Goal: Information Seeking & Learning: Learn about a topic

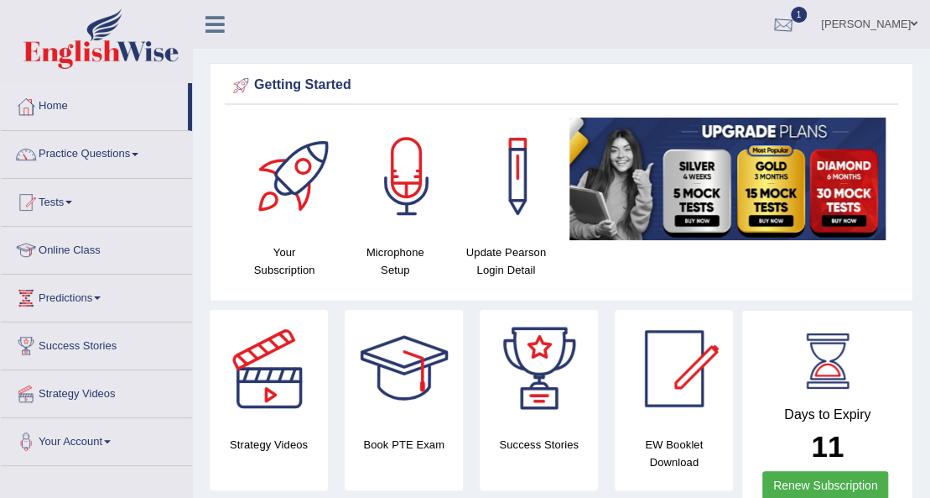
click at [796, 32] on div at bounding box center [783, 25] width 25 height 25
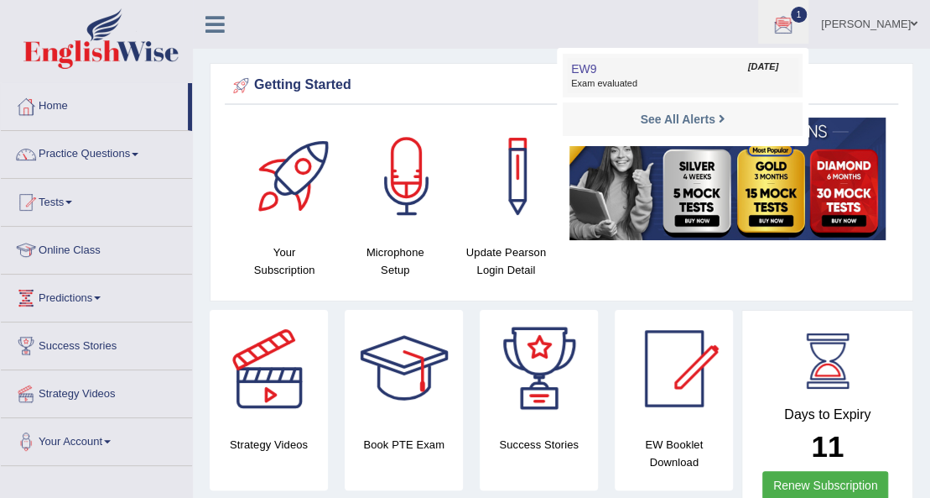
click at [639, 84] on span "Exam evaluated" at bounding box center [682, 83] width 223 height 13
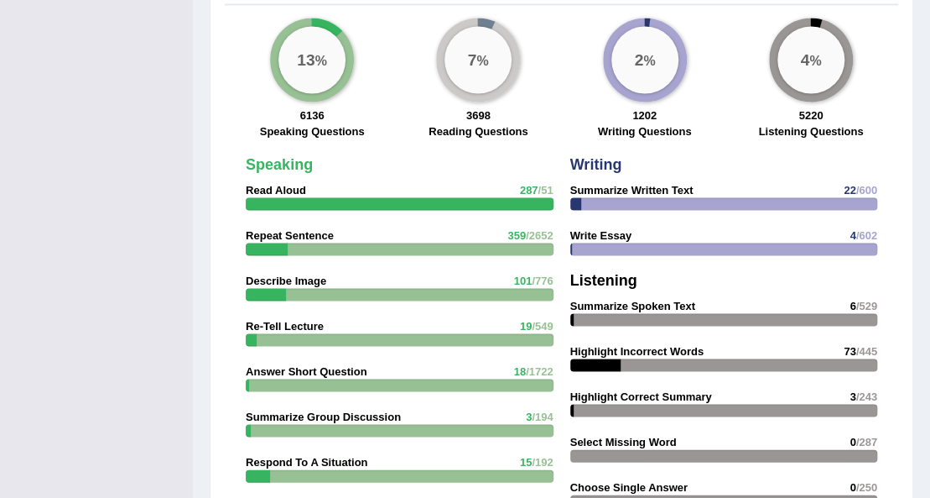
drag, startPoint x: 423, startPoint y: 310, endPoint x: 556, endPoint y: 256, distance: 144.1
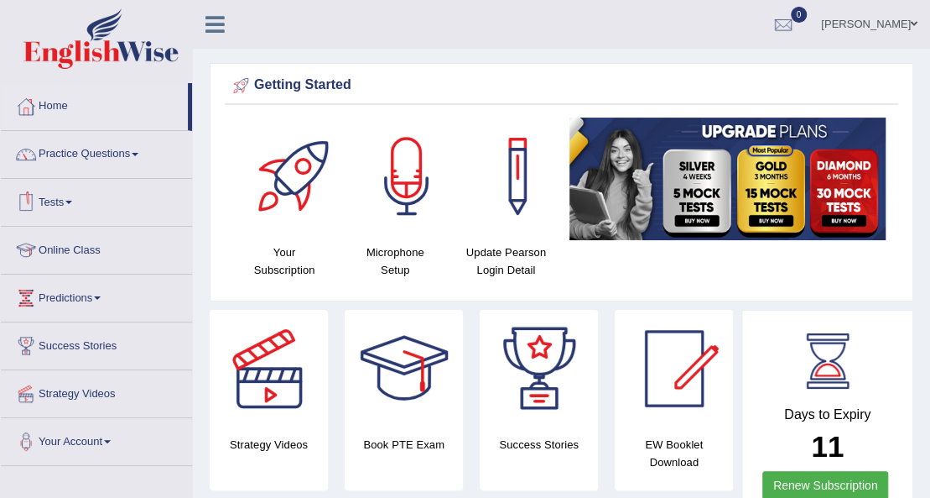
click at [72, 201] on span at bounding box center [68, 202] width 7 height 3
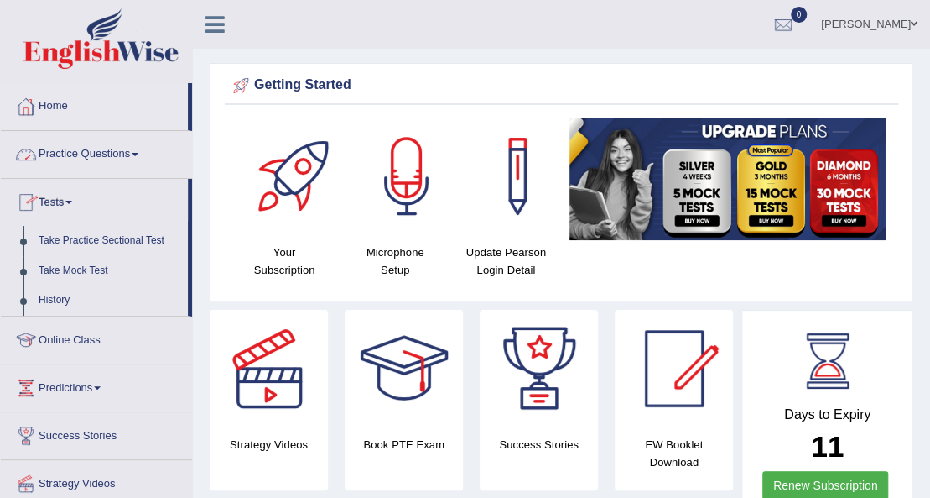
click at [107, 151] on link "Practice Questions" at bounding box center [96, 152] width 191 height 42
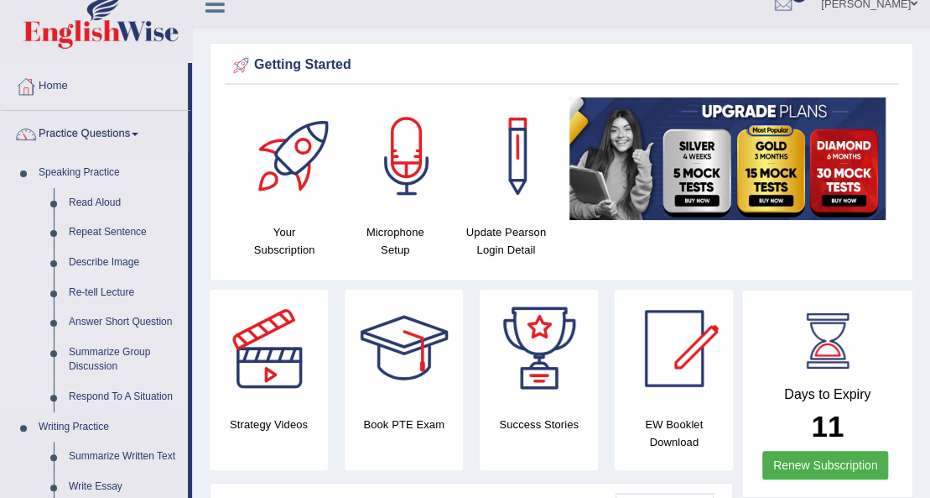
scroll to position [55, 0]
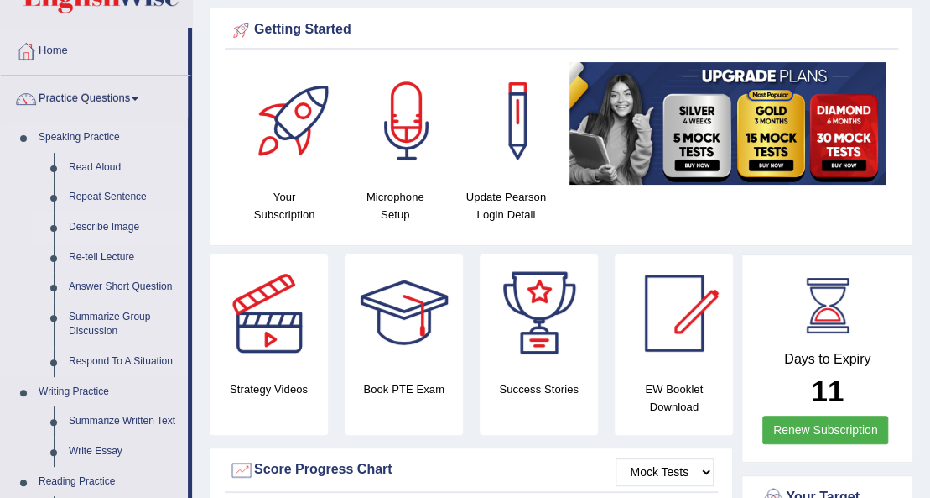
click at [97, 224] on link "Describe Image" at bounding box center [124, 227] width 127 height 30
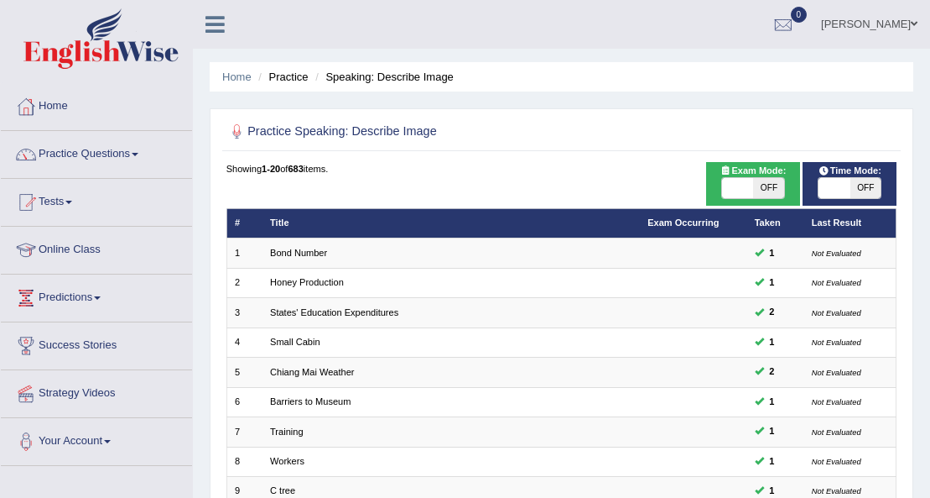
click at [768, 183] on span "OFF" at bounding box center [768, 188] width 31 height 20
checkbox input "true"
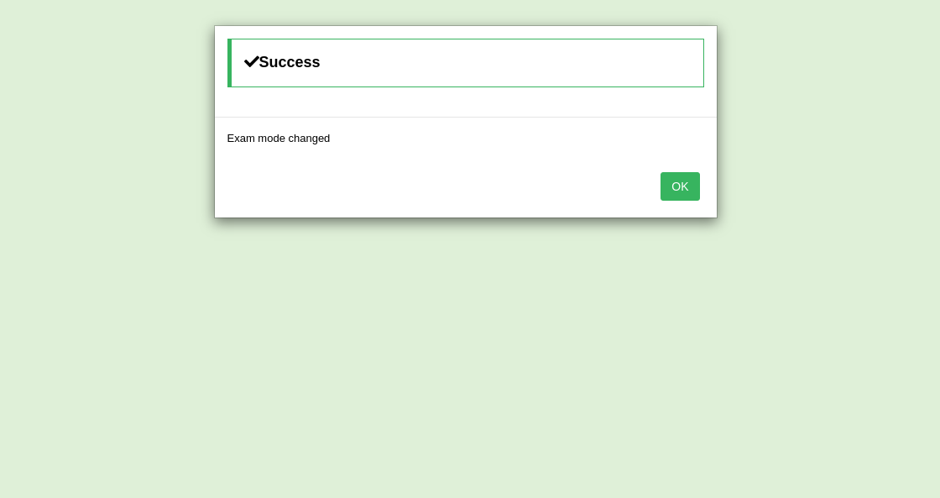
click at [686, 183] on button "OK" at bounding box center [679, 186] width 39 height 29
click at [685, 188] on button "OK" at bounding box center [679, 186] width 39 height 29
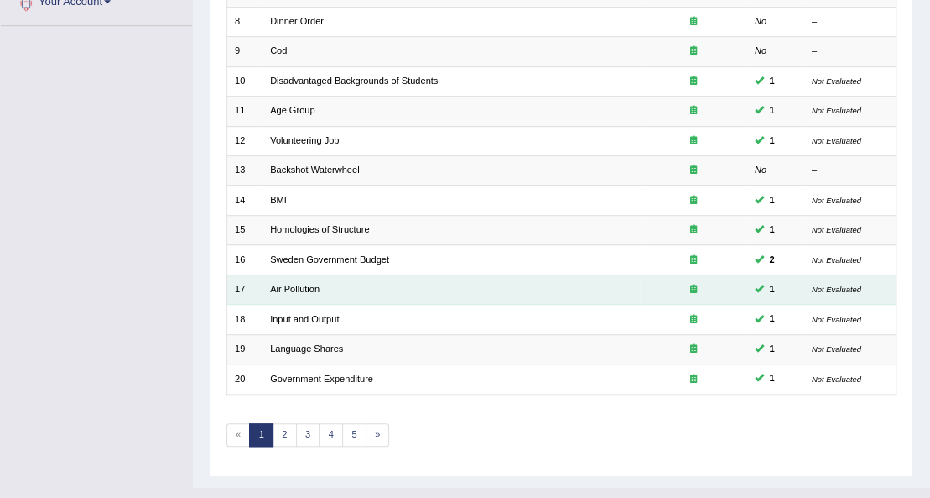
scroll to position [465, 0]
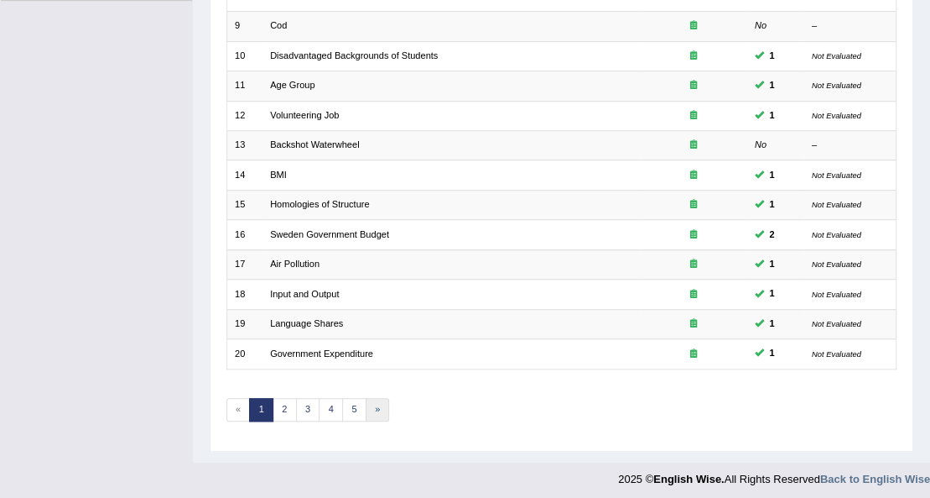
click at [371, 406] on link "»" at bounding box center [378, 409] width 24 height 23
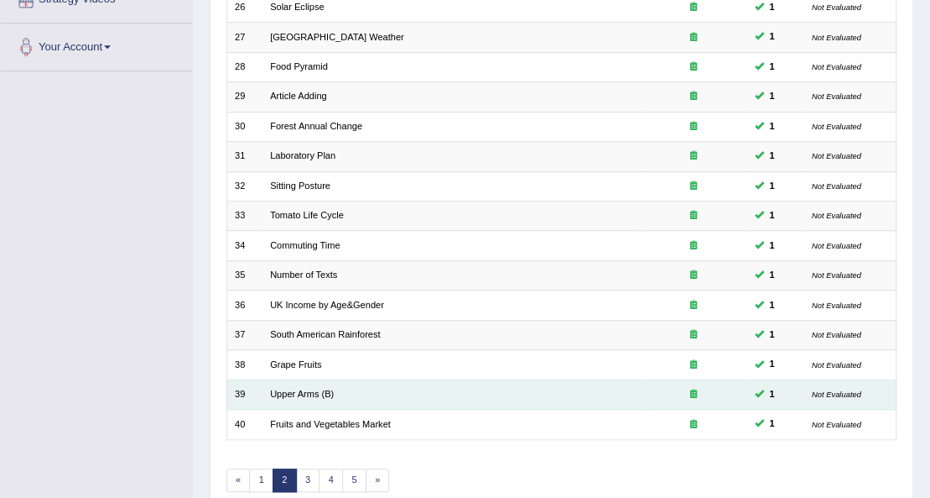
scroll to position [465, 0]
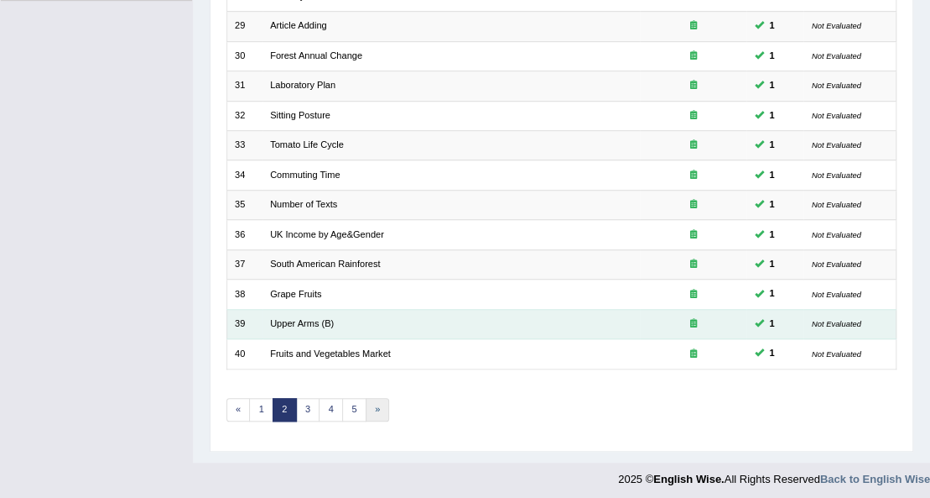
click at [371, 403] on link "»" at bounding box center [378, 409] width 24 height 23
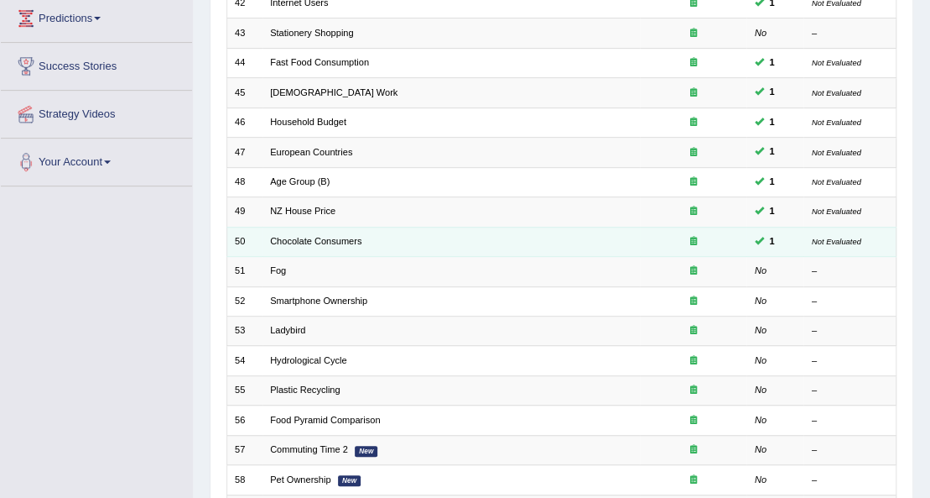
scroll to position [279, 0]
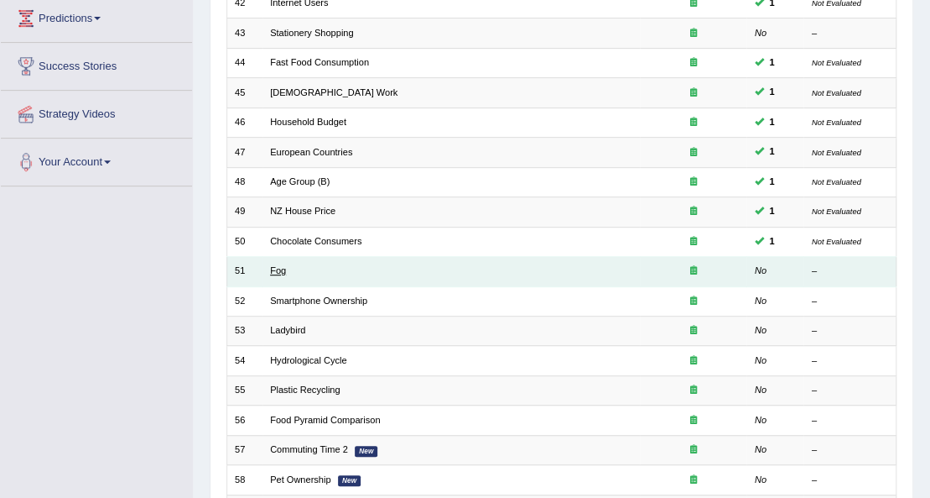
click at [280, 269] on link "Fog" at bounding box center [278, 270] width 16 height 10
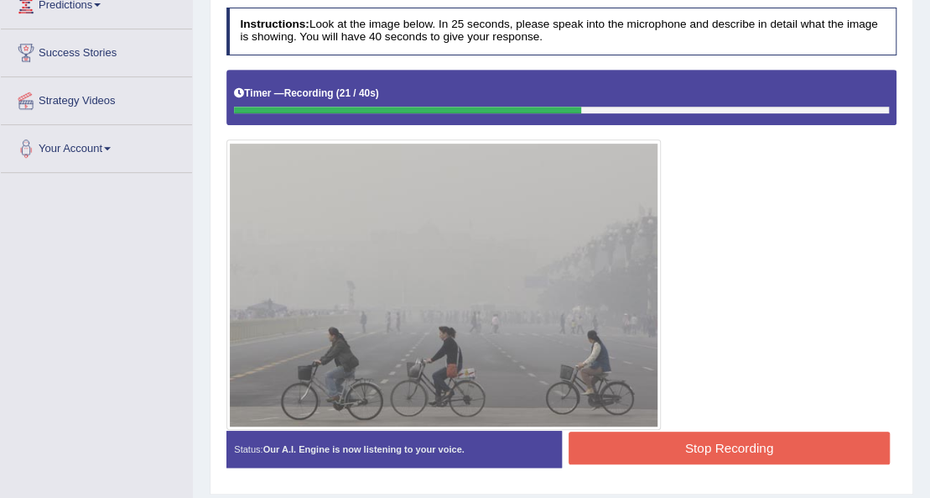
scroll to position [273, 0]
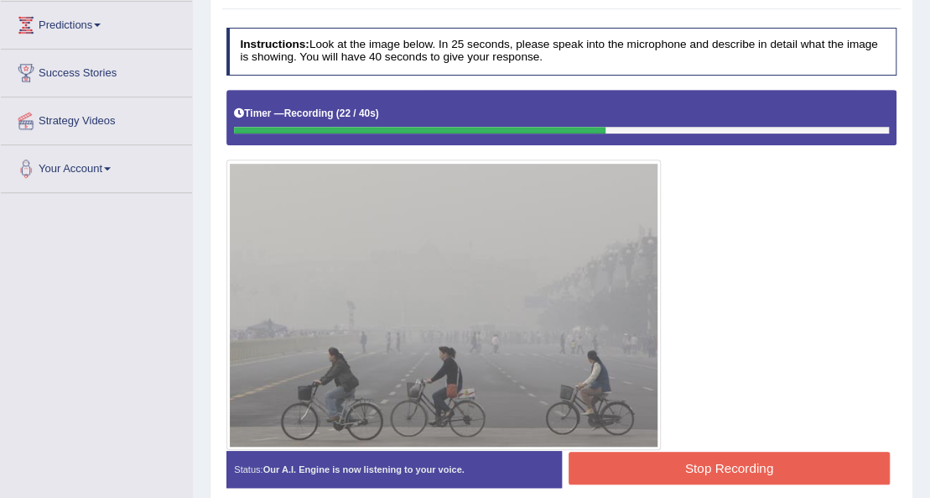
click at [665, 468] on button "Stop Recording" at bounding box center [729, 467] width 321 height 33
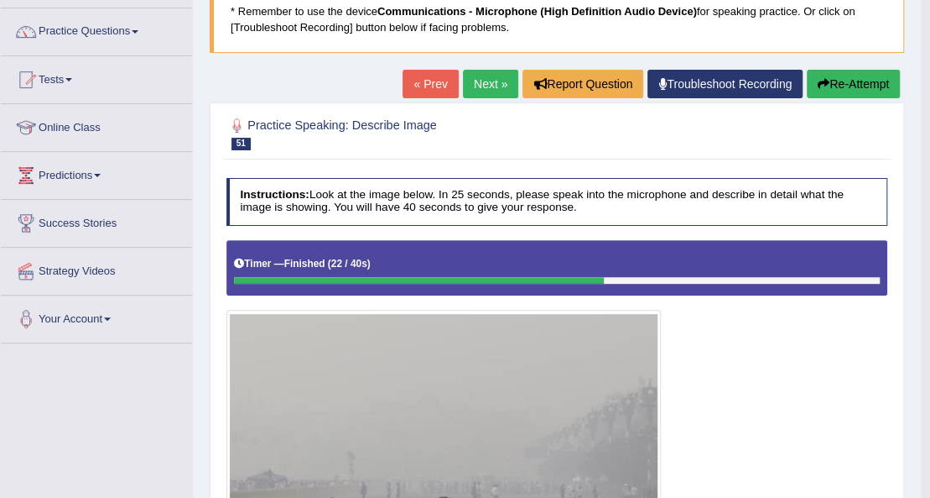
scroll to position [13, 0]
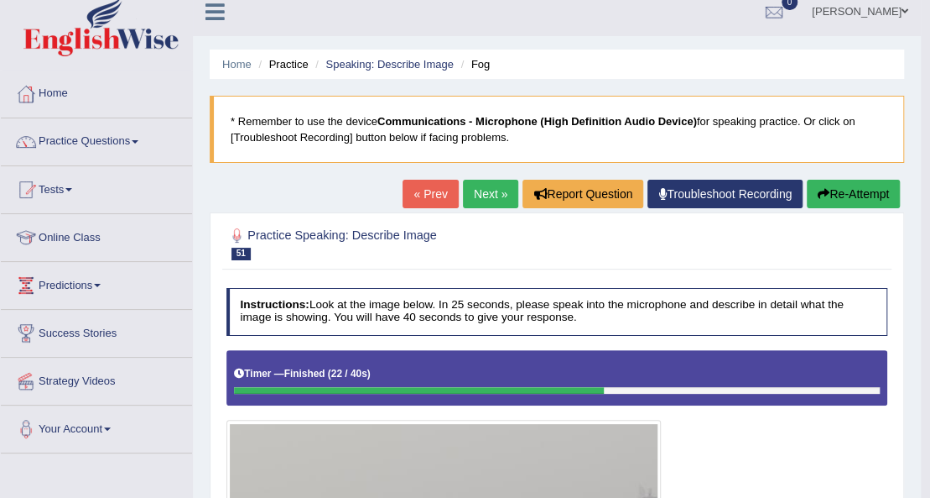
click at [485, 188] on link "Next »" at bounding box center [490, 194] width 55 height 29
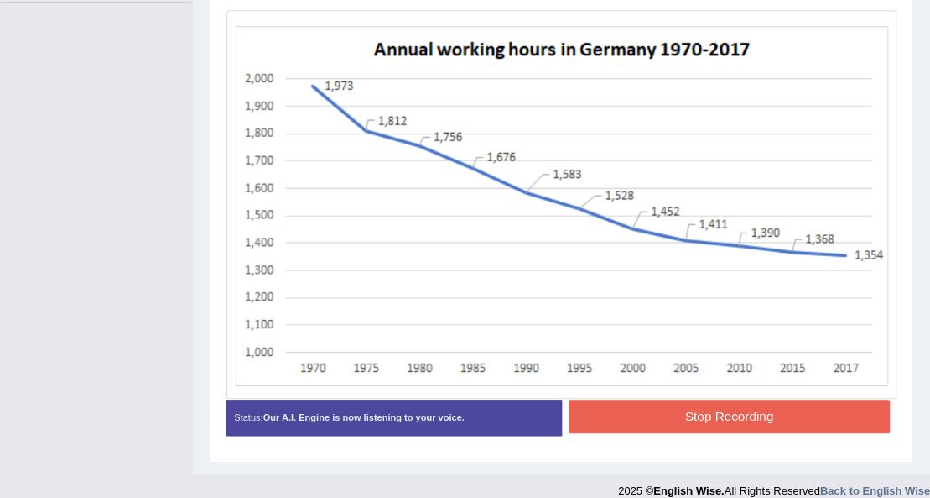
scroll to position [477, 0]
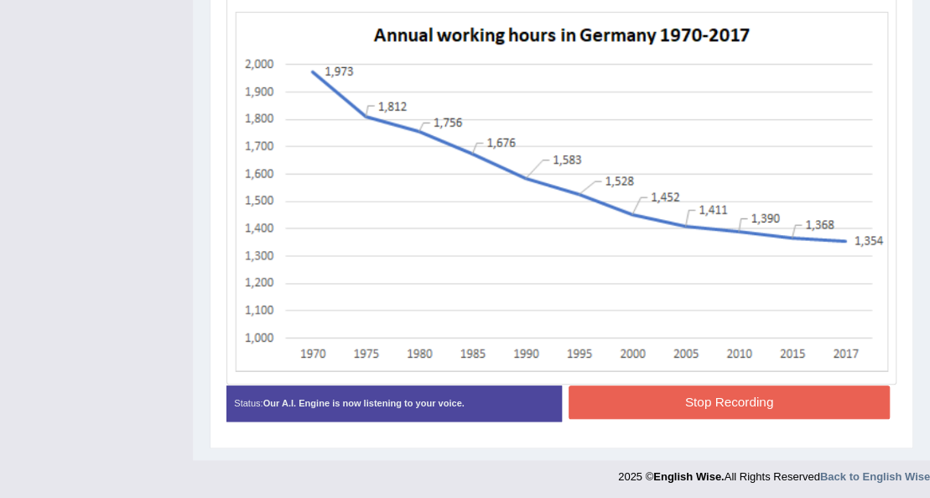
click at [676, 388] on button "Stop Recording" at bounding box center [729, 401] width 321 height 33
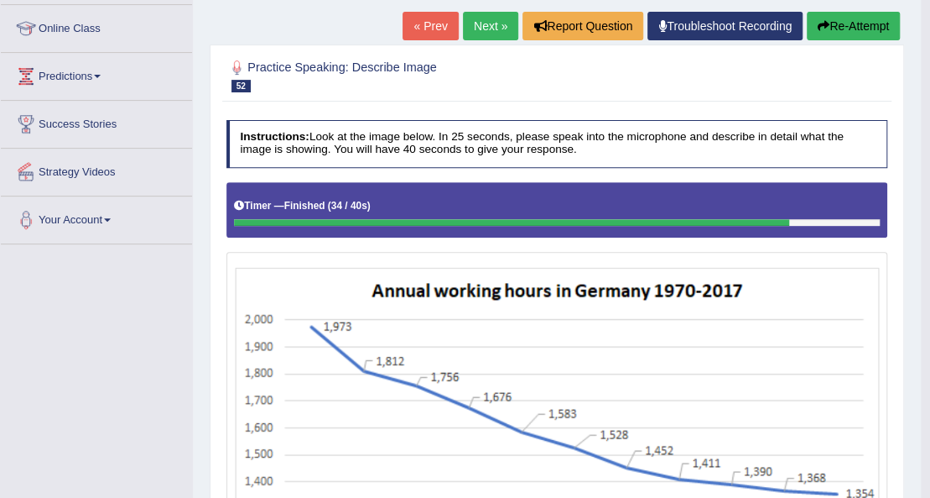
scroll to position [202, 0]
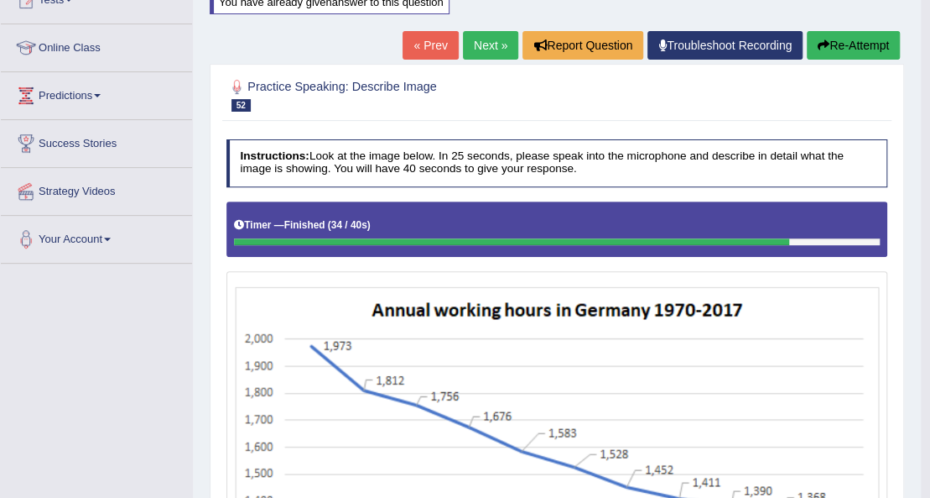
click at [486, 40] on link "Next »" at bounding box center [490, 45] width 55 height 29
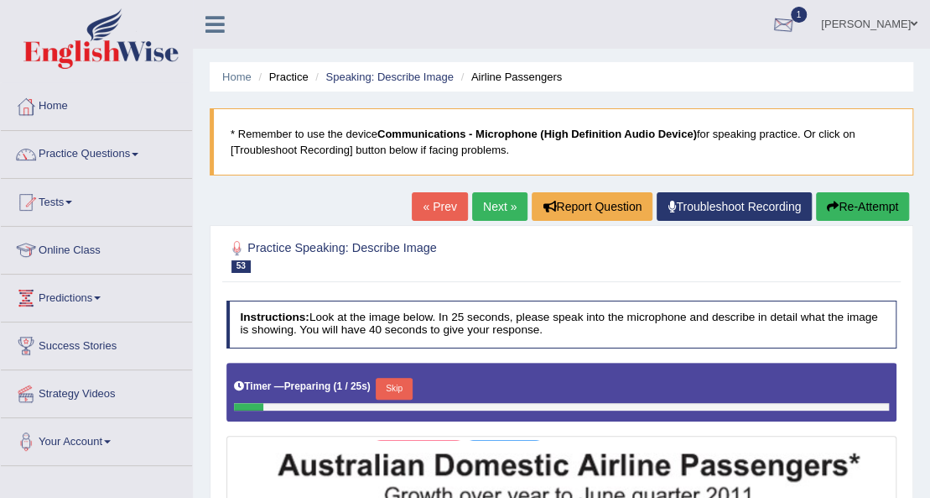
click at [796, 25] on div at bounding box center [783, 25] width 25 height 25
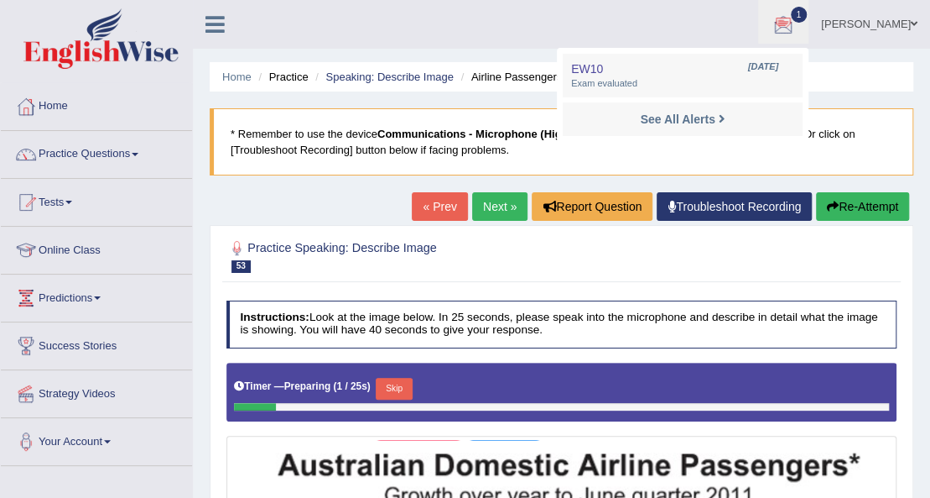
click at [796, 25] on div at bounding box center [783, 25] width 25 height 25
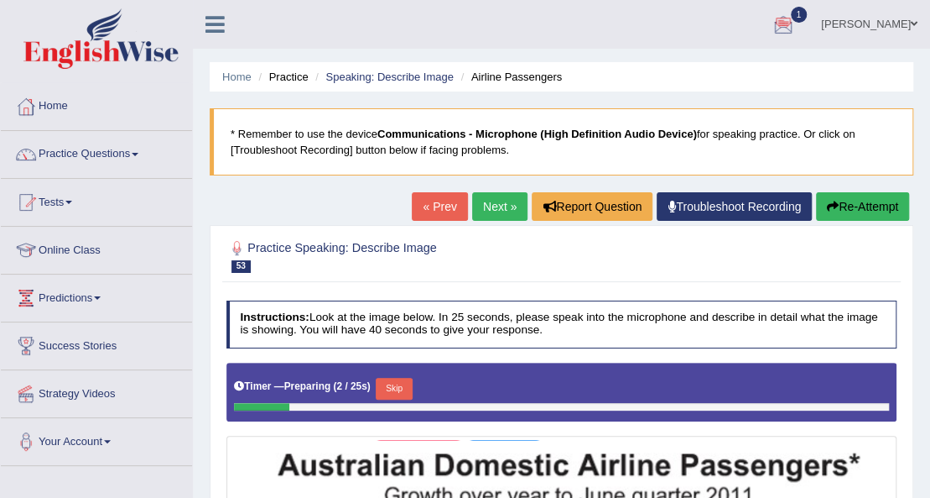
click at [796, 24] on div at bounding box center [783, 25] width 25 height 25
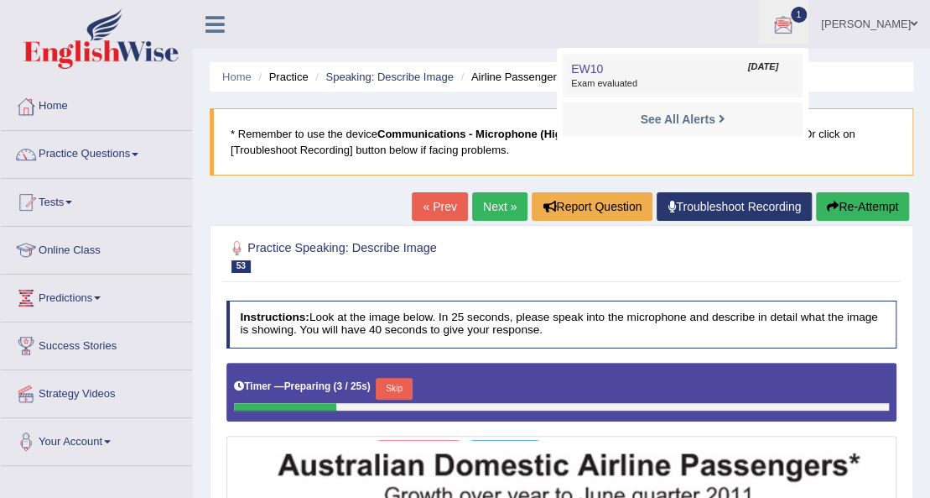
click at [603, 69] on span "EW10" at bounding box center [587, 68] width 32 height 13
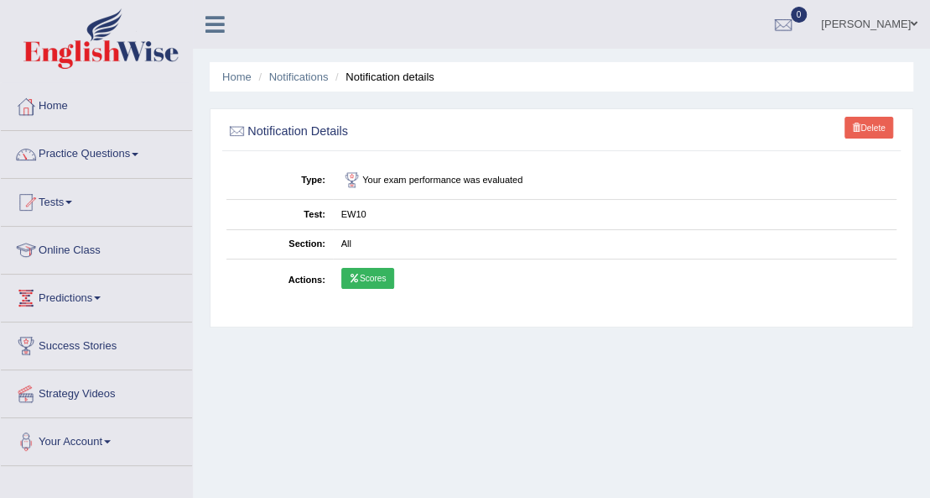
click at [374, 274] on link "Scores" at bounding box center [367, 279] width 53 height 22
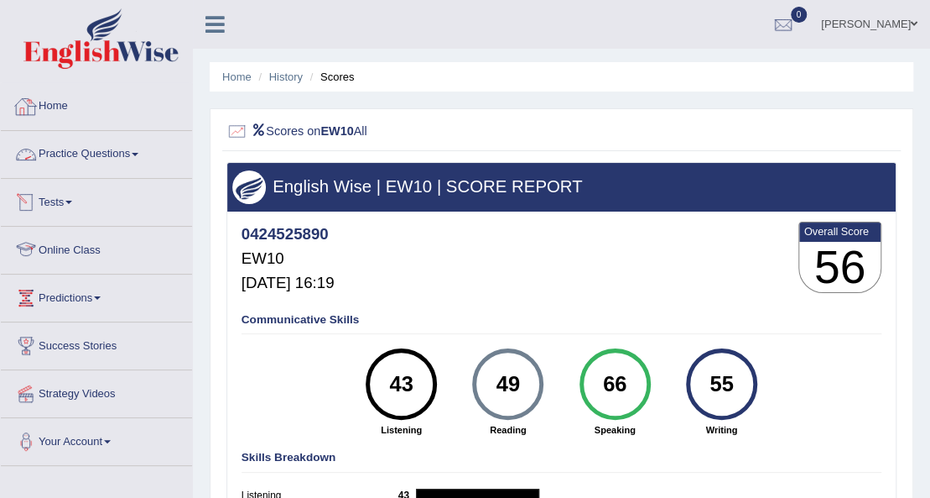
click at [72, 202] on span at bounding box center [68, 202] width 7 height 3
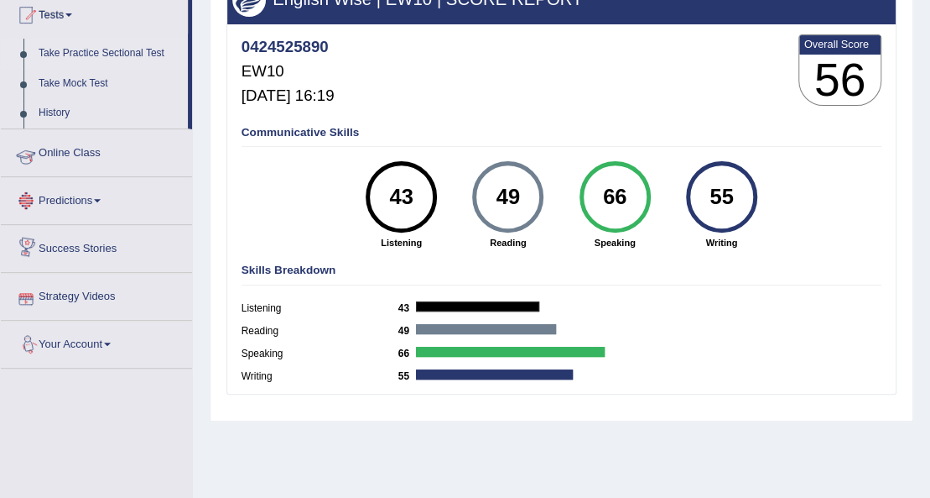
scroll to position [168, 0]
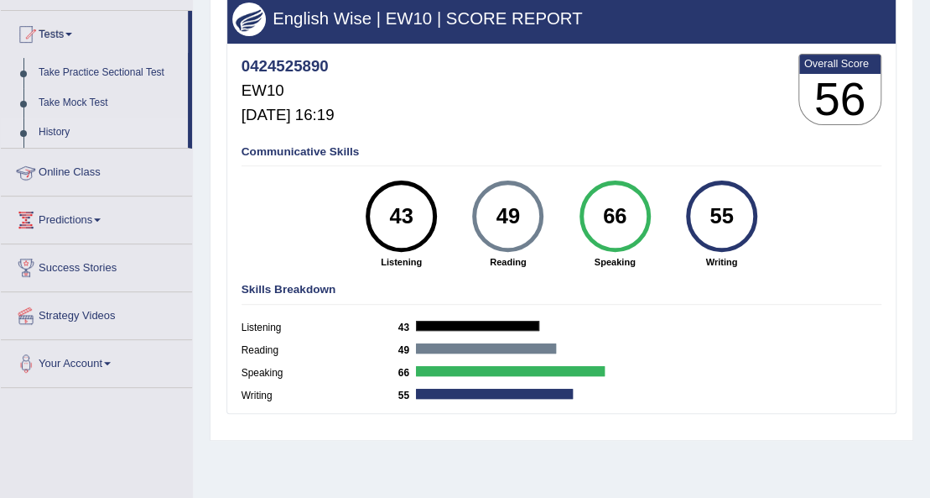
click at [59, 131] on link "History" at bounding box center [109, 132] width 157 height 30
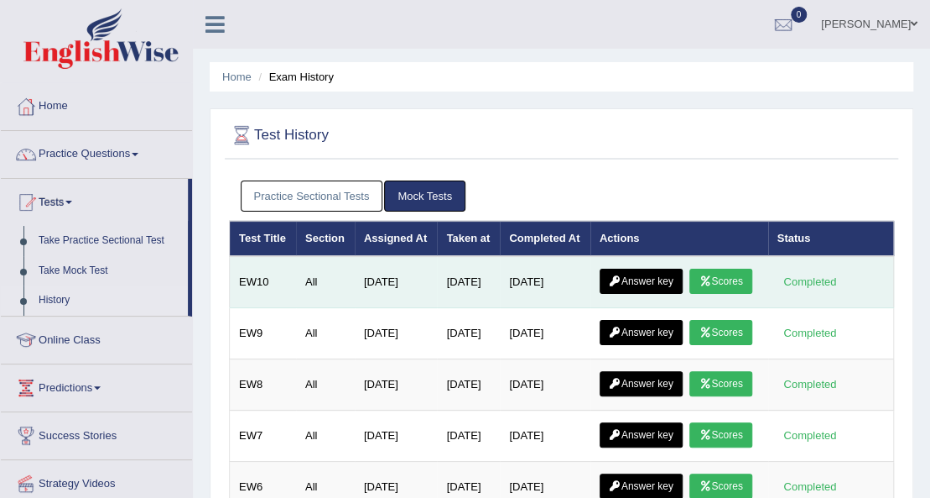
click at [636, 288] on link "Answer key" at bounding box center [641, 280] width 83 height 25
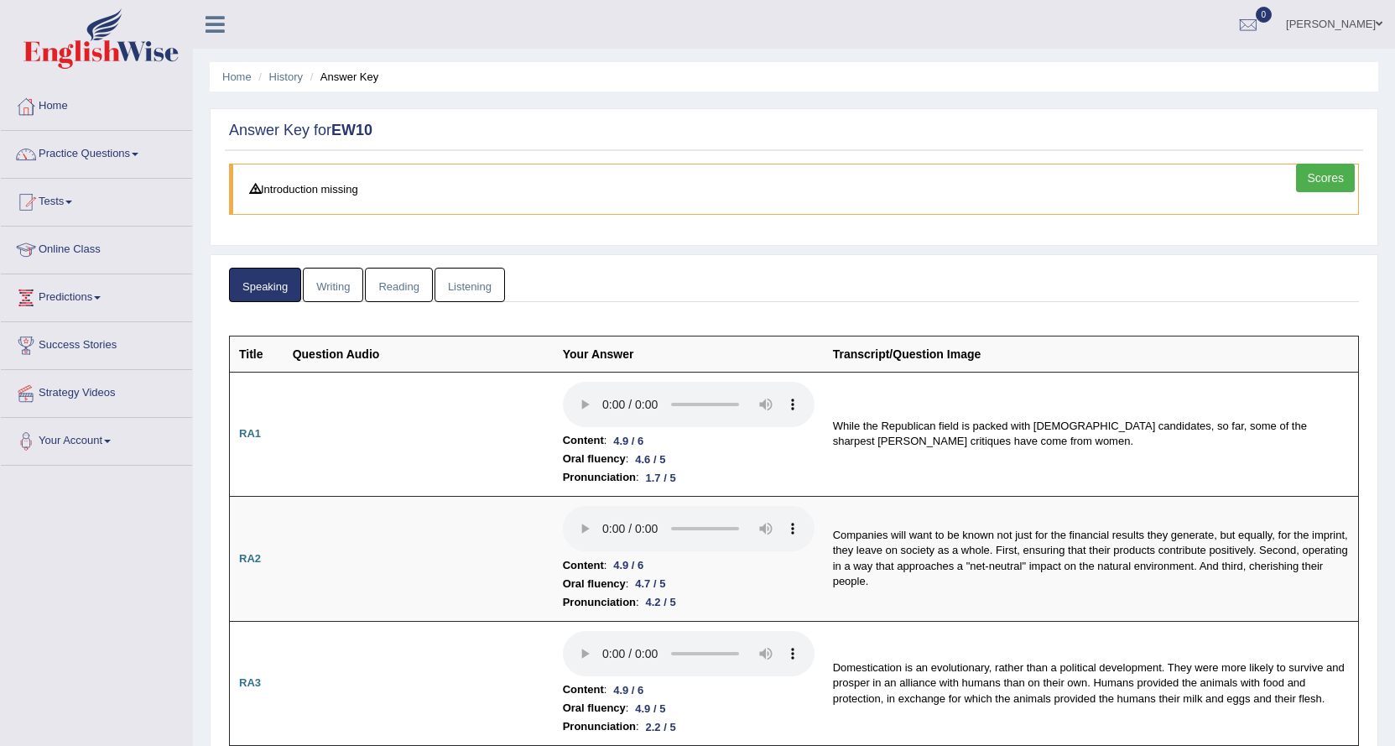
click at [335, 281] on link "Writing" at bounding box center [333, 285] width 60 height 34
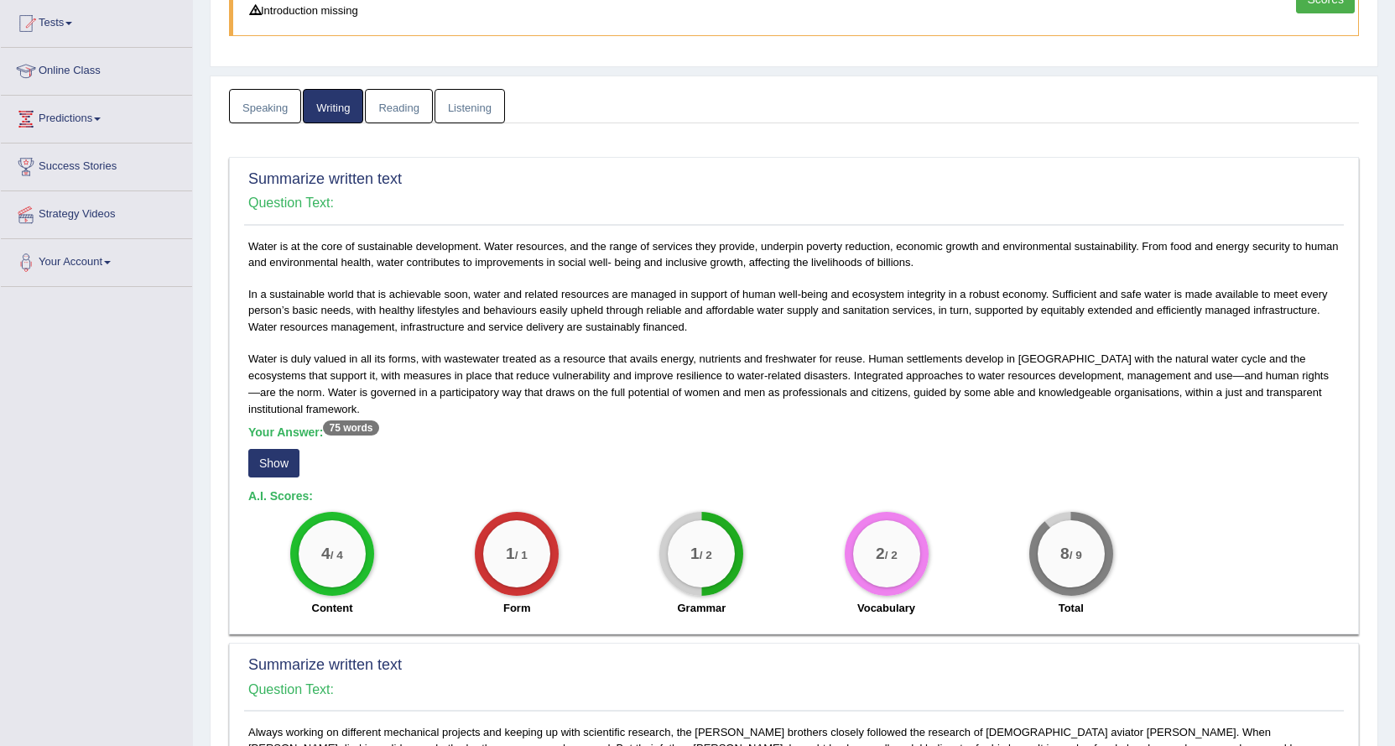
scroll to position [252, 0]
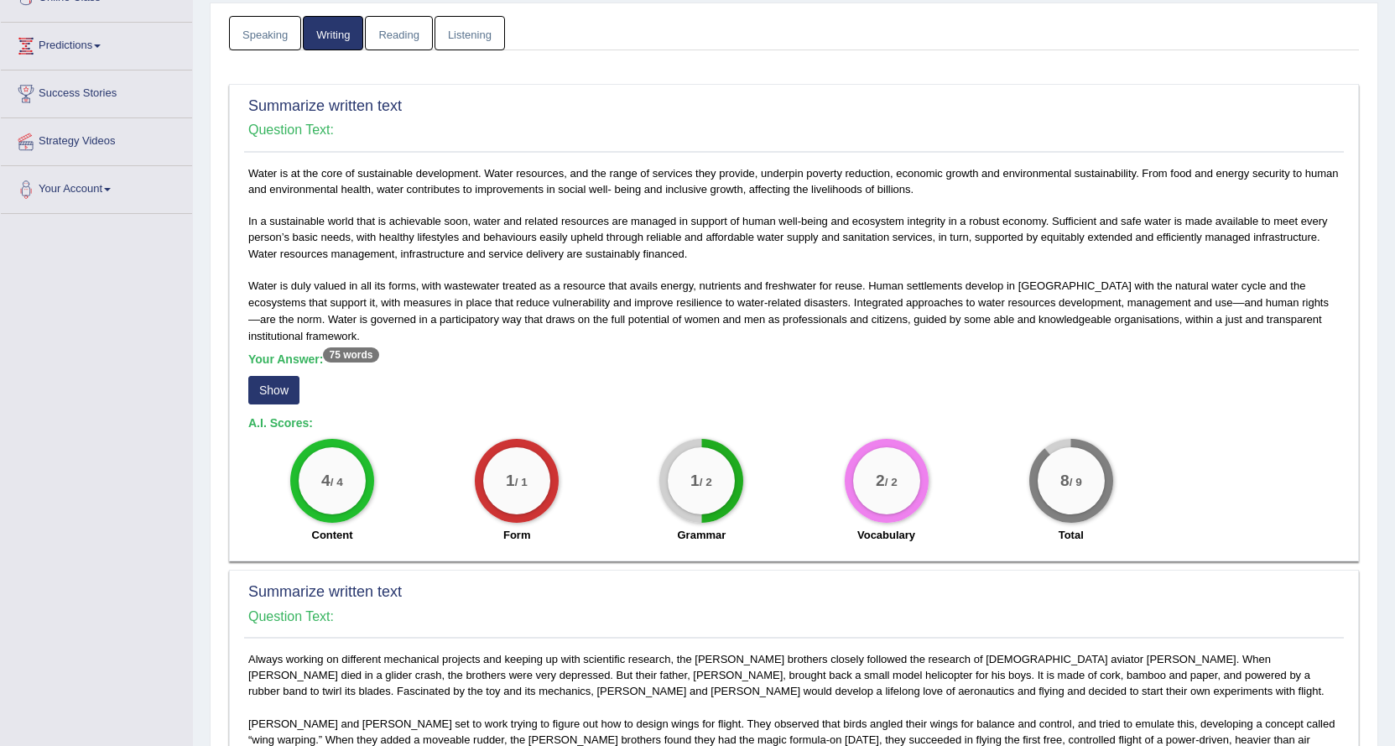
click at [279, 390] on button "Show" at bounding box center [273, 390] width 51 height 29
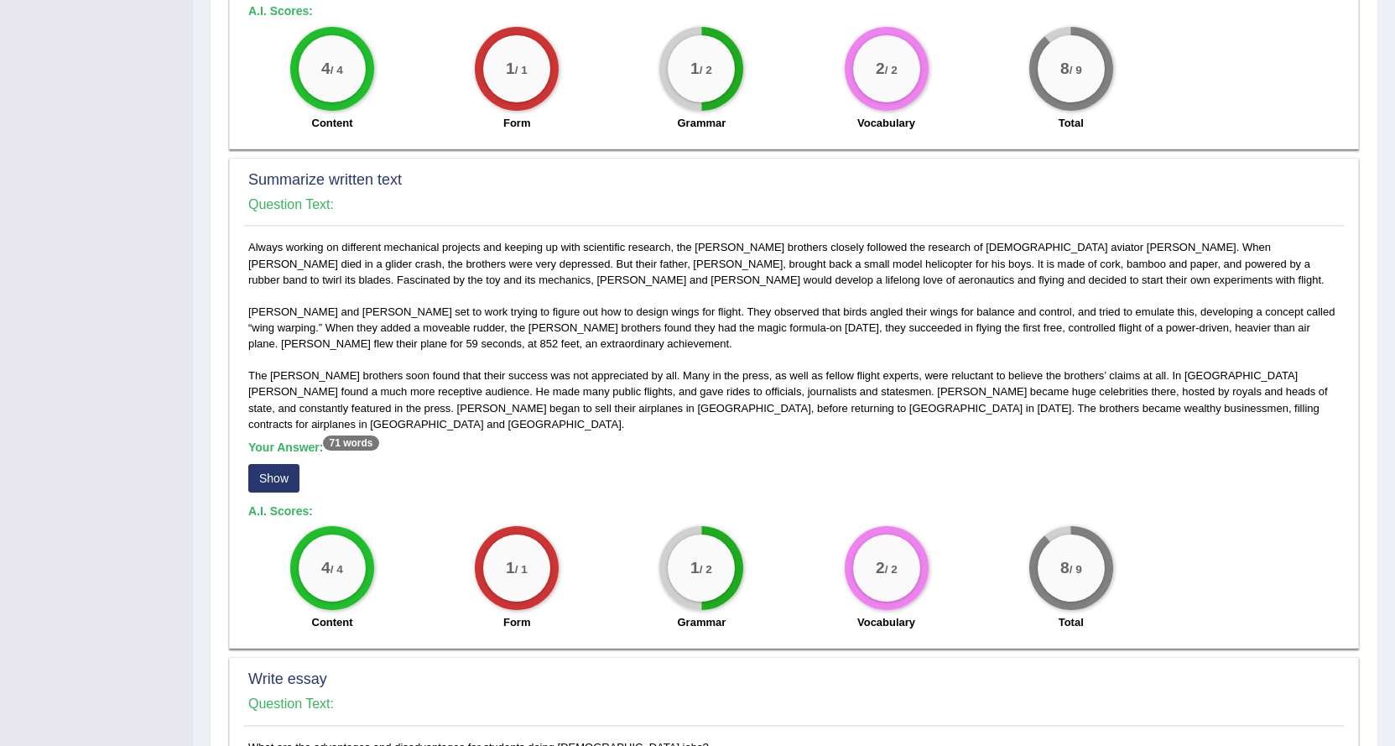
scroll to position [755, 0]
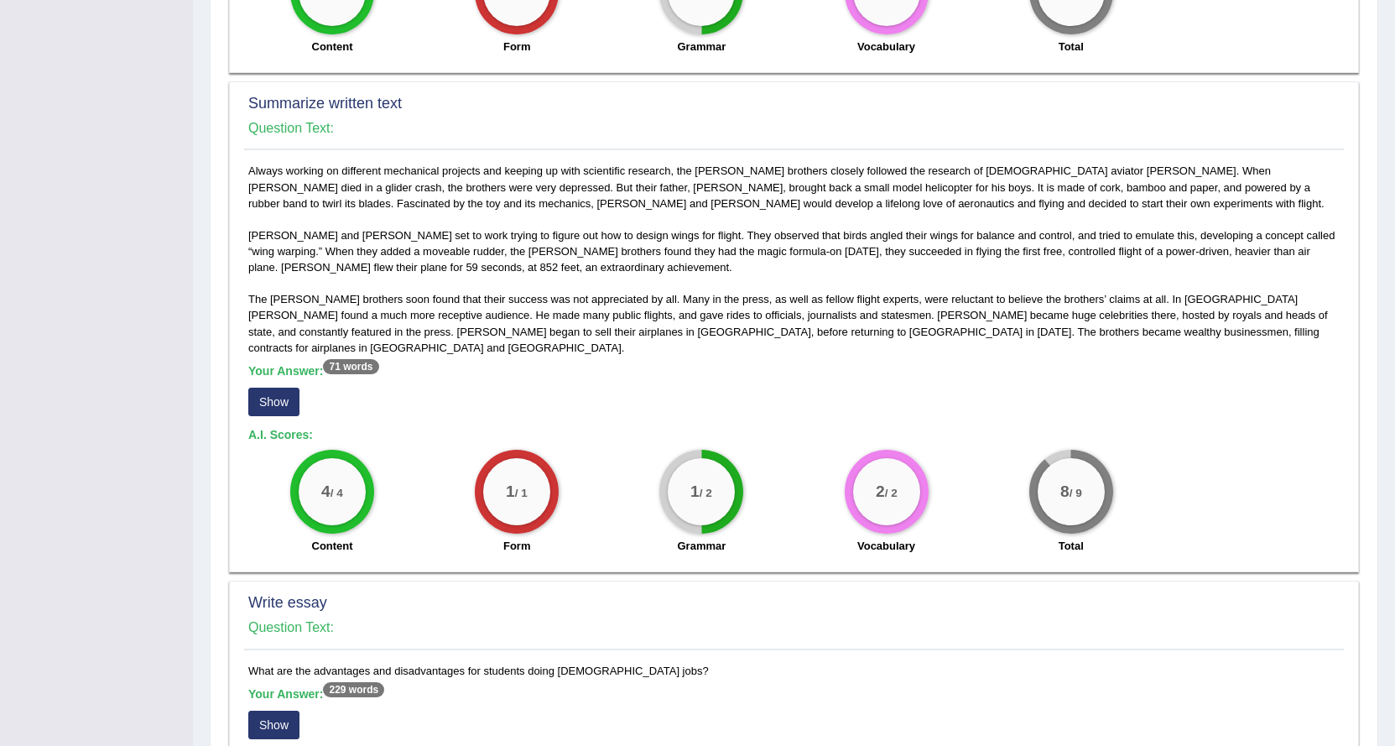
click at [265, 388] on button "Show" at bounding box center [273, 402] width 51 height 29
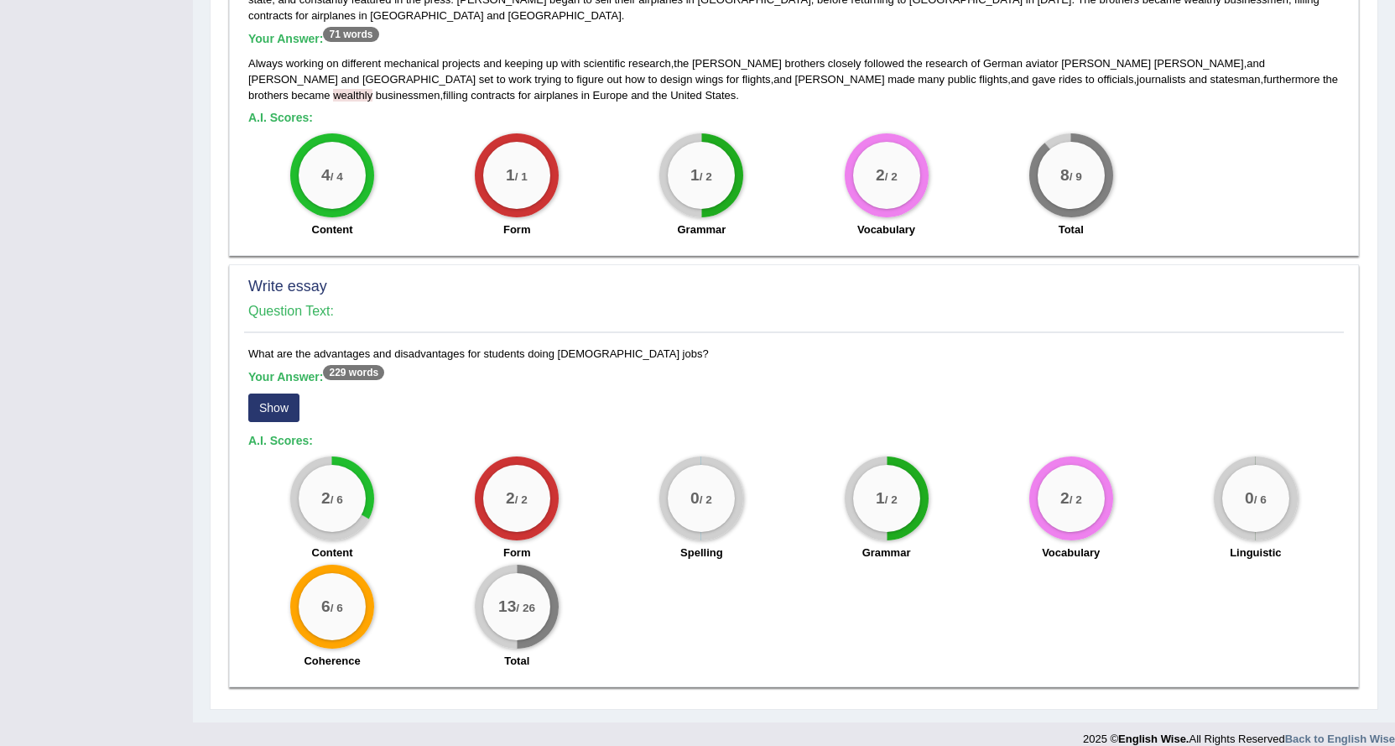
scroll to position [1089, 0]
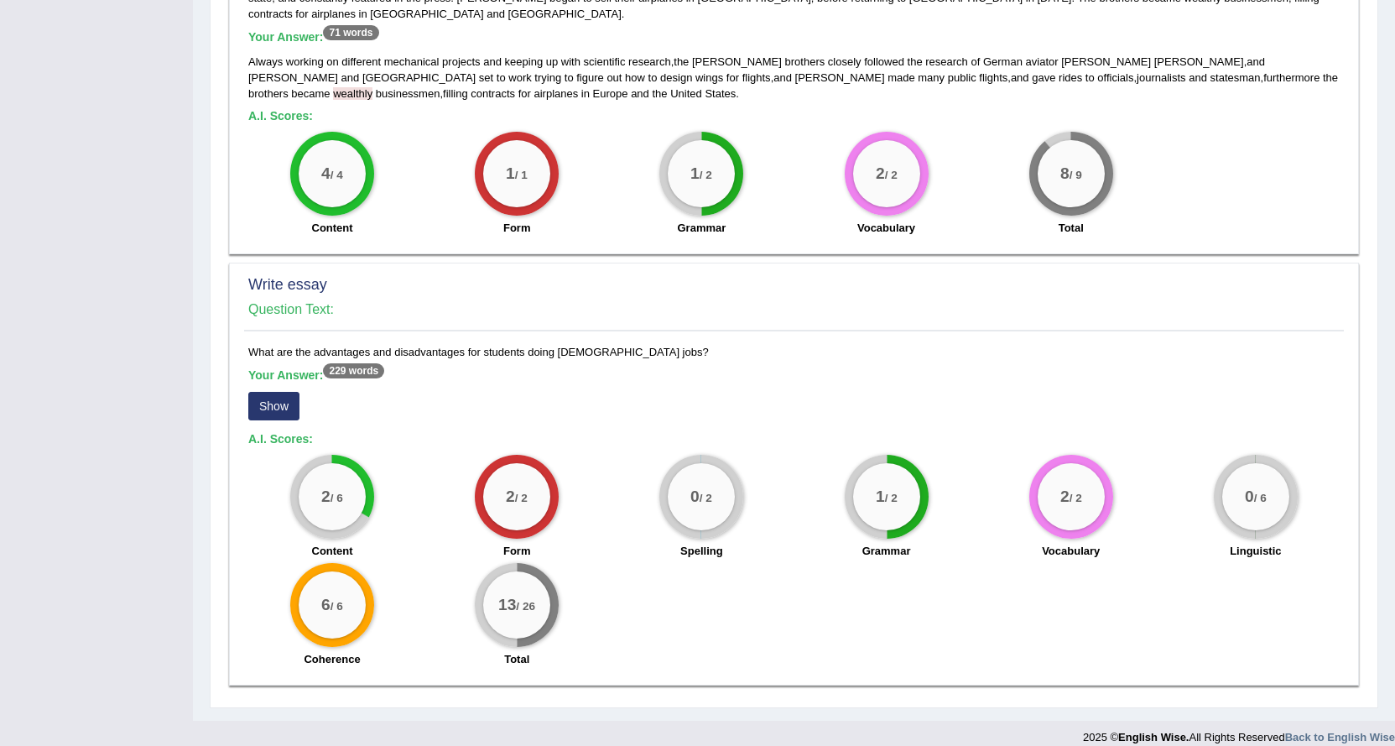
click at [289, 392] on button "Show" at bounding box center [273, 406] width 51 height 29
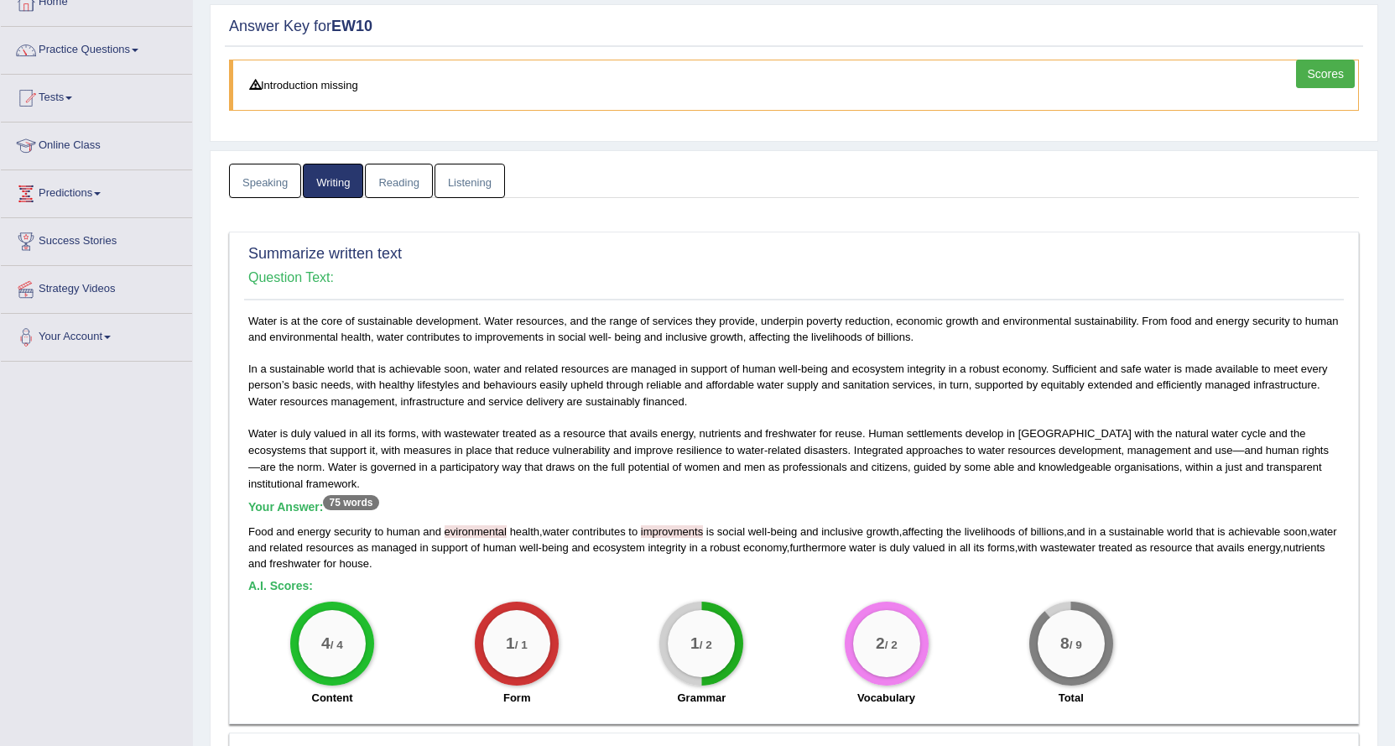
scroll to position [0, 0]
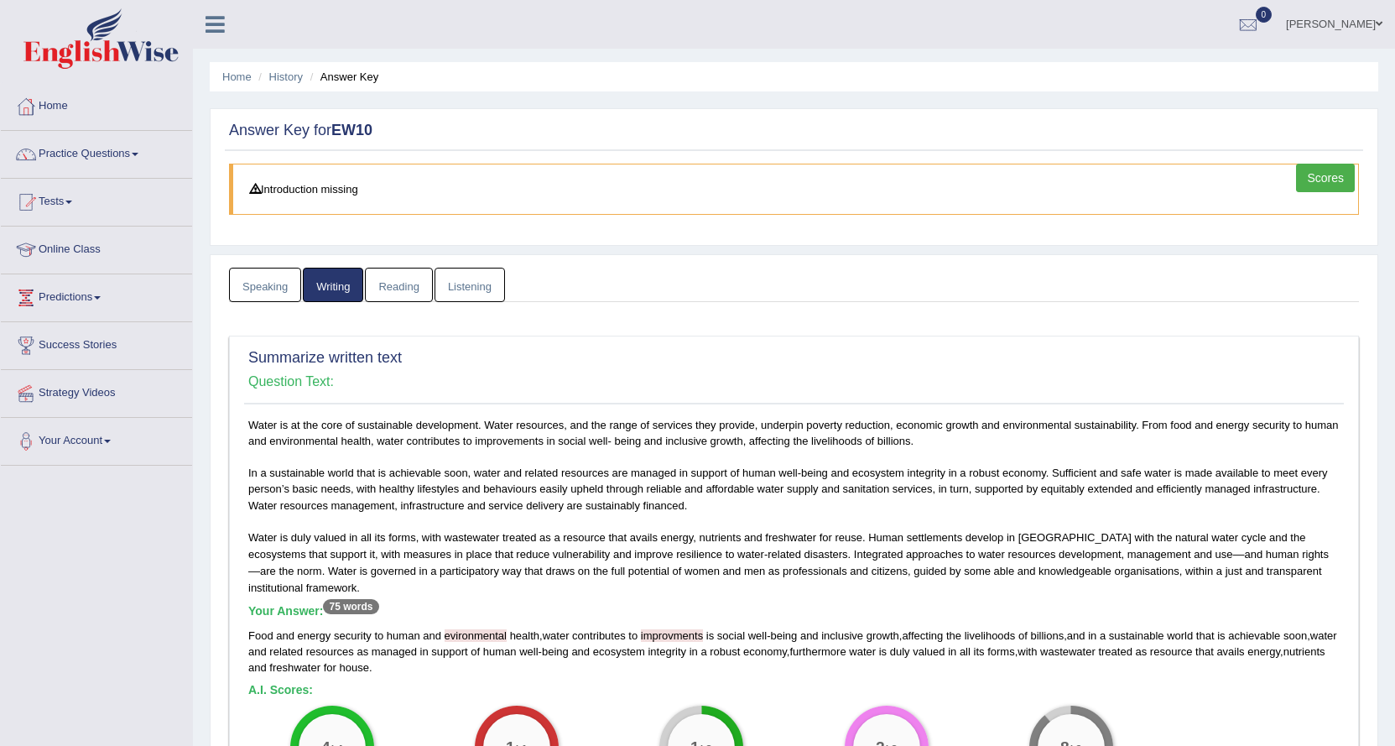
click at [401, 286] on link "Reading" at bounding box center [398, 285] width 67 height 34
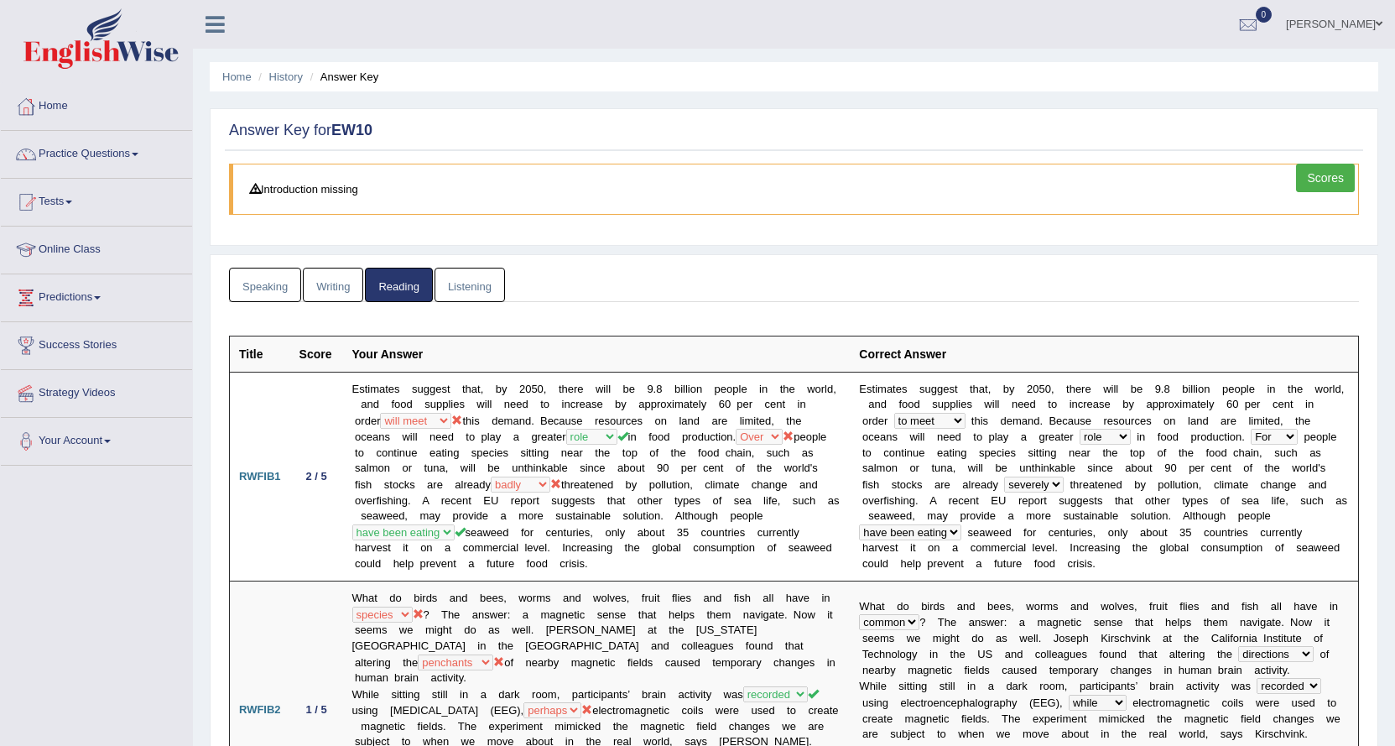
click at [468, 288] on link "Listening" at bounding box center [470, 285] width 70 height 34
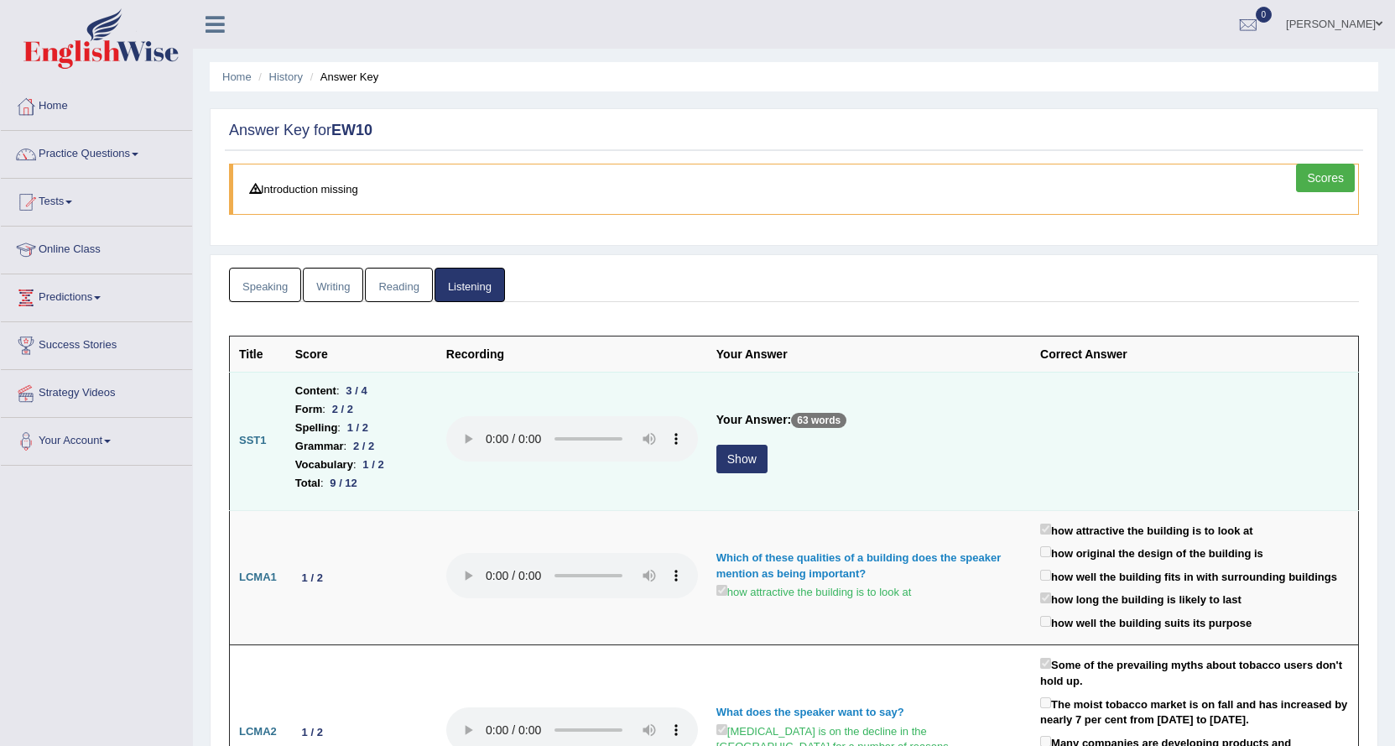
click at [736, 453] on button "Show" at bounding box center [742, 459] width 51 height 29
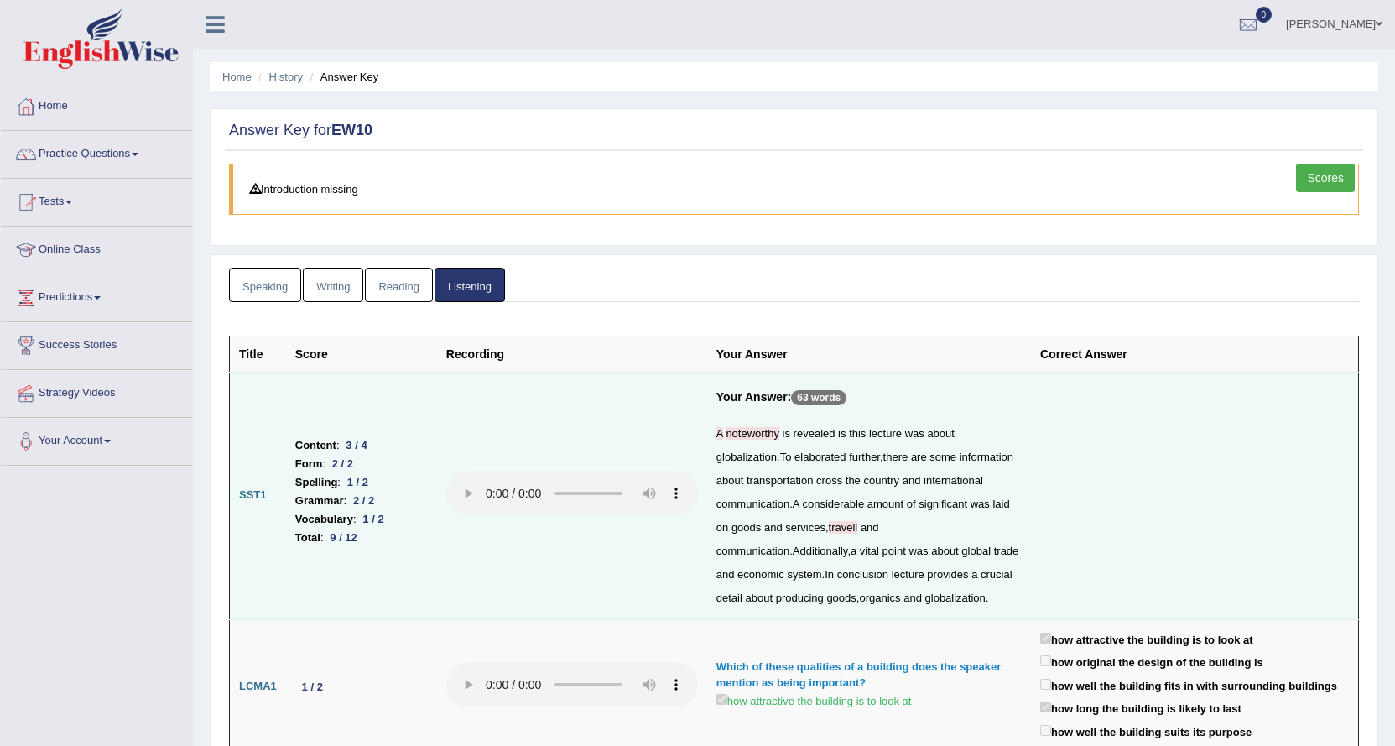
click at [409, 290] on link "Reading" at bounding box center [398, 285] width 67 height 34
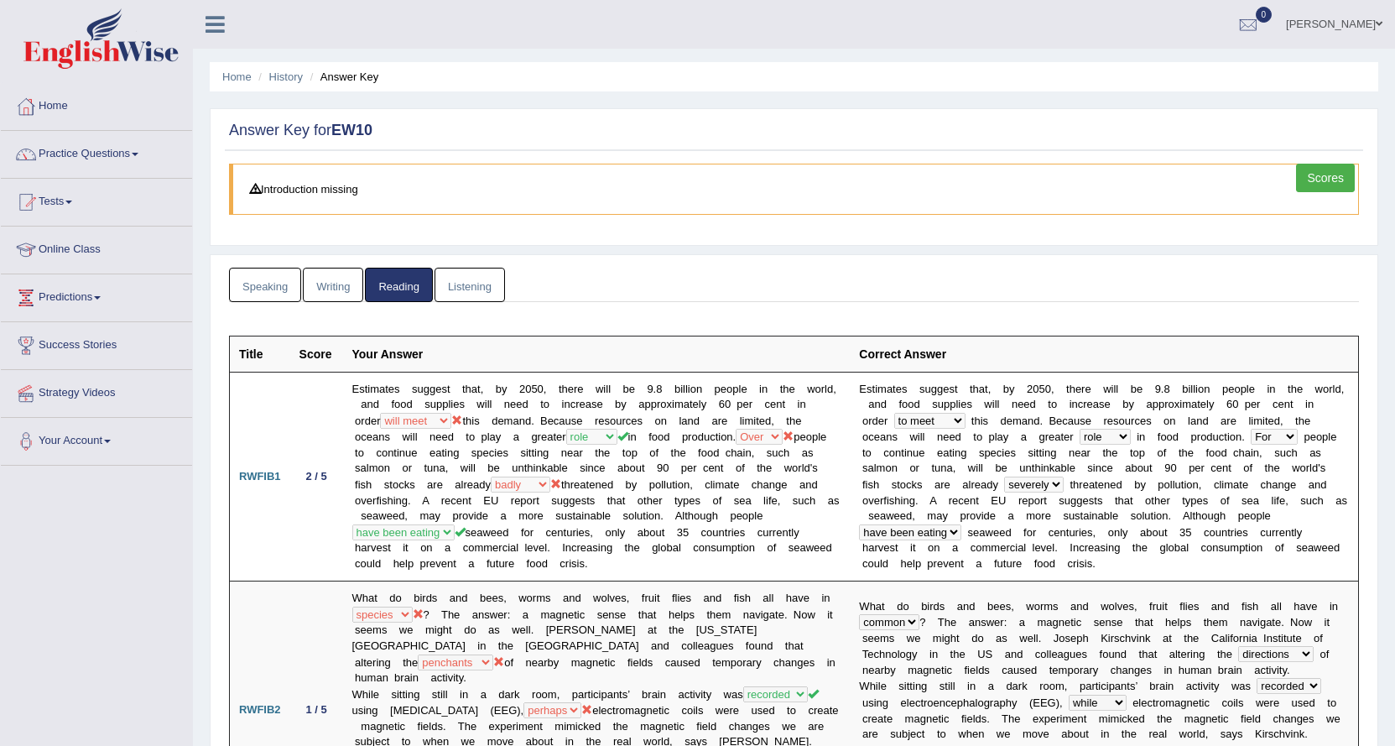
click at [325, 290] on link "Writing" at bounding box center [333, 285] width 60 height 34
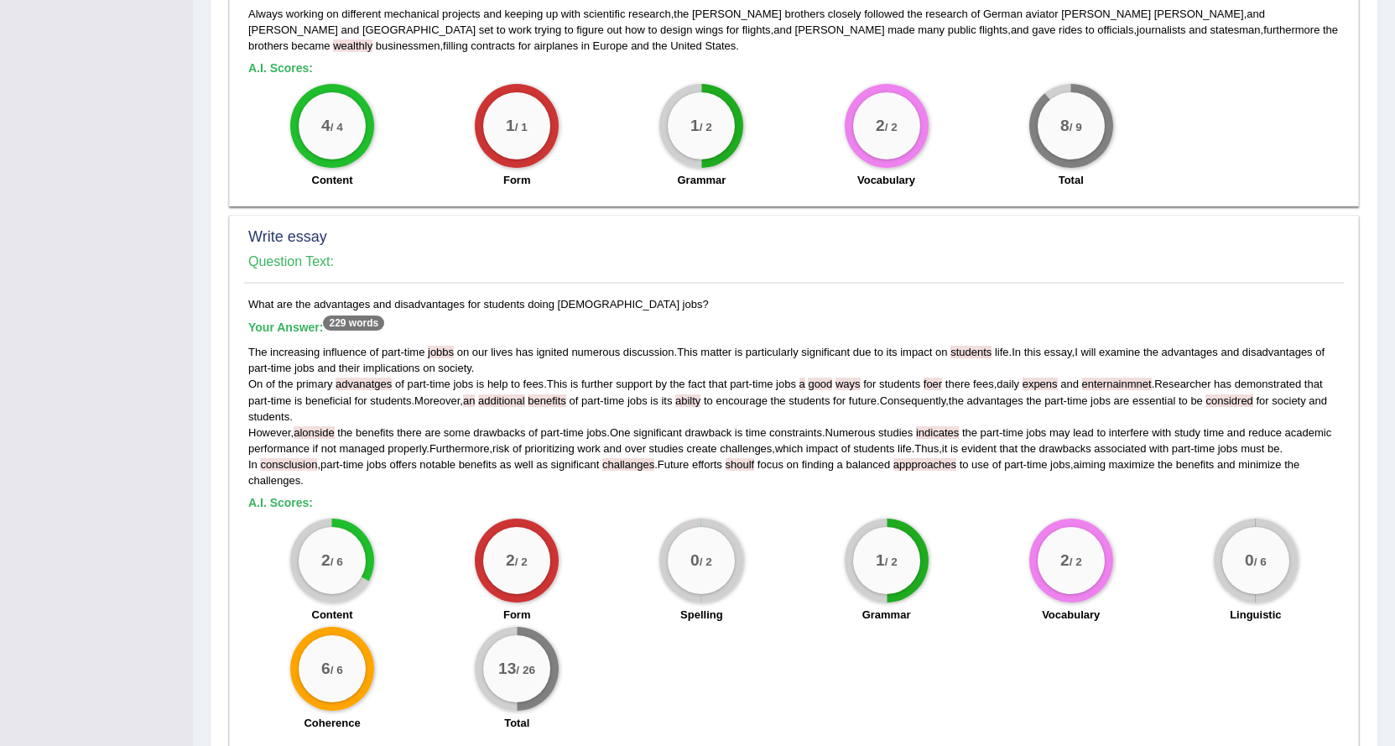
scroll to position [1217, 0]
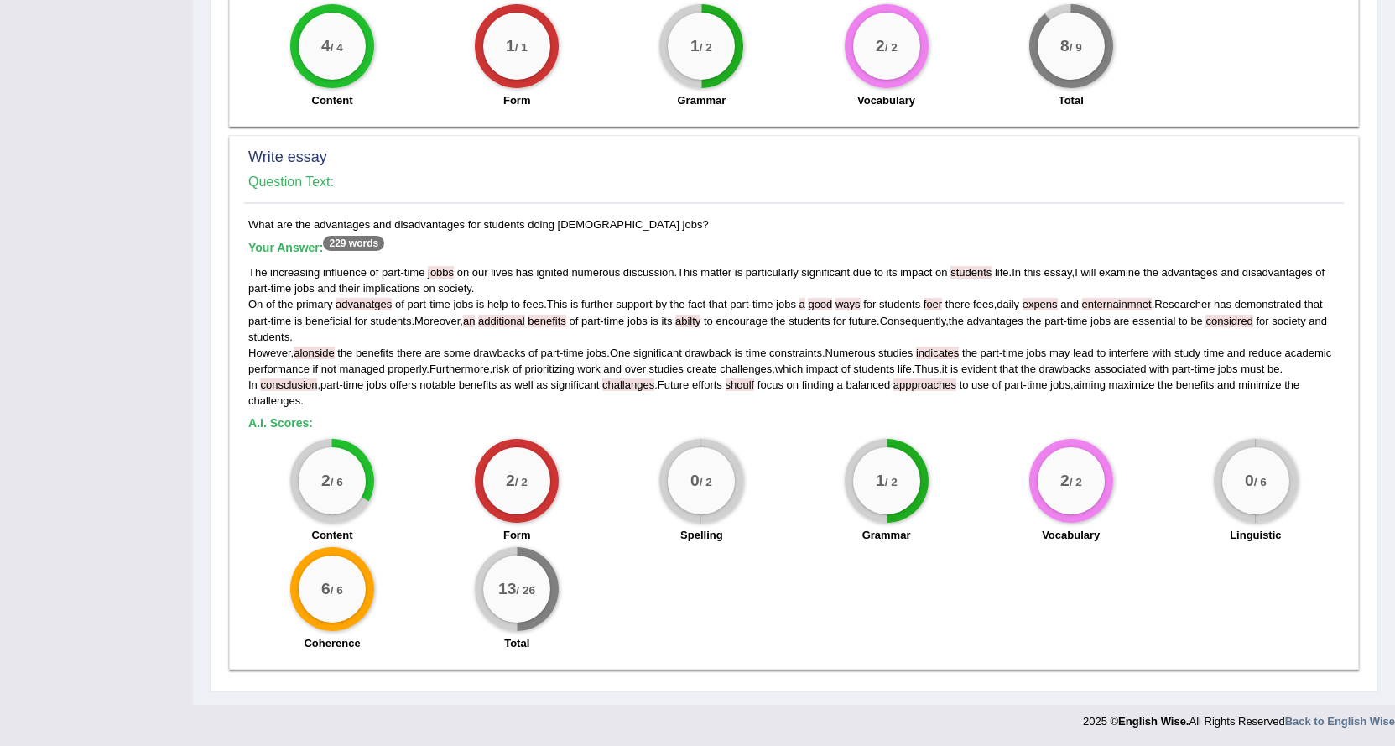
click at [361, 236] on sup "229 words" at bounding box center [353, 243] width 61 height 15
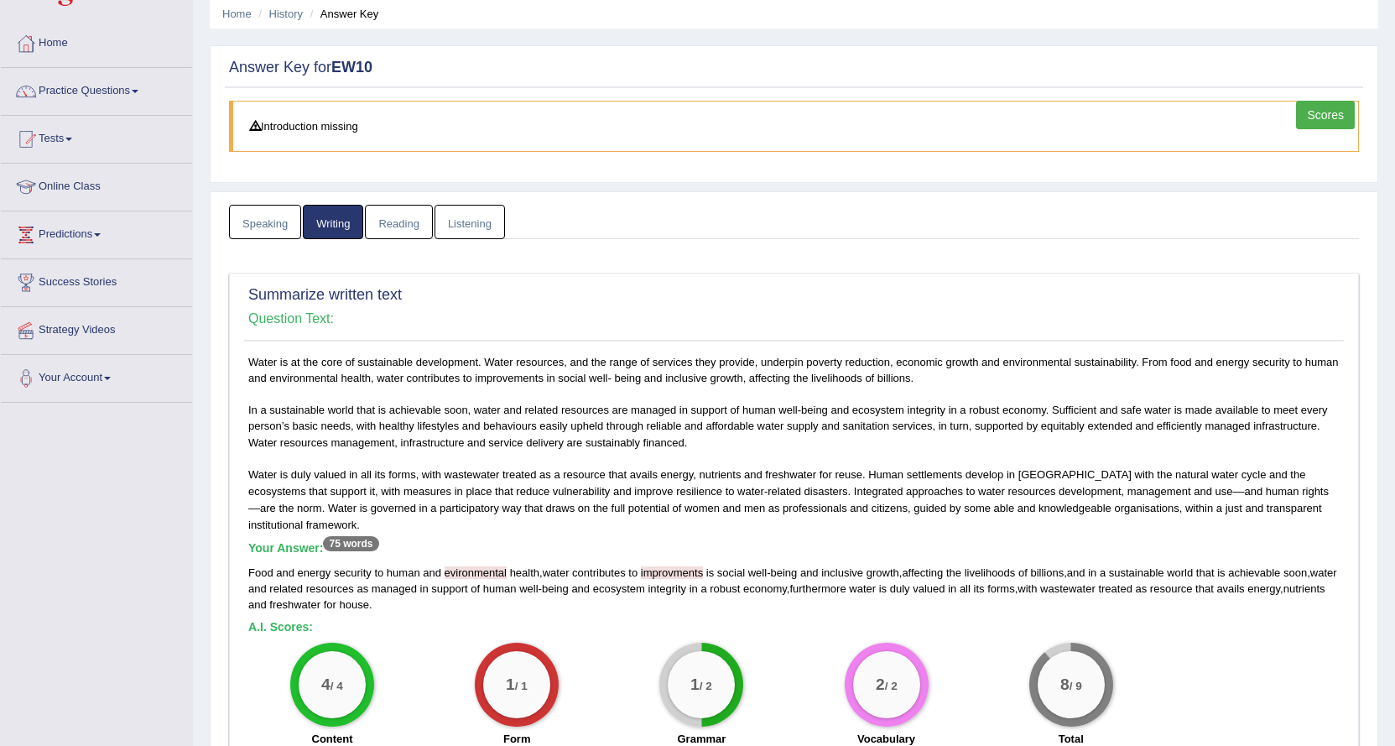
scroll to position [0, 0]
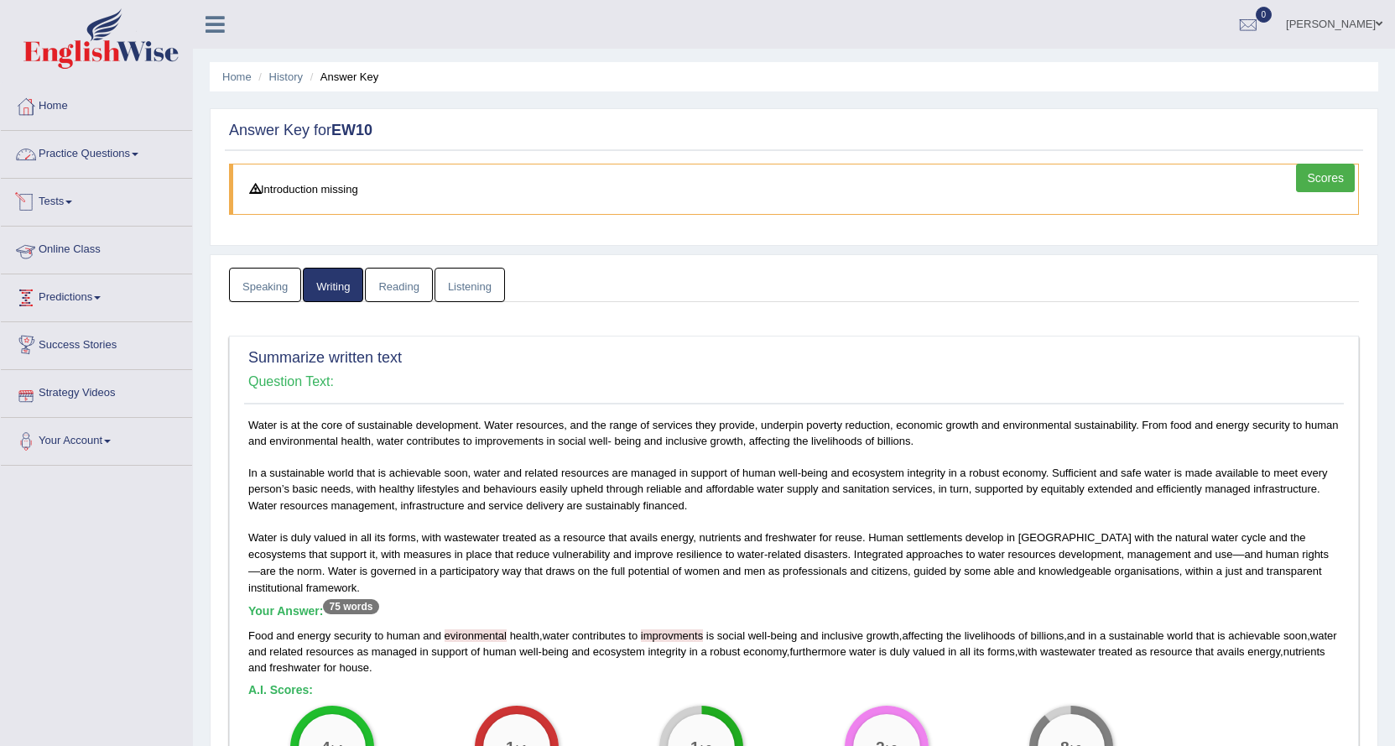
click at [107, 158] on link "Practice Questions" at bounding box center [96, 152] width 191 height 42
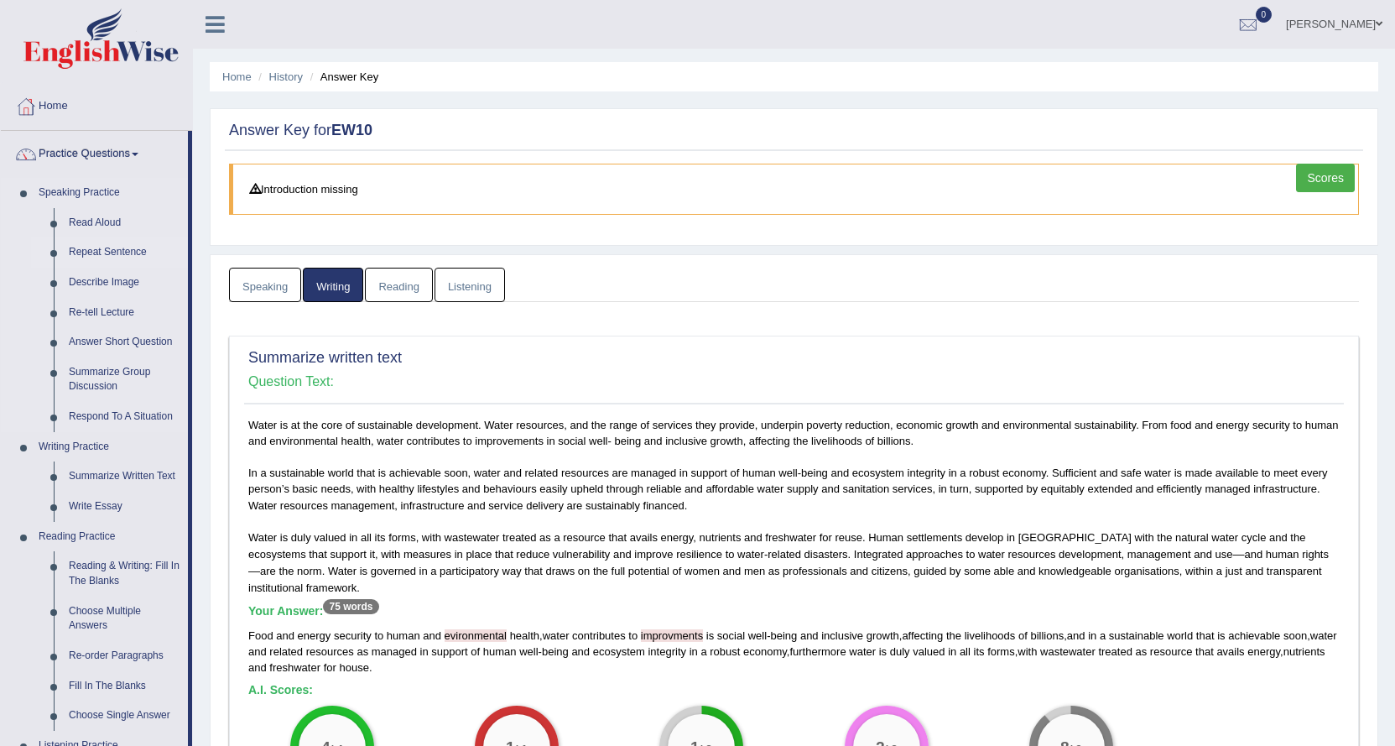
click at [107, 247] on link "Repeat Sentence" at bounding box center [124, 252] width 127 height 30
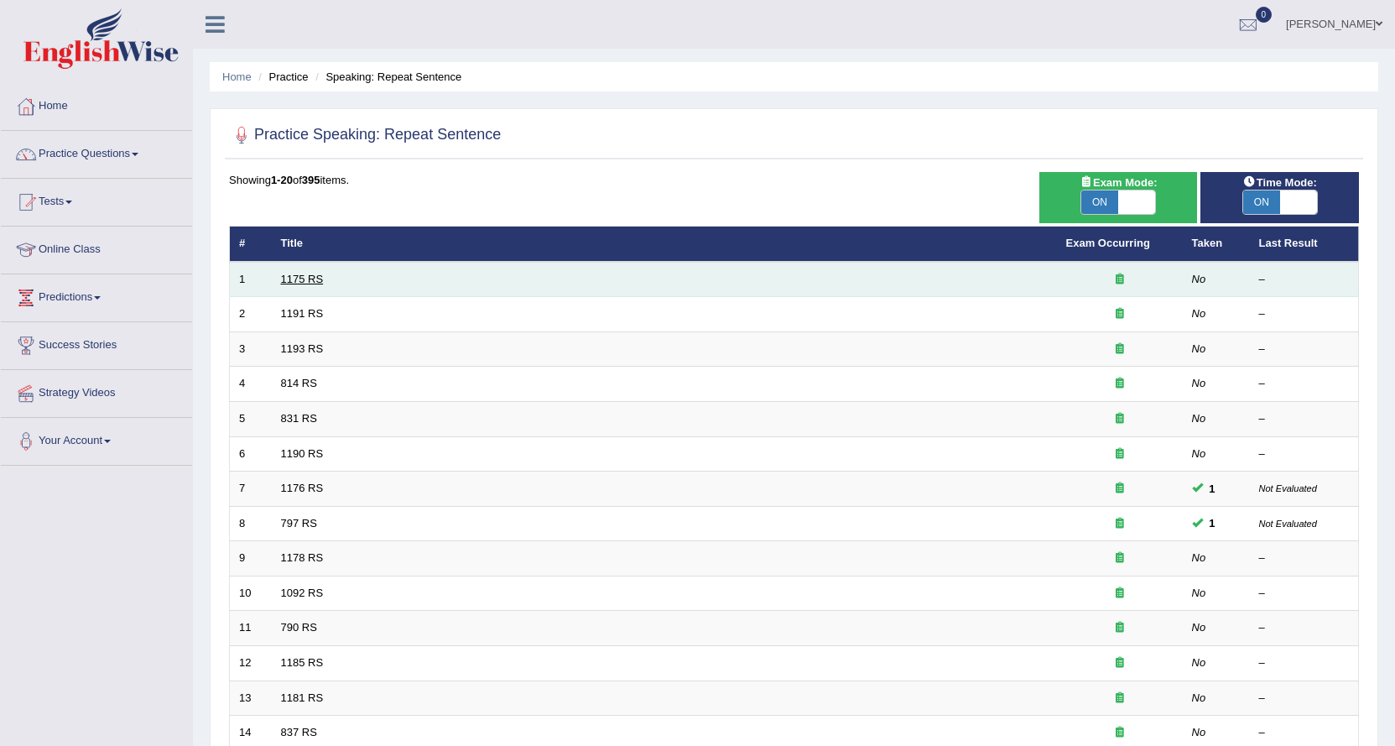
click at [319, 276] on link "1175 RS" at bounding box center [302, 279] width 43 height 13
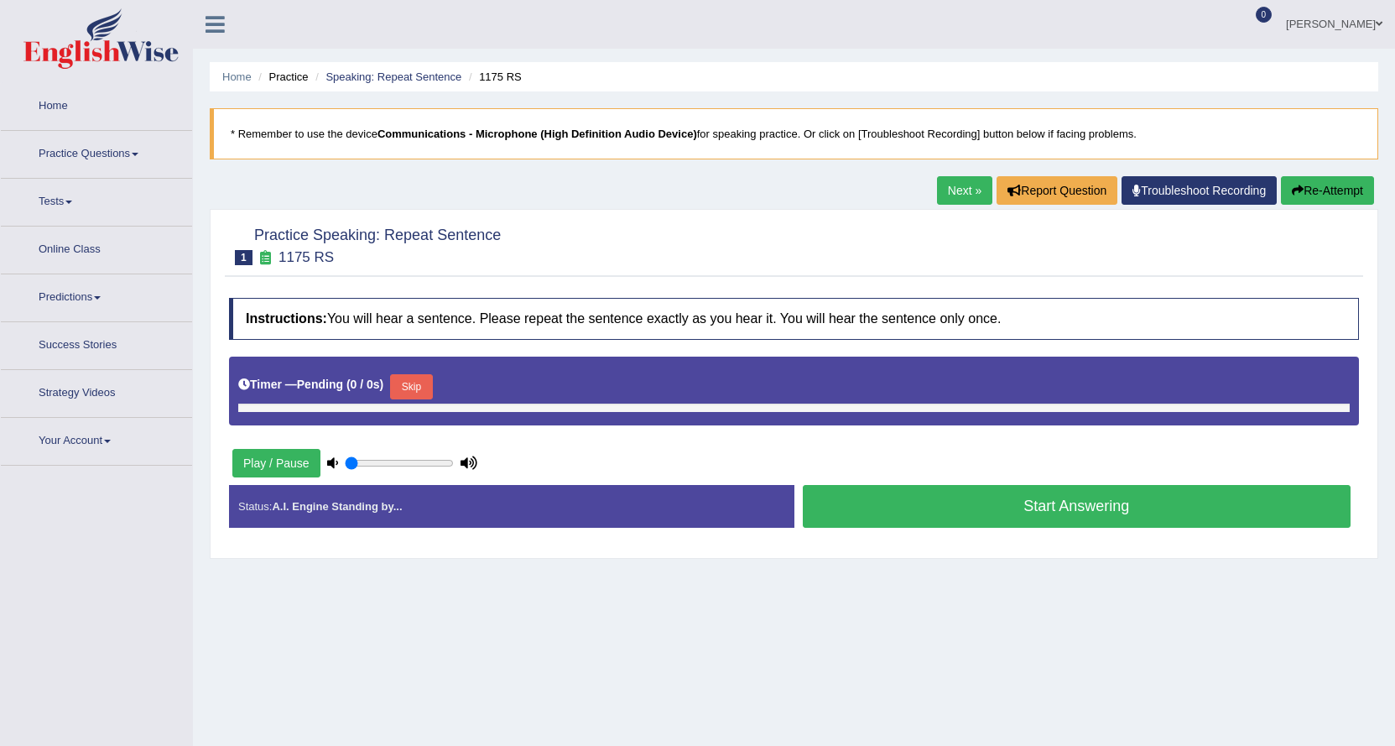
type input "1"
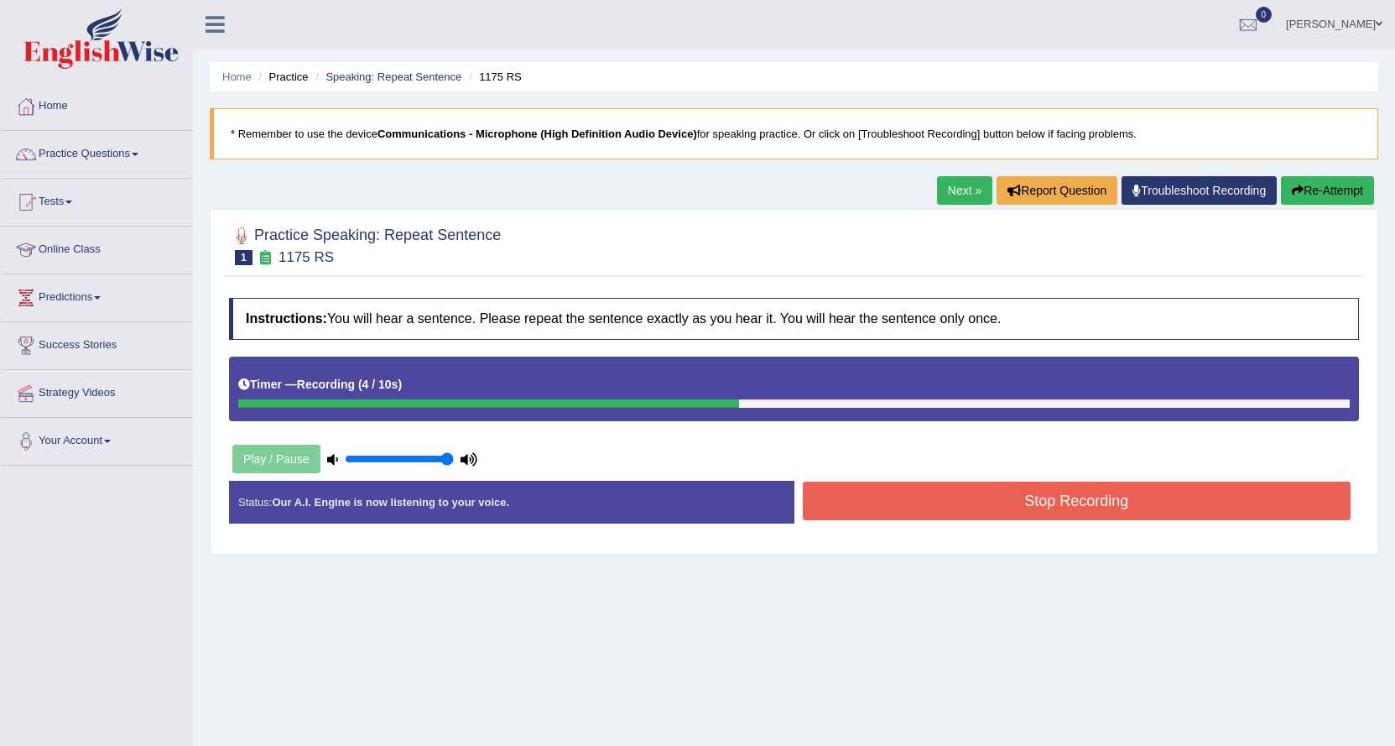
click at [874, 499] on button "Stop Recording" at bounding box center [1077, 501] width 549 height 39
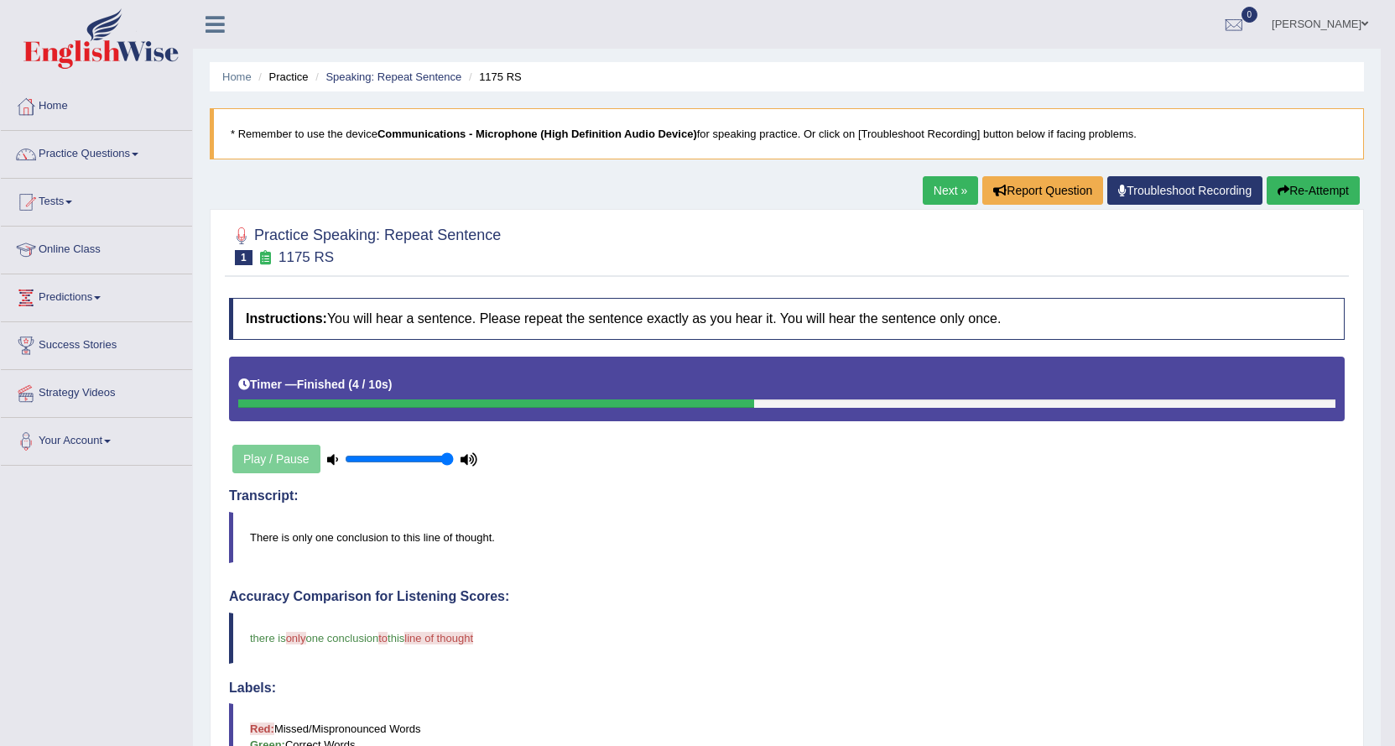
click at [944, 192] on link "Next »" at bounding box center [950, 190] width 55 height 29
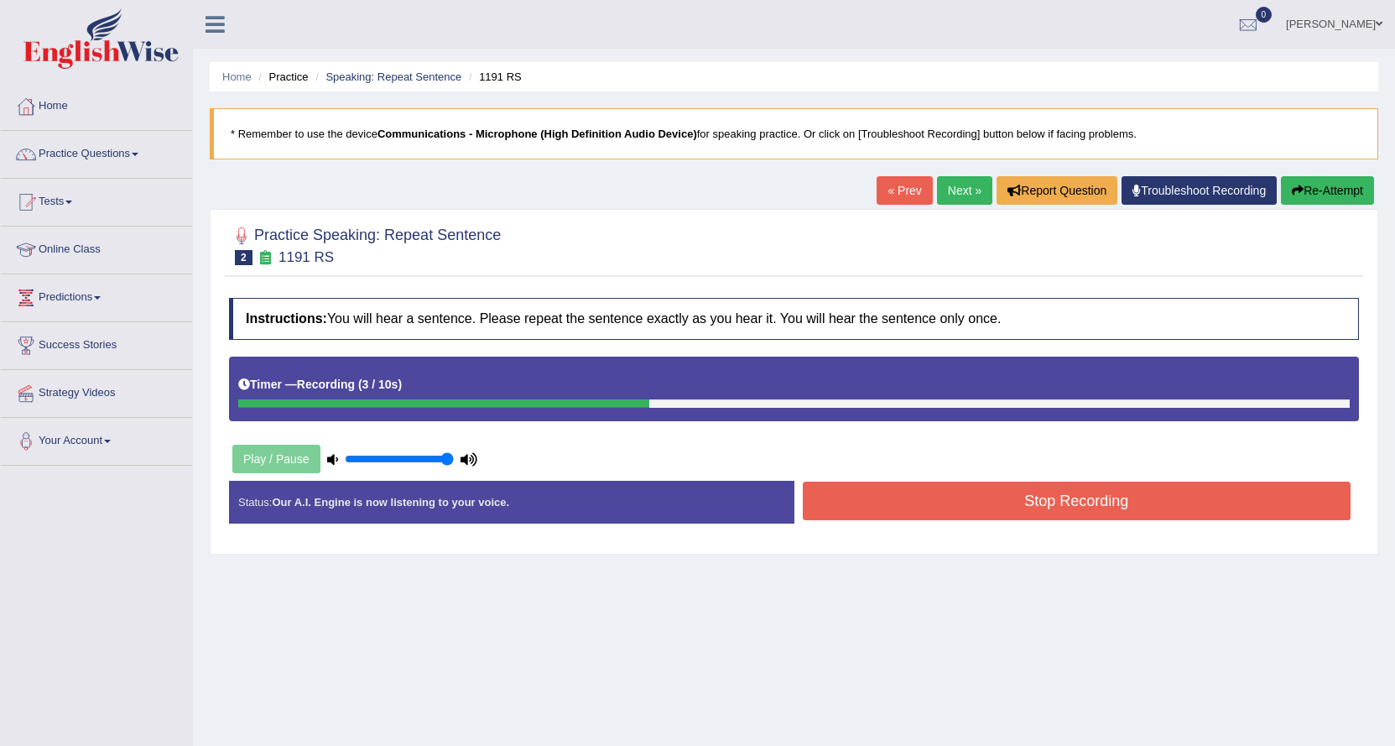
click at [873, 488] on button "Stop Recording" at bounding box center [1077, 501] width 549 height 39
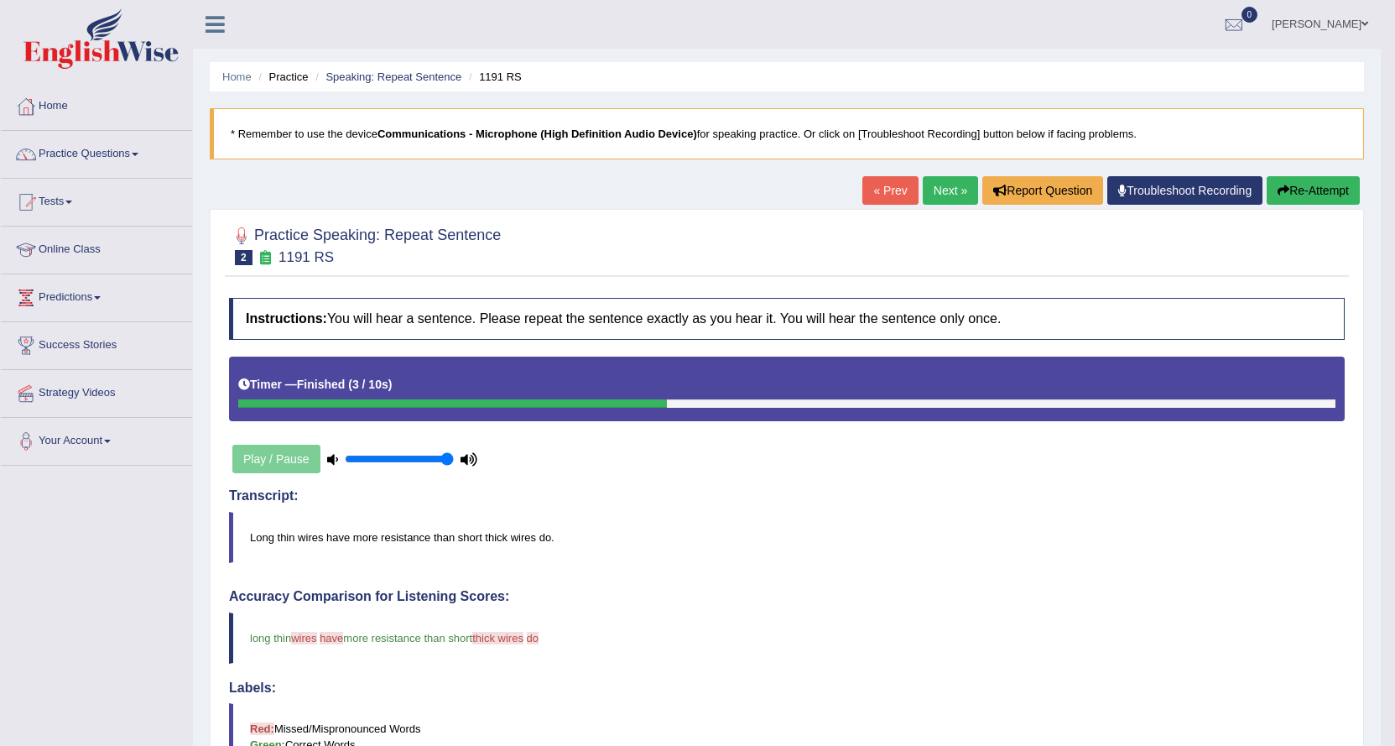
click at [946, 182] on link "Next »" at bounding box center [950, 190] width 55 height 29
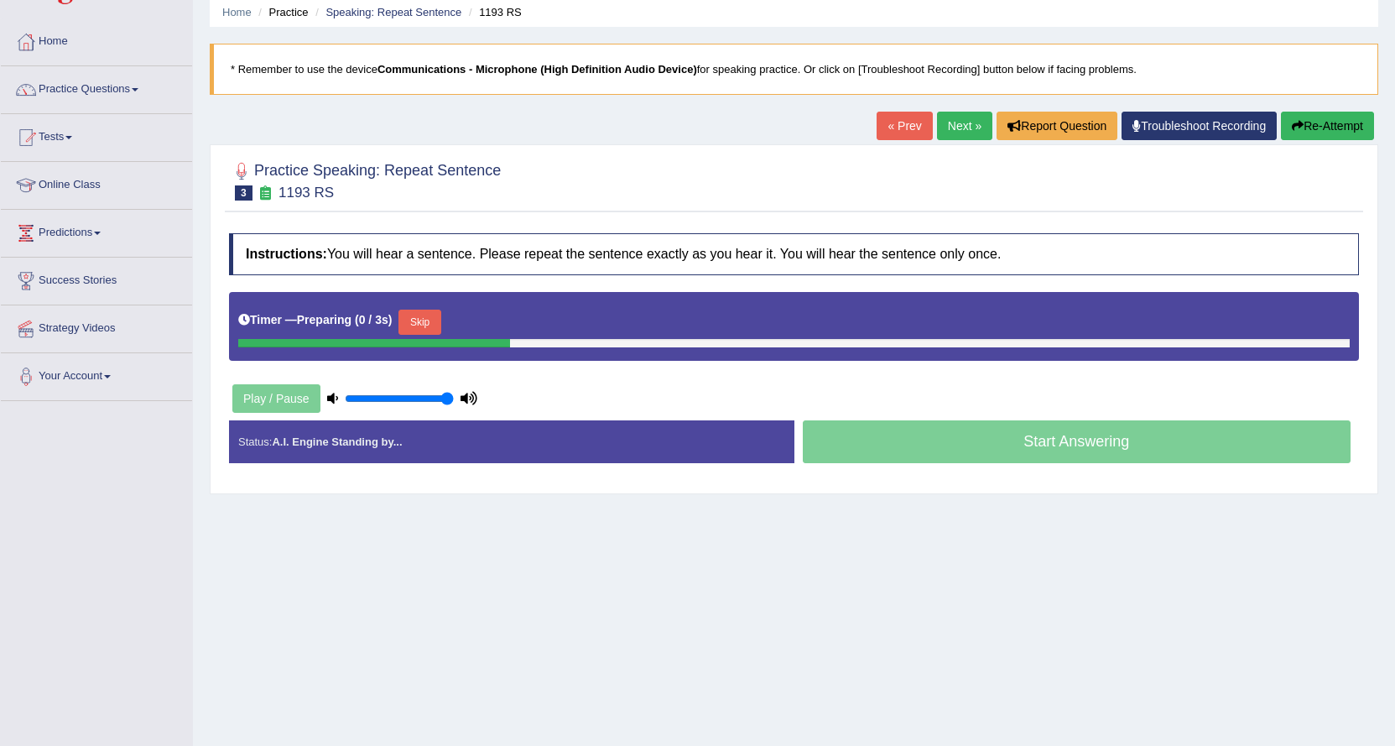
scroll to position [84, 0]
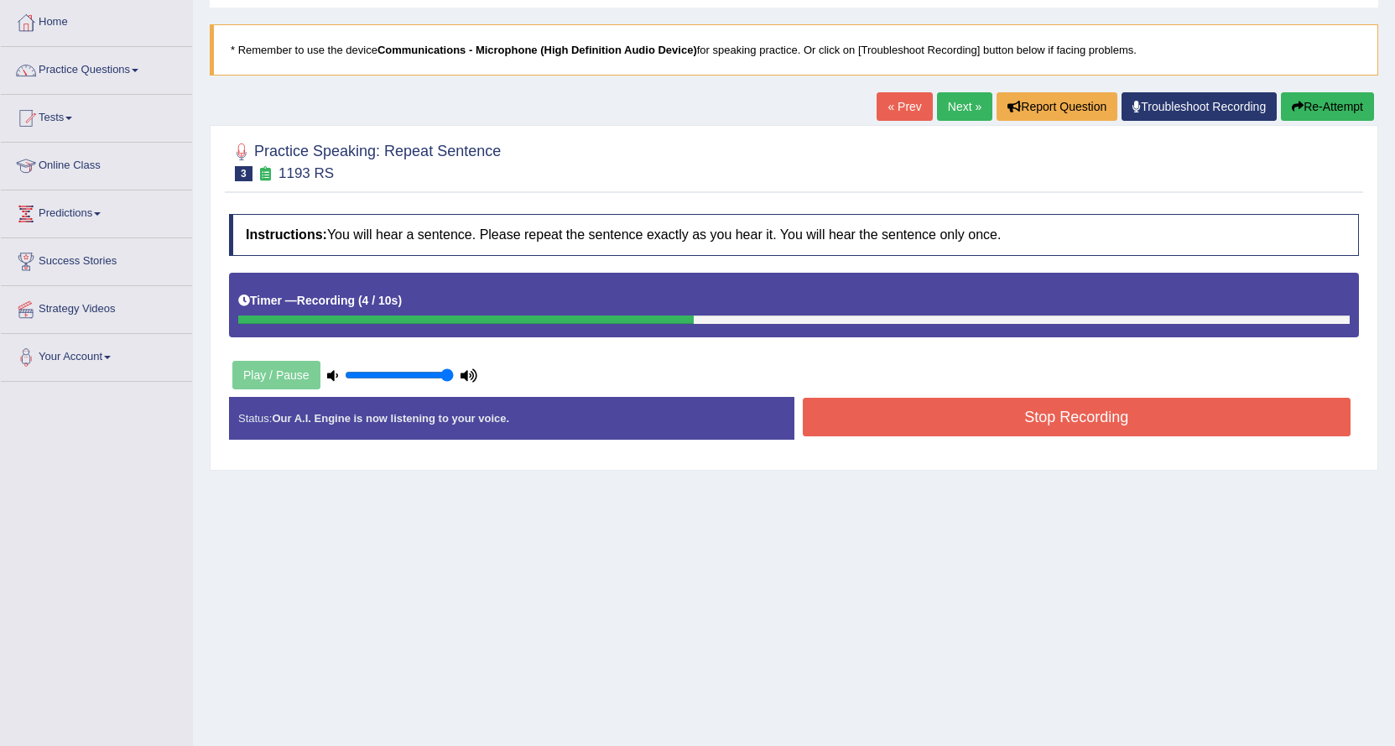
click at [930, 416] on button "Stop Recording" at bounding box center [1077, 417] width 549 height 39
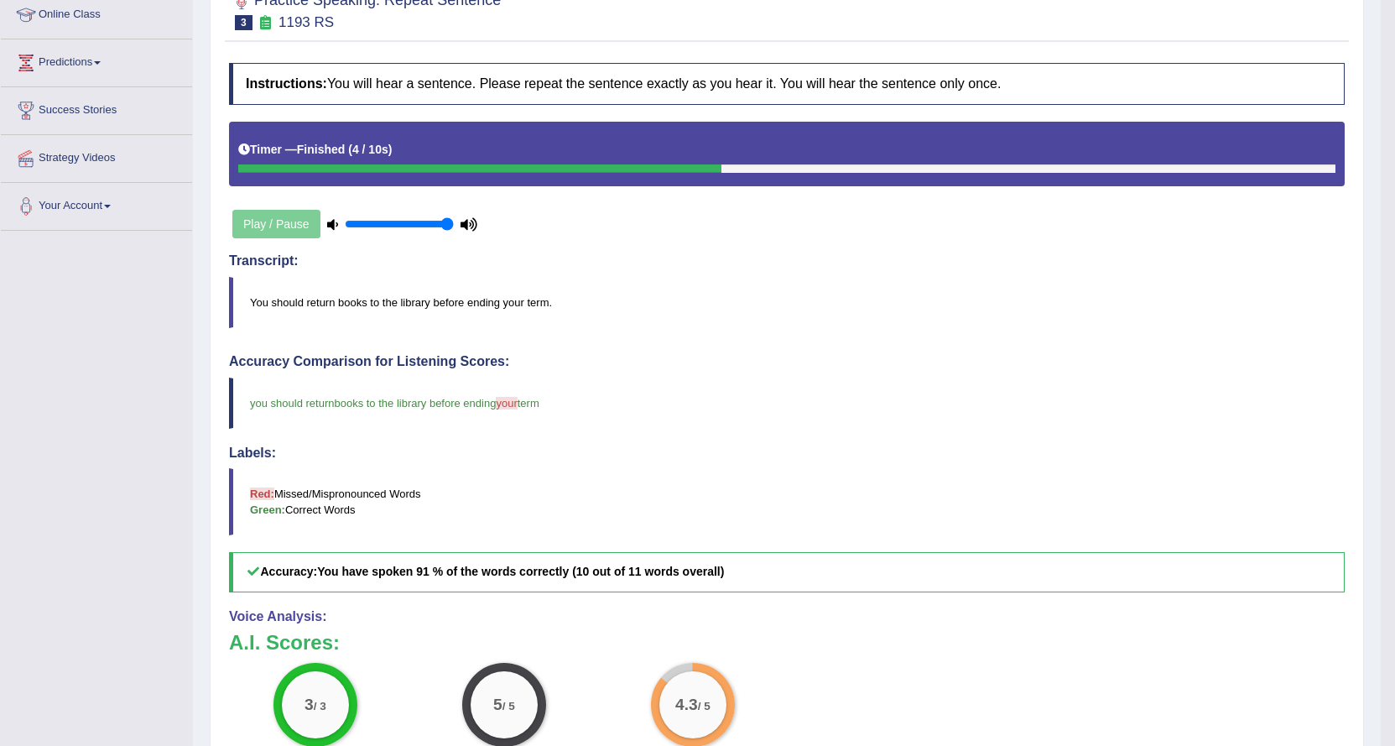
scroll to position [0, 0]
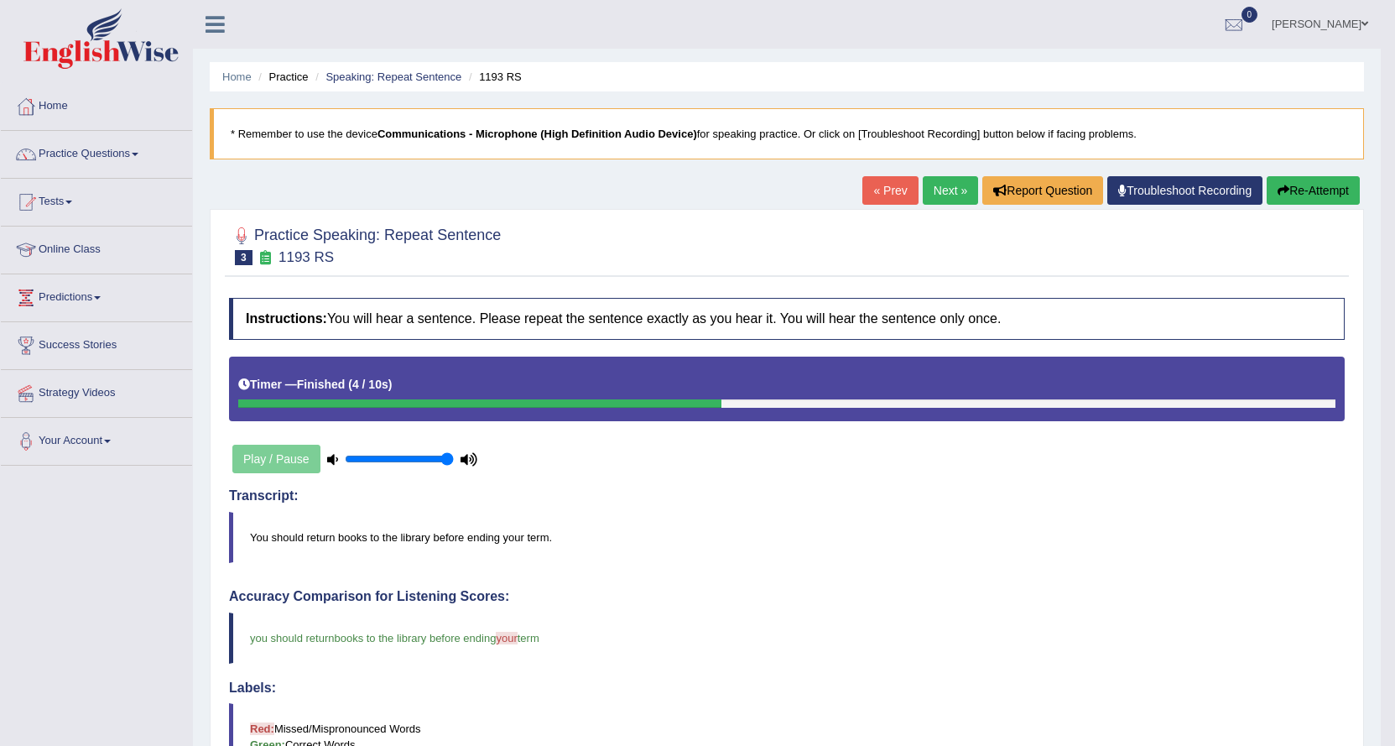
click at [941, 187] on link "Next »" at bounding box center [950, 190] width 55 height 29
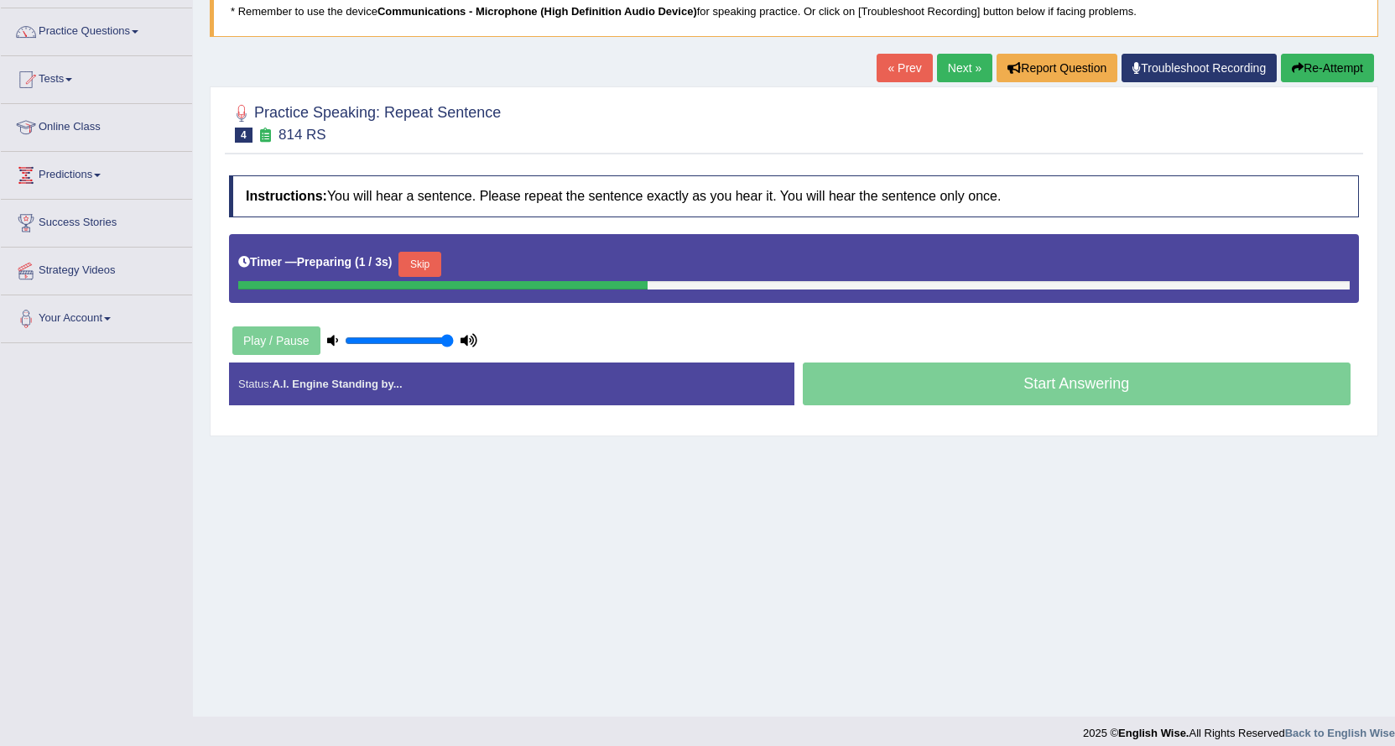
scroll to position [135, 0]
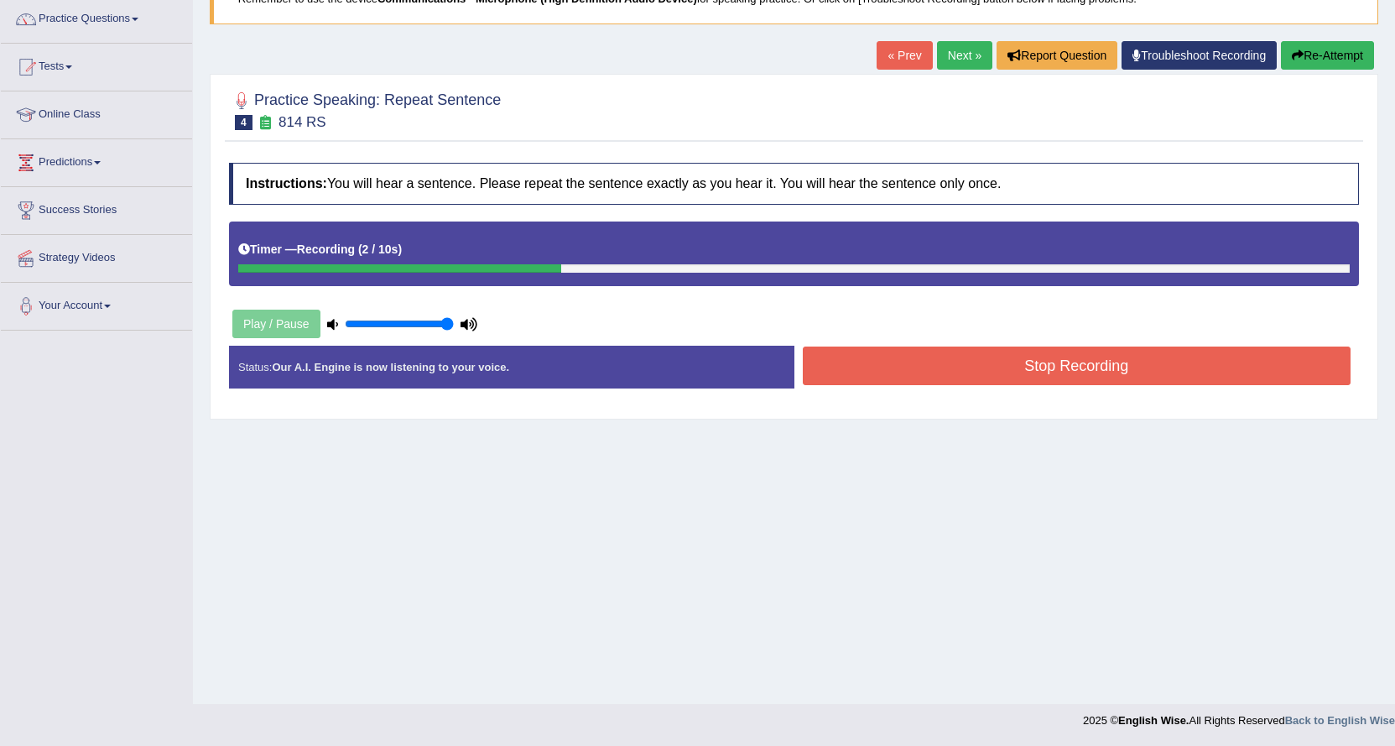
click at [826, 364] on button "Stop Recording" at bounding box center [1077, 366] width 549 height 39
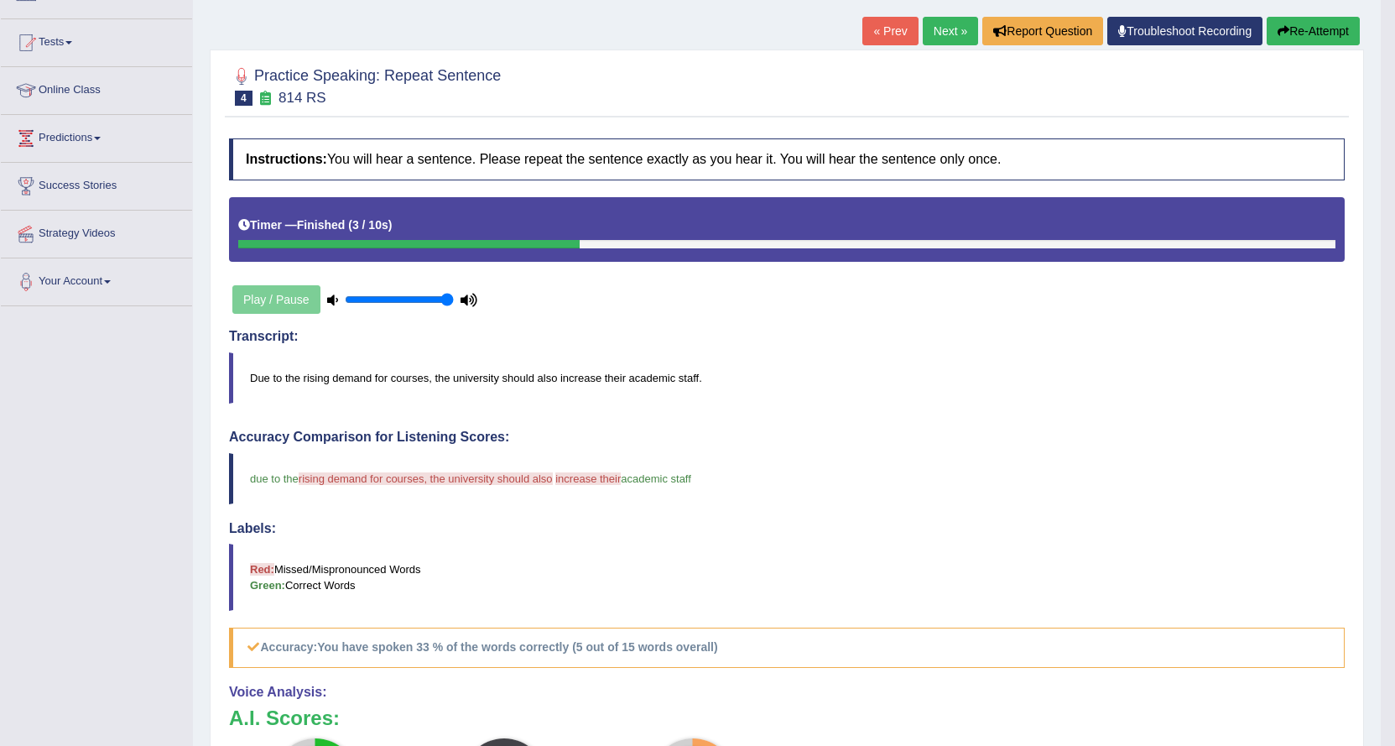
scroll to position [0, 0]
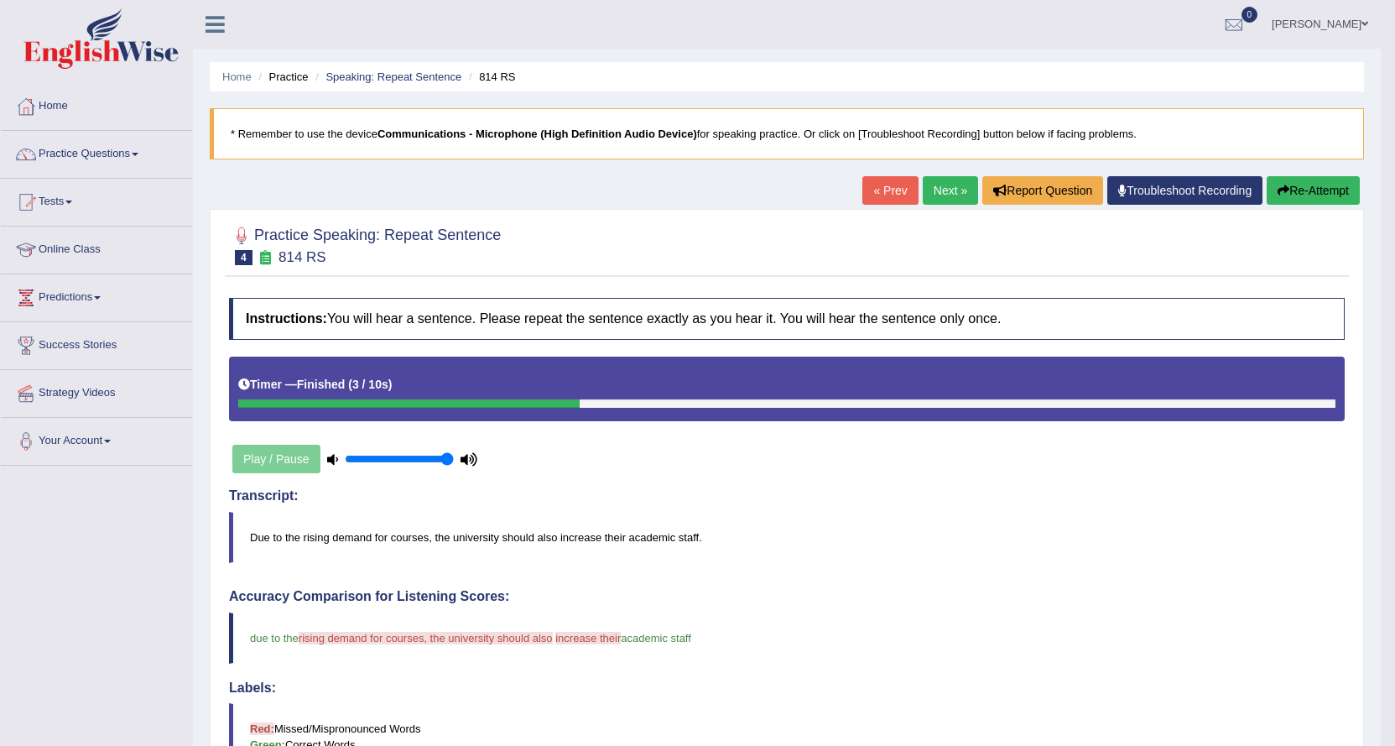
click at [951, 186] on link "Next »" at bounding box center [950, 190] width 55 height 29
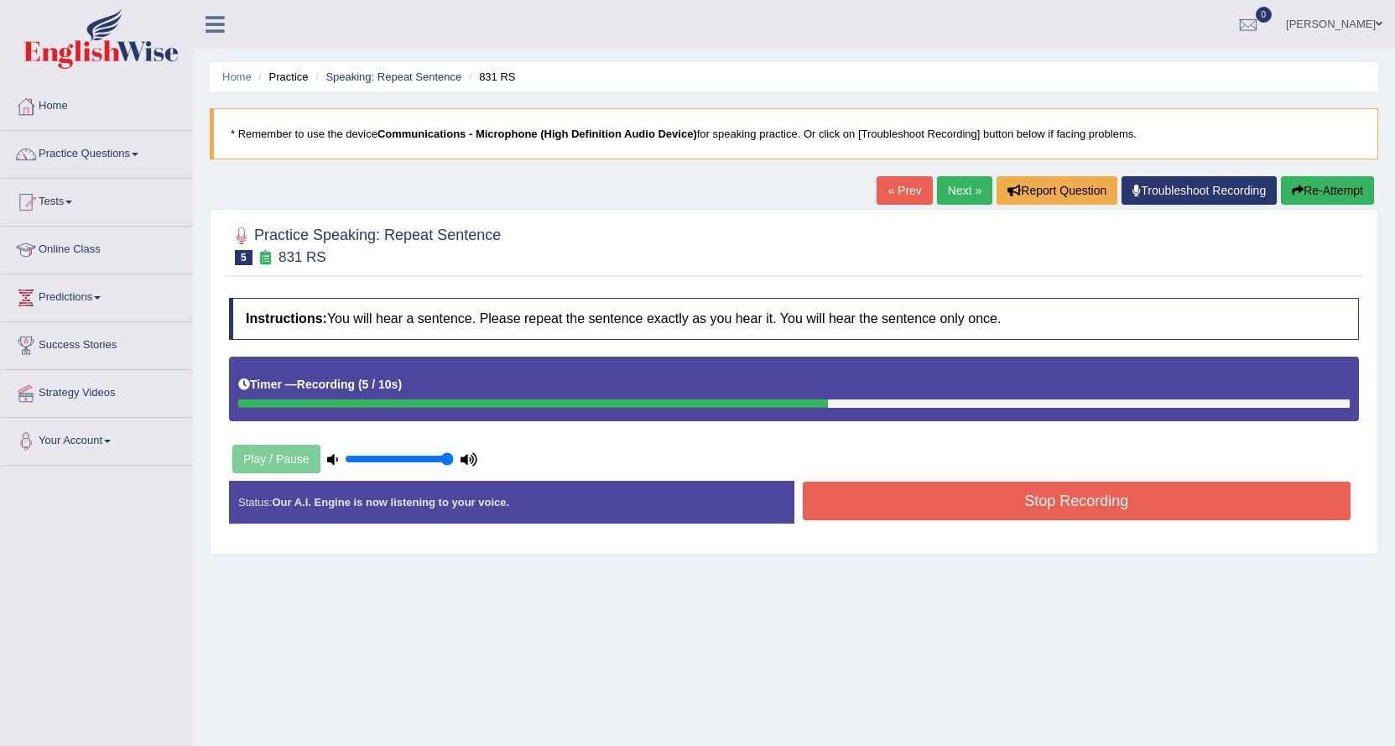
click at [935, 493] on button "Stop Recording" at bounding box center [1077, 501] width 549 height 39
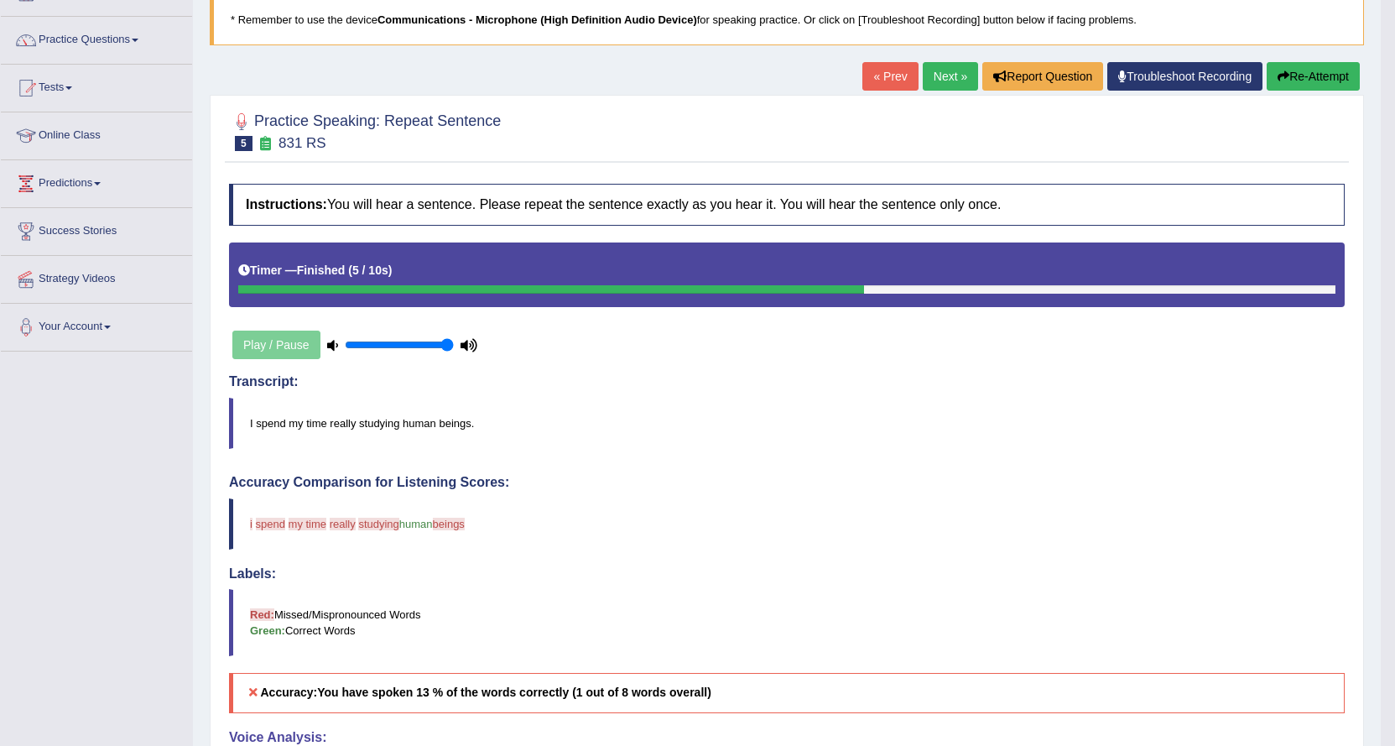
scroll to position [84, 0]
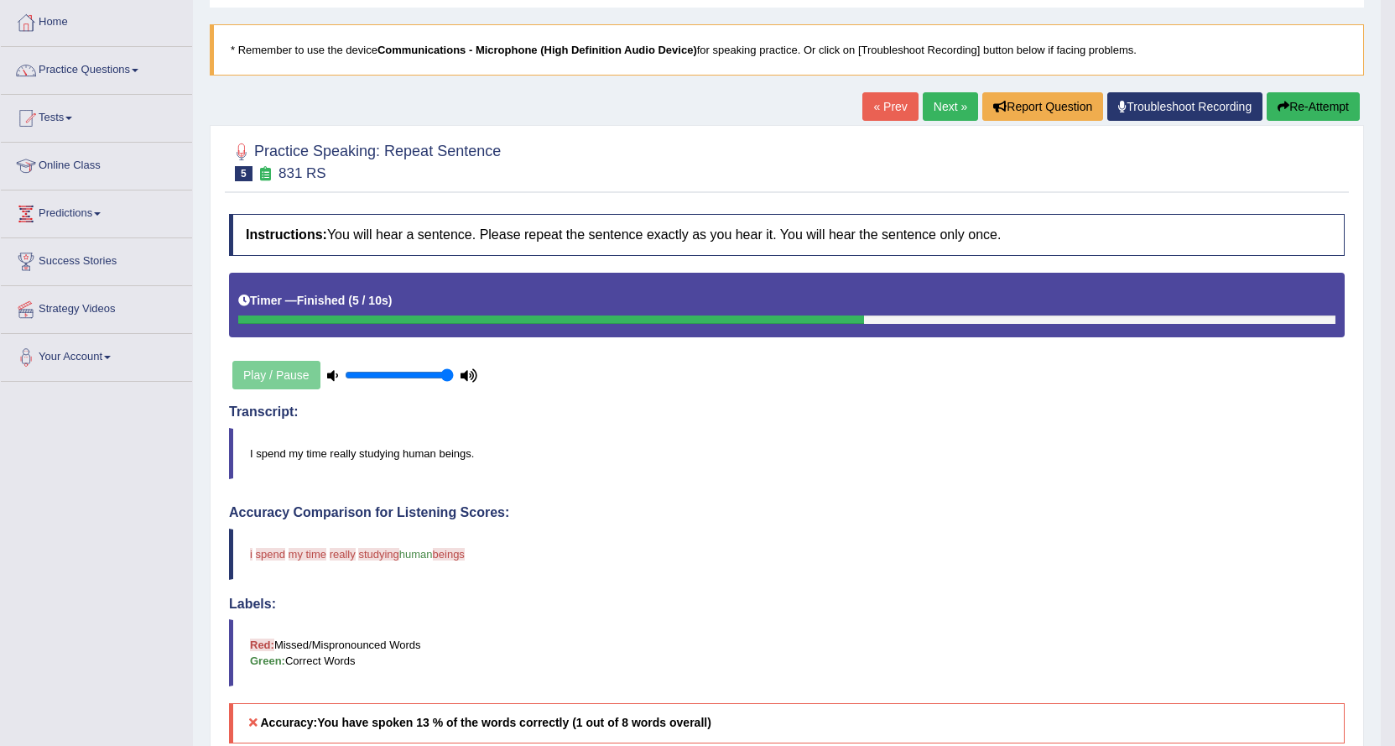
click at [956, 105] on link "Next »" at bounding box center [950, 106] width 55 height 29
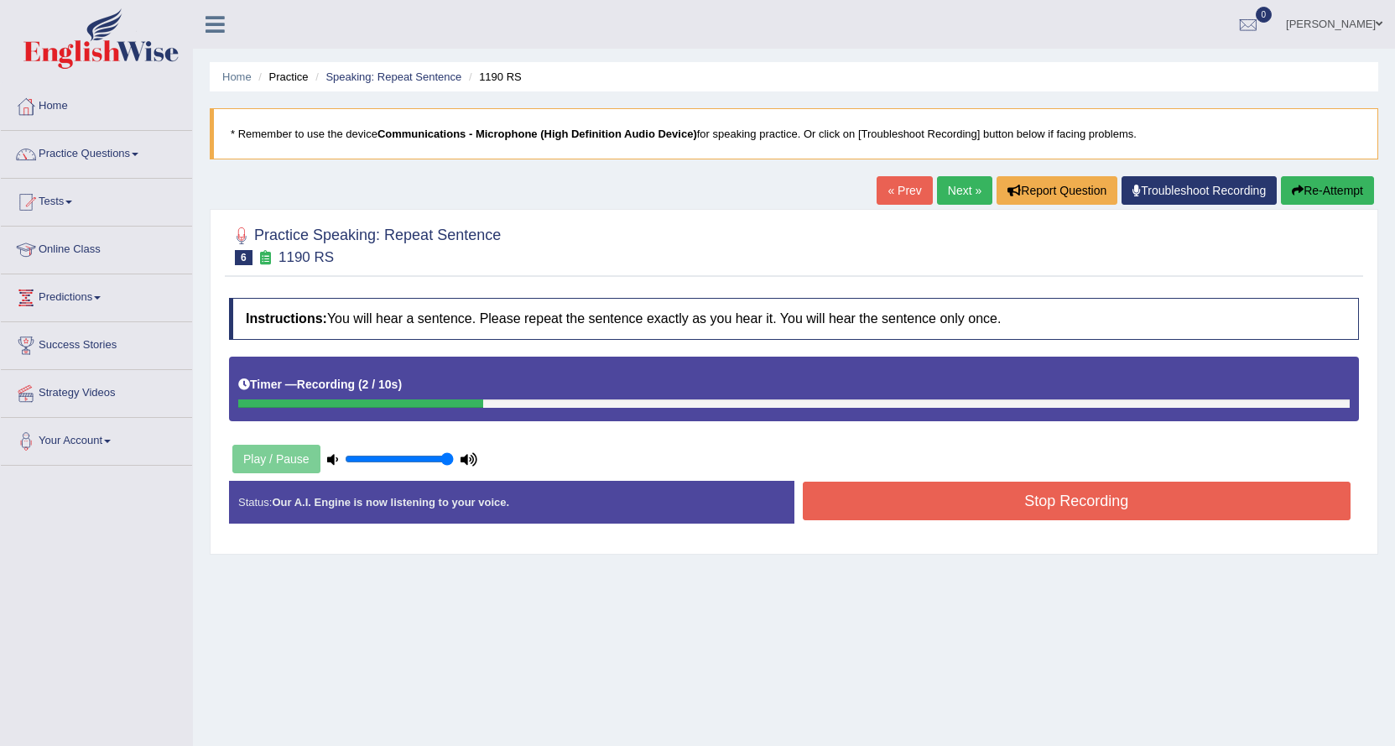
click at [941, 503] on button "Stop Recording" at bounding box center [1077, 501] width 549 height 39
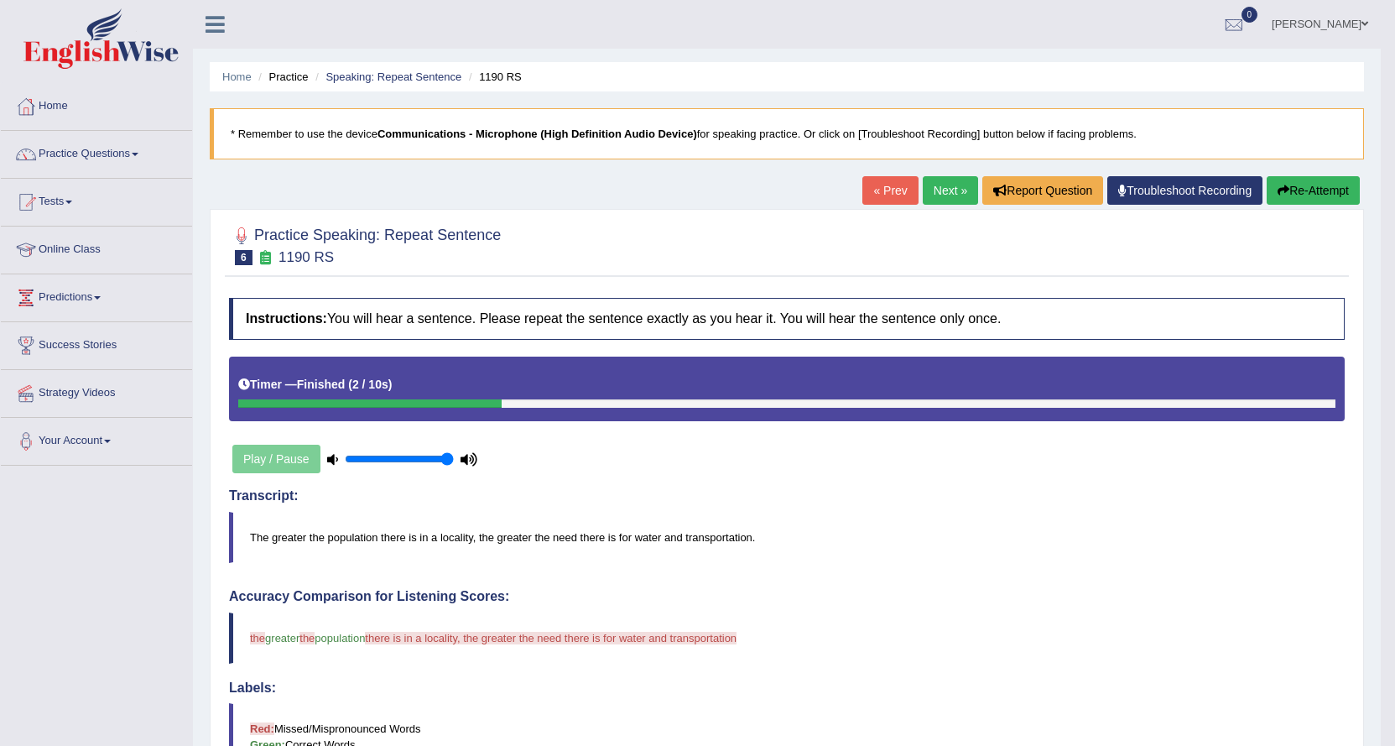
click at [951, 186] on link "Next »" at bounding box center [950, 190] width 55 height 29
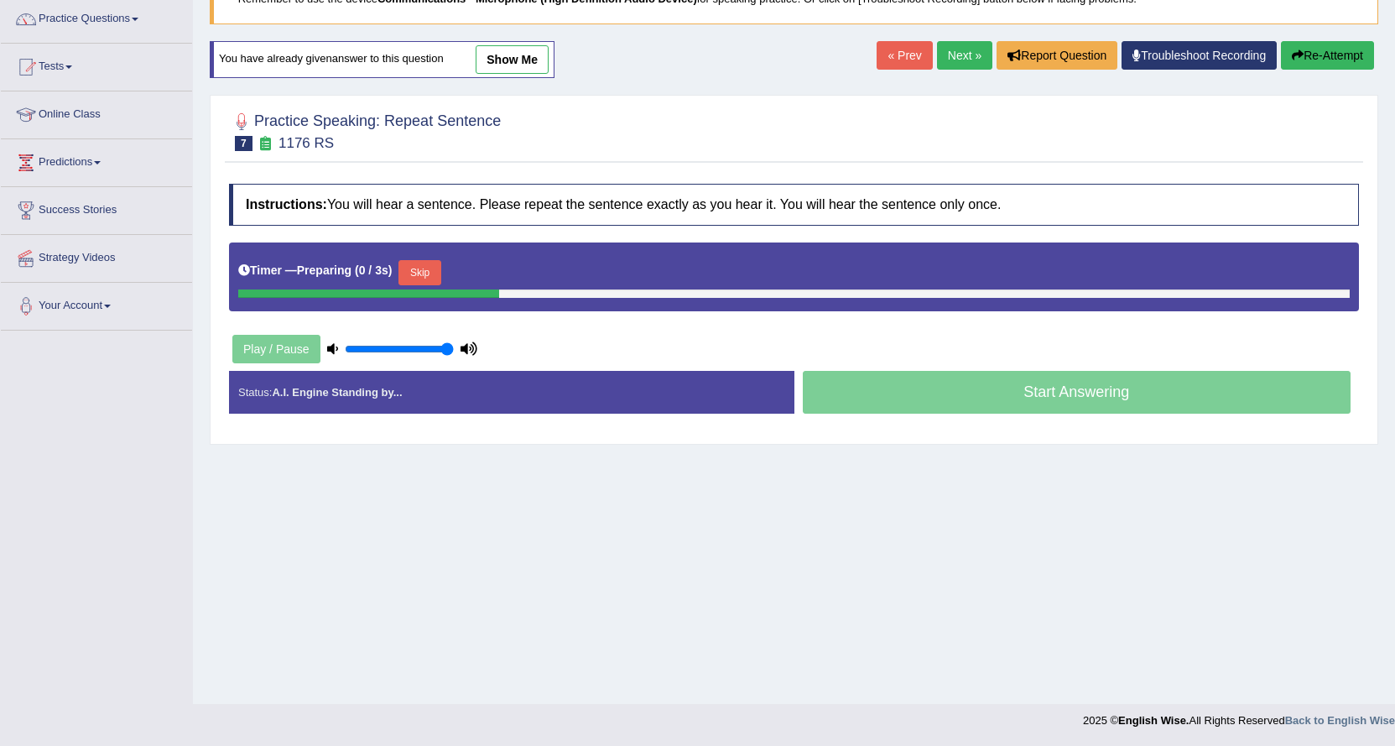
scroll to position [135, 0]
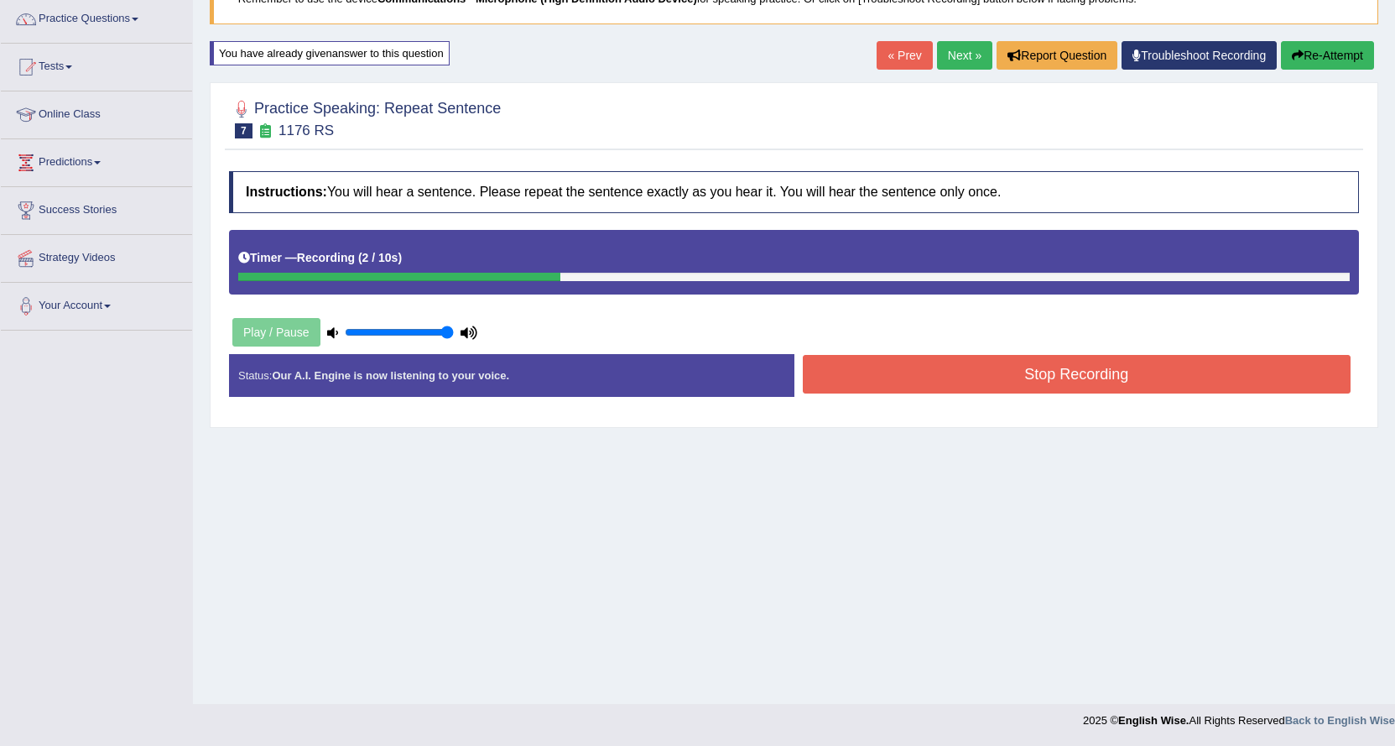
click at [898, 371] on button "Stop Recording" at bounding box center [1077, 374] width 549 height 39
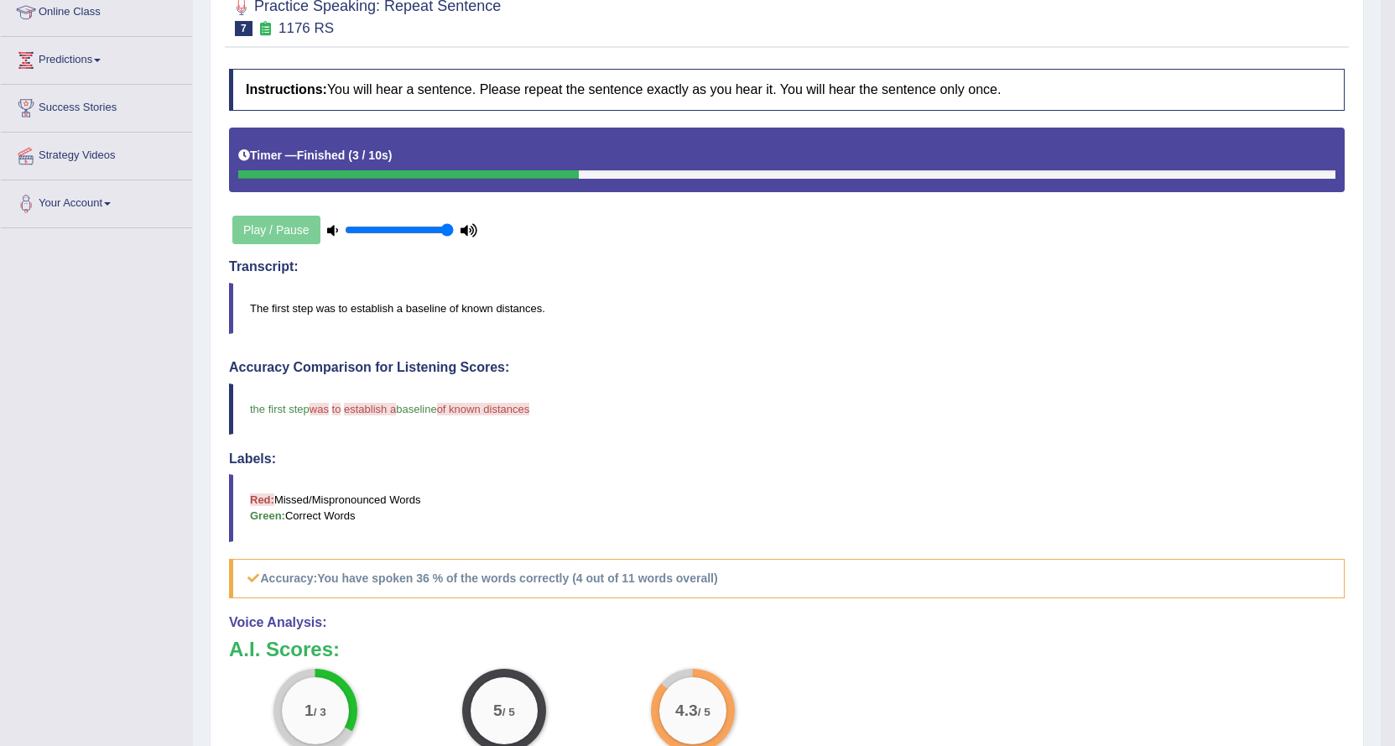
scroll to position [0, 0]
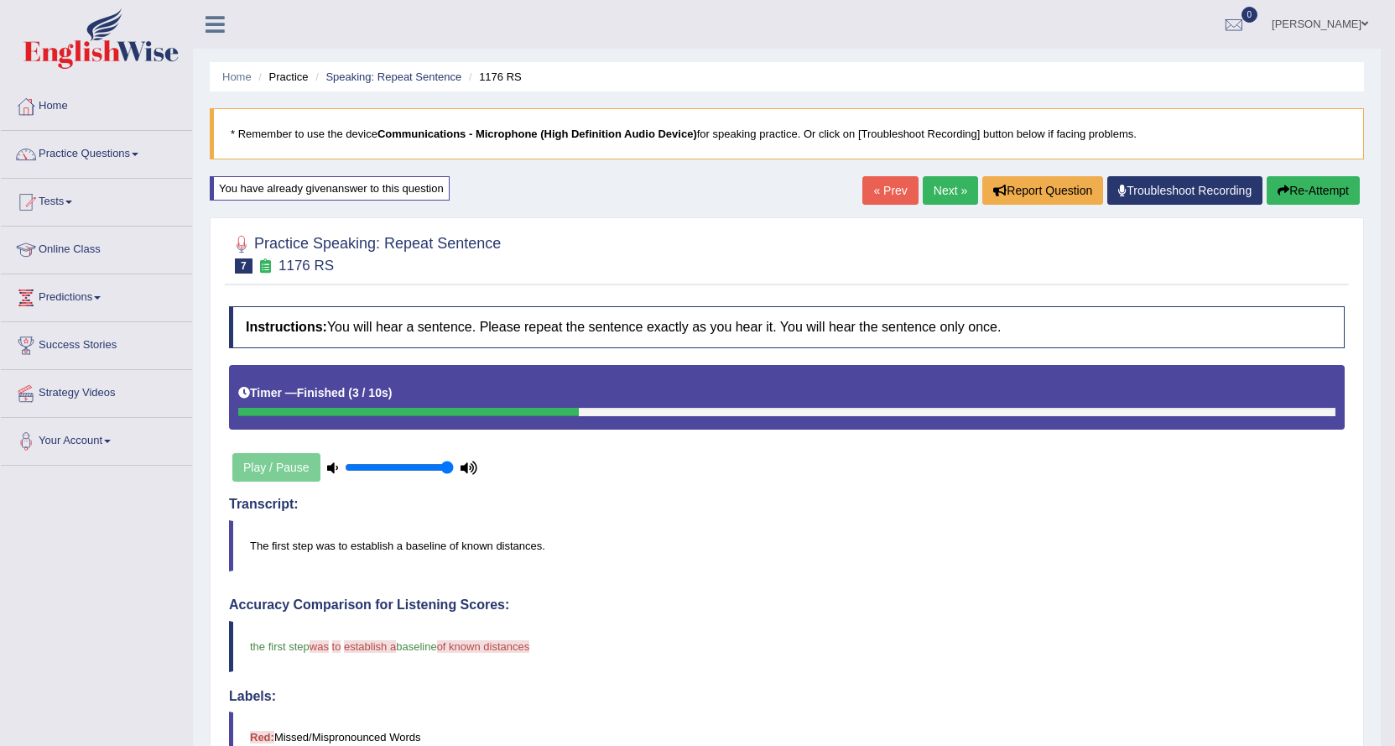
click at [956, 180] on link "Next »" at bounding box center [950, 190] width 55 height 29
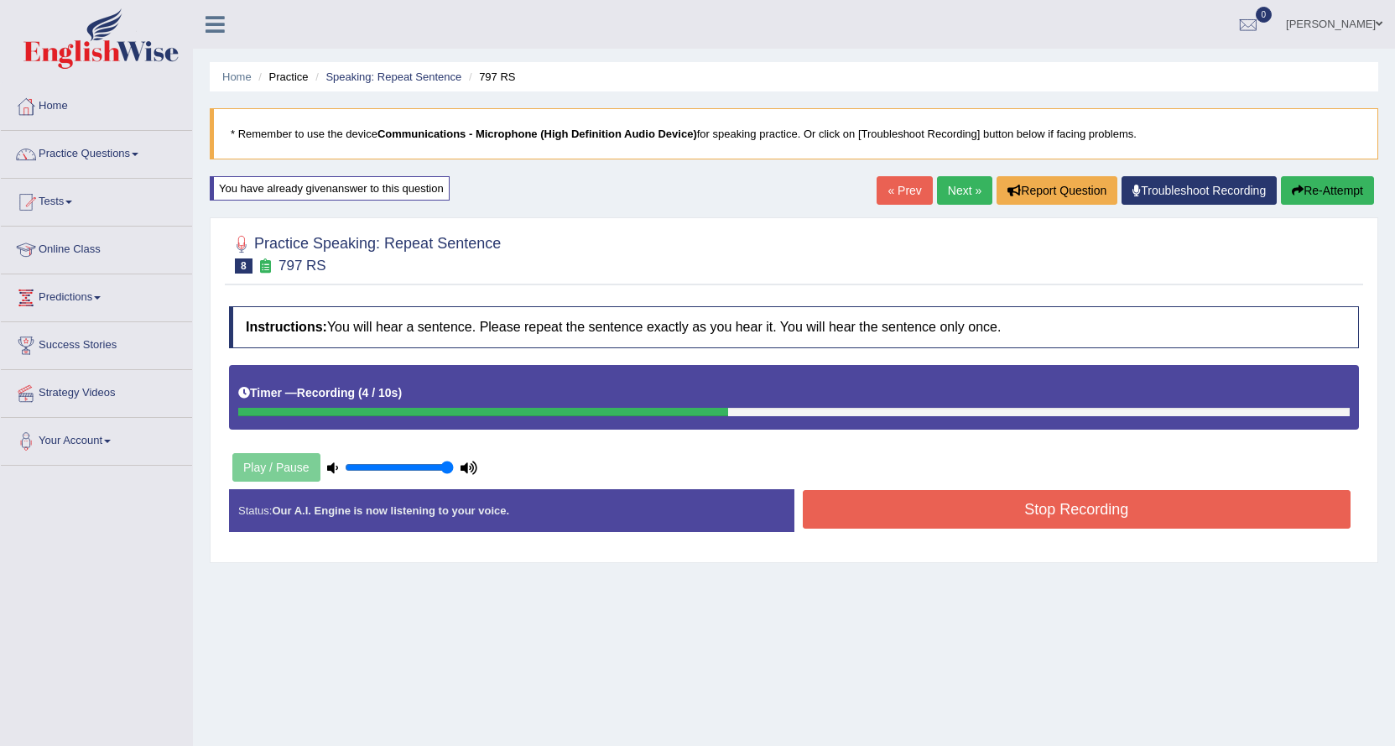
click at [924, 506] on button "Stop Recording" at bounding box center [1077, 509] width 549 height 39
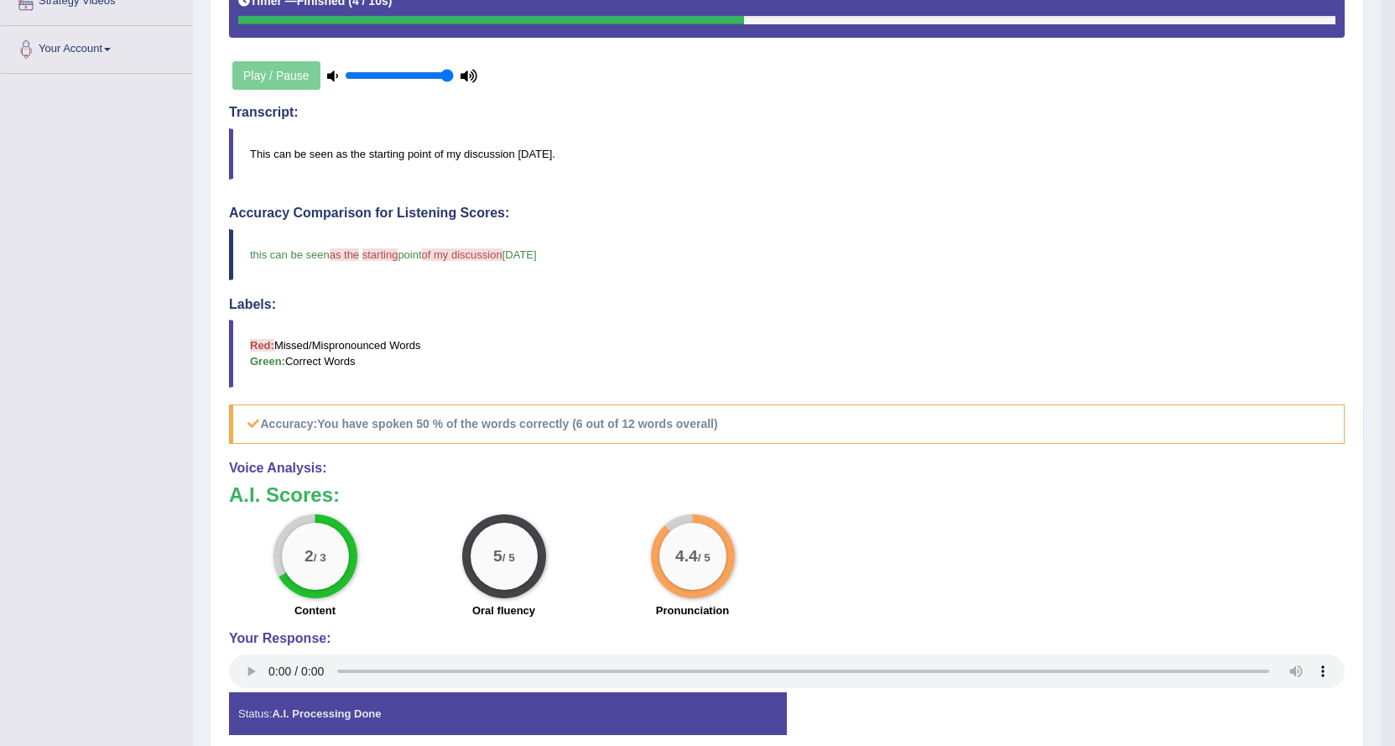
scroll to position [168, 0]
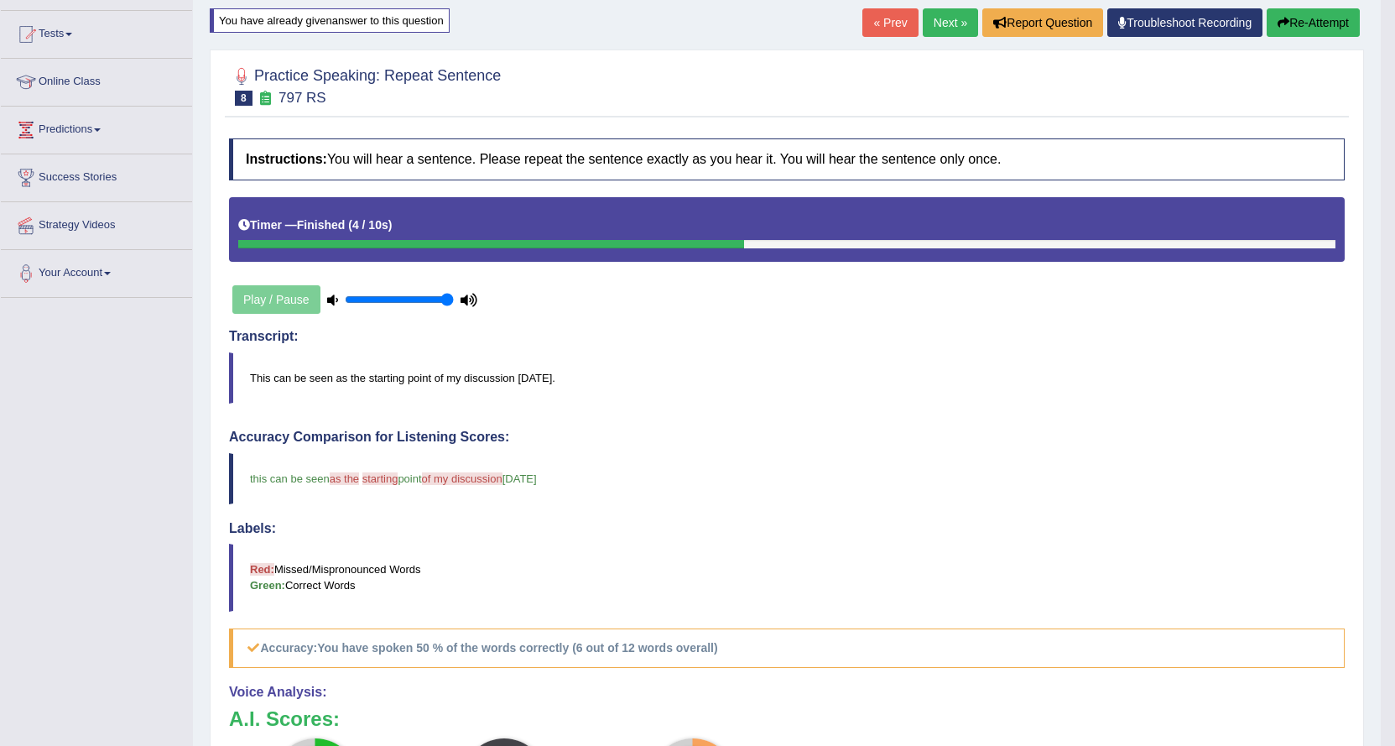
drag, startPoint x: 935, startPoint y: 11, endPoint x: 951, endPoint y: 35, distance: 29.6
click at [935, 13] on link "Next »" at bounding box center [950, 22] width 55 height 29
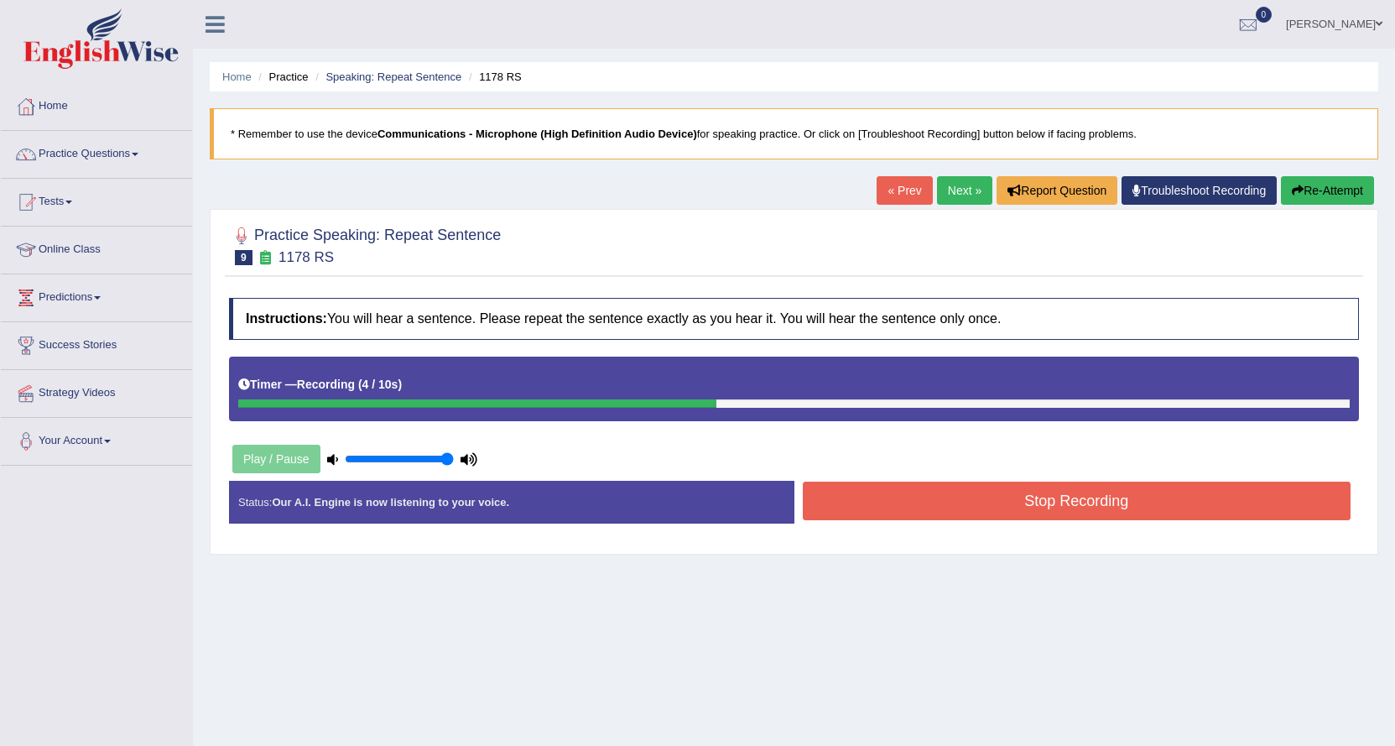
click at [1080, 500] on button "Stop Recording" at bounding box center [1077, 501] width 549 height 39
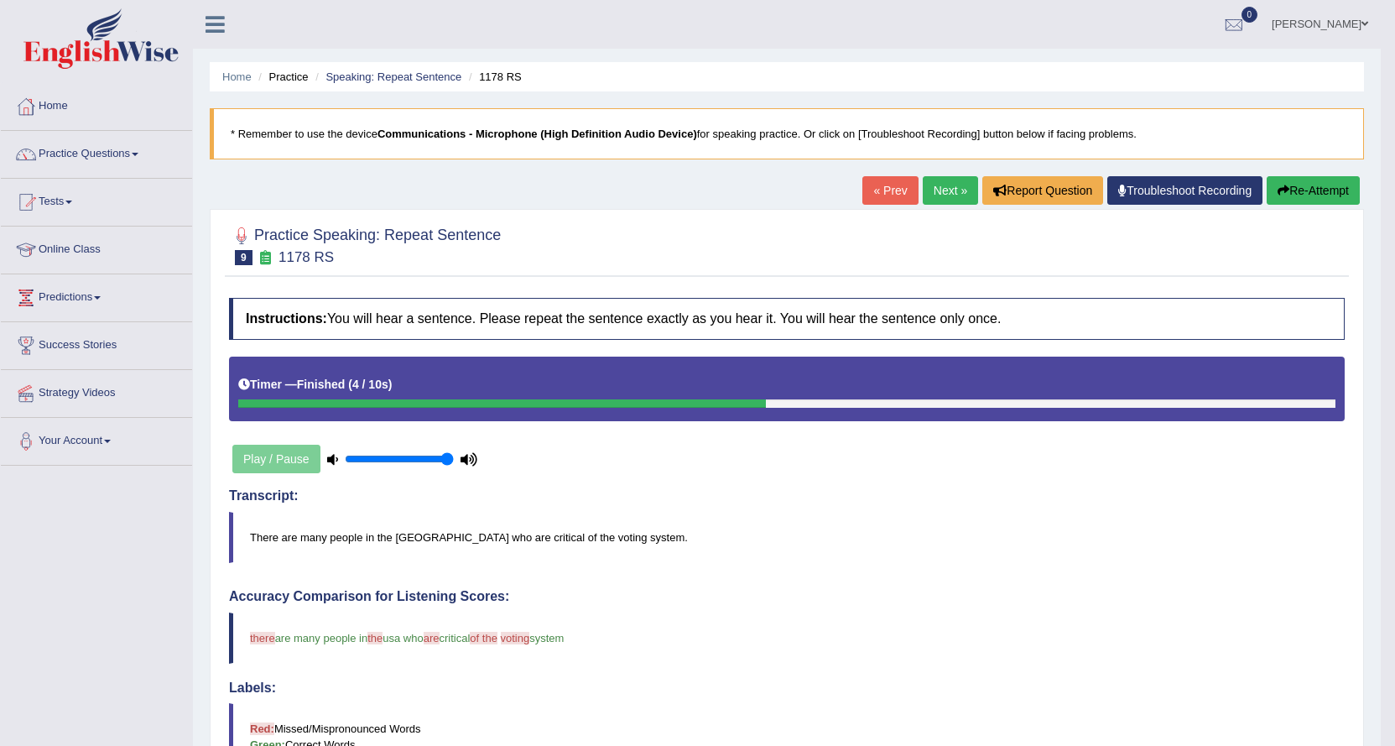
click at [923, 185] on link "Next »" at bounding box center [950, 190] width 55 height 29
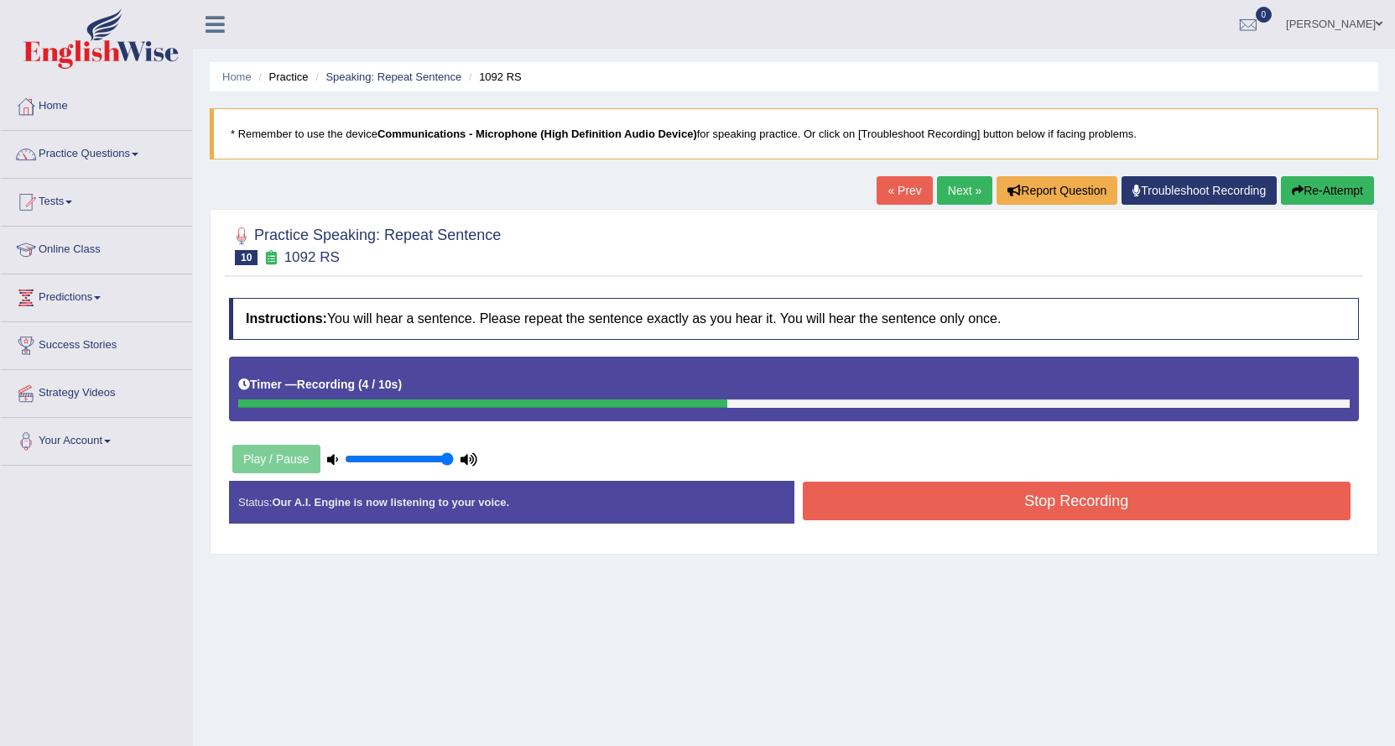
click at [1107, 499] on button "Stop Recording" at bounding box center [1077, 501] width 549 height 39
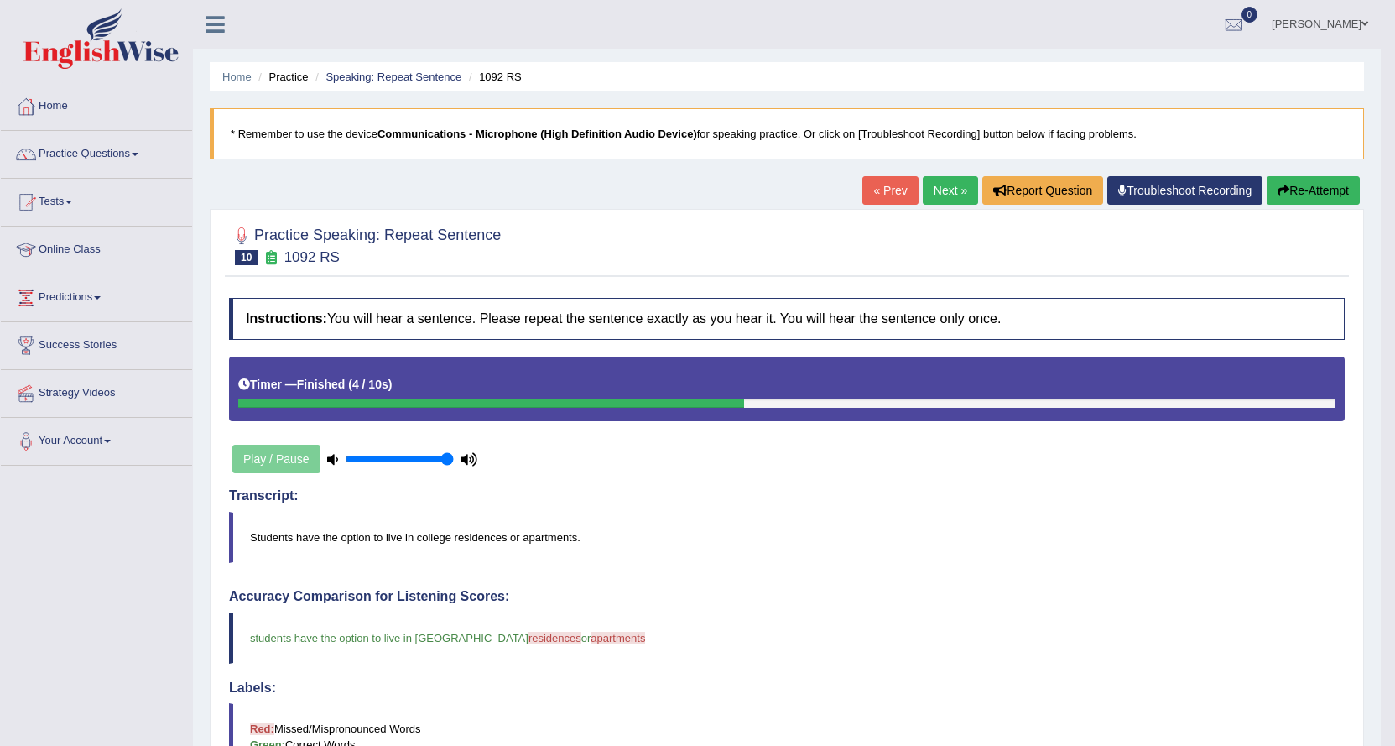
click at [948, 185] on link "Next »" at bounding box center [950, 190] width 55 height 29
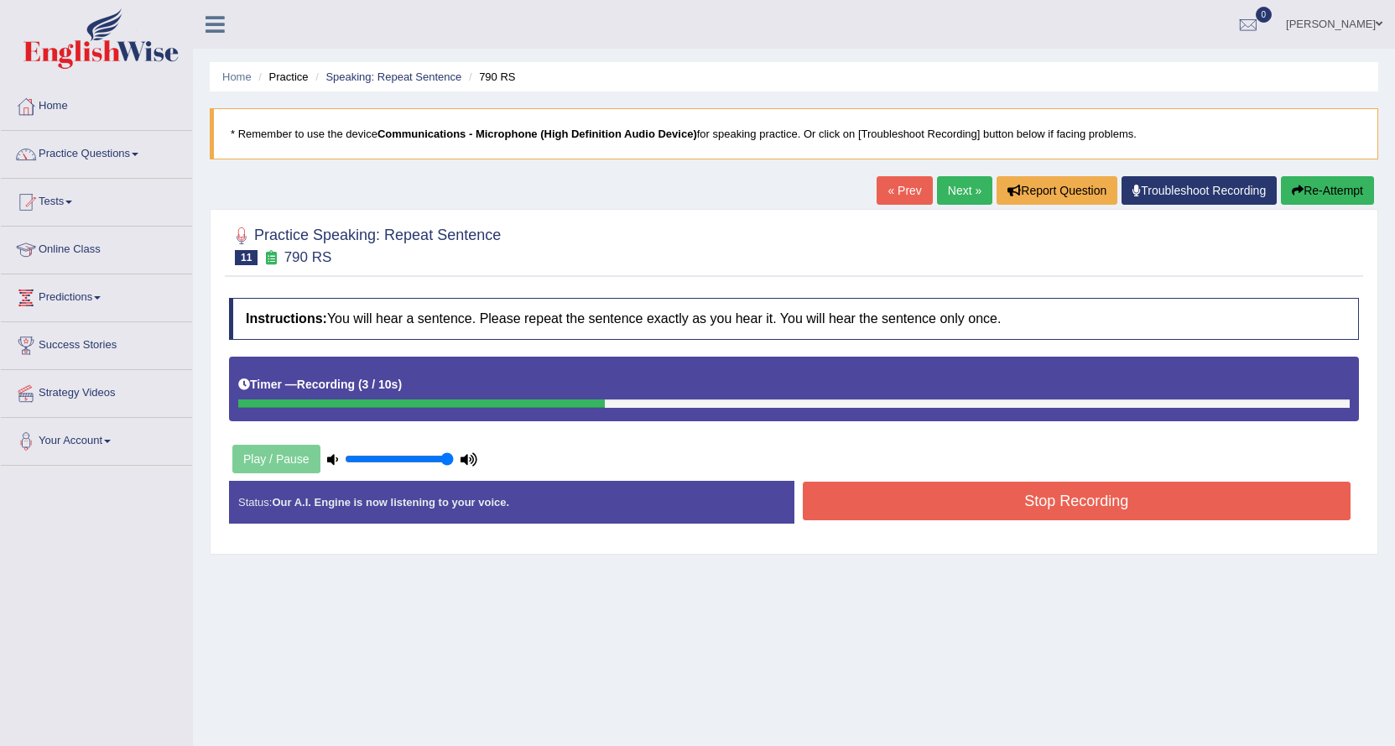
click at [949, 508] on button "Stop Recording" at bounding box center [1077, 501] width 549 height 39
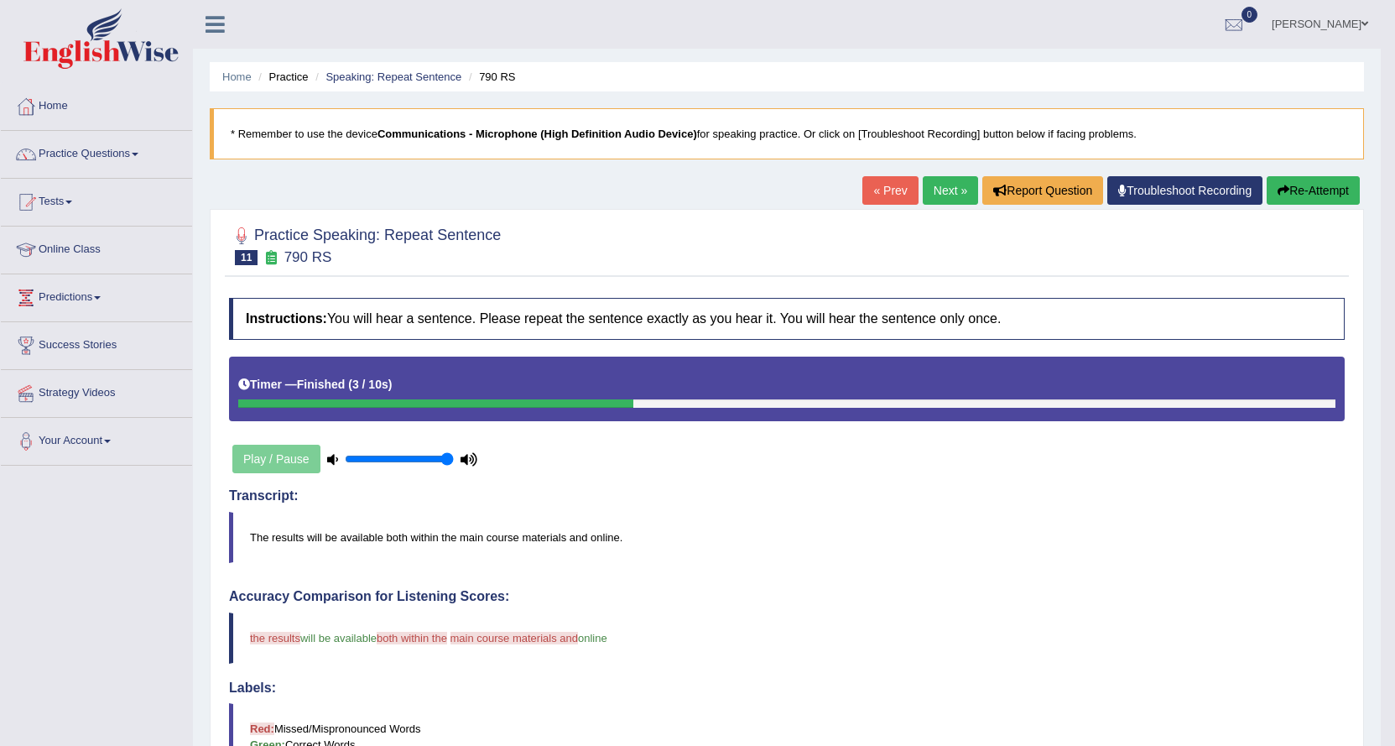
click at [937, 188] on link "Next »" at bounding box center [950, 190] width 55 height 29
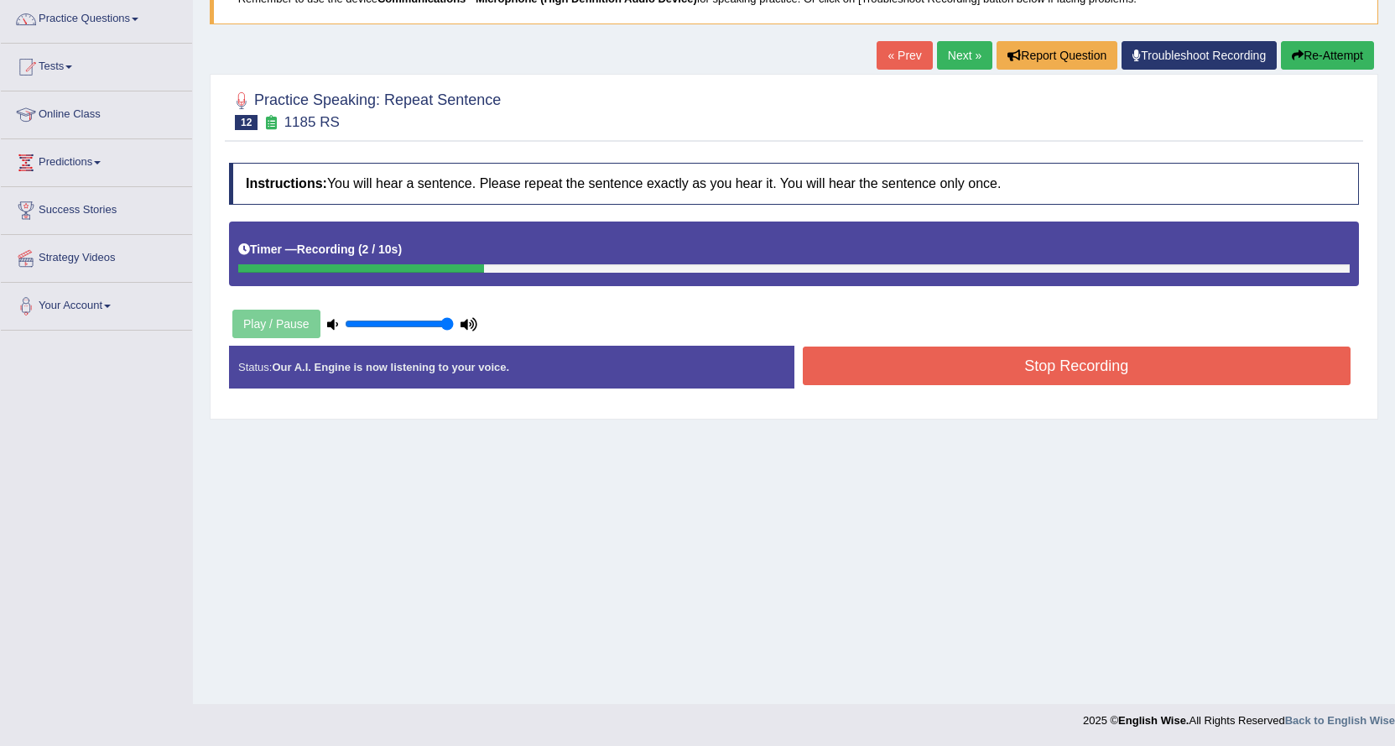
click at [951, 369] on button "Stop Recording" at bounding box center [1077, 366] width 549 height 39
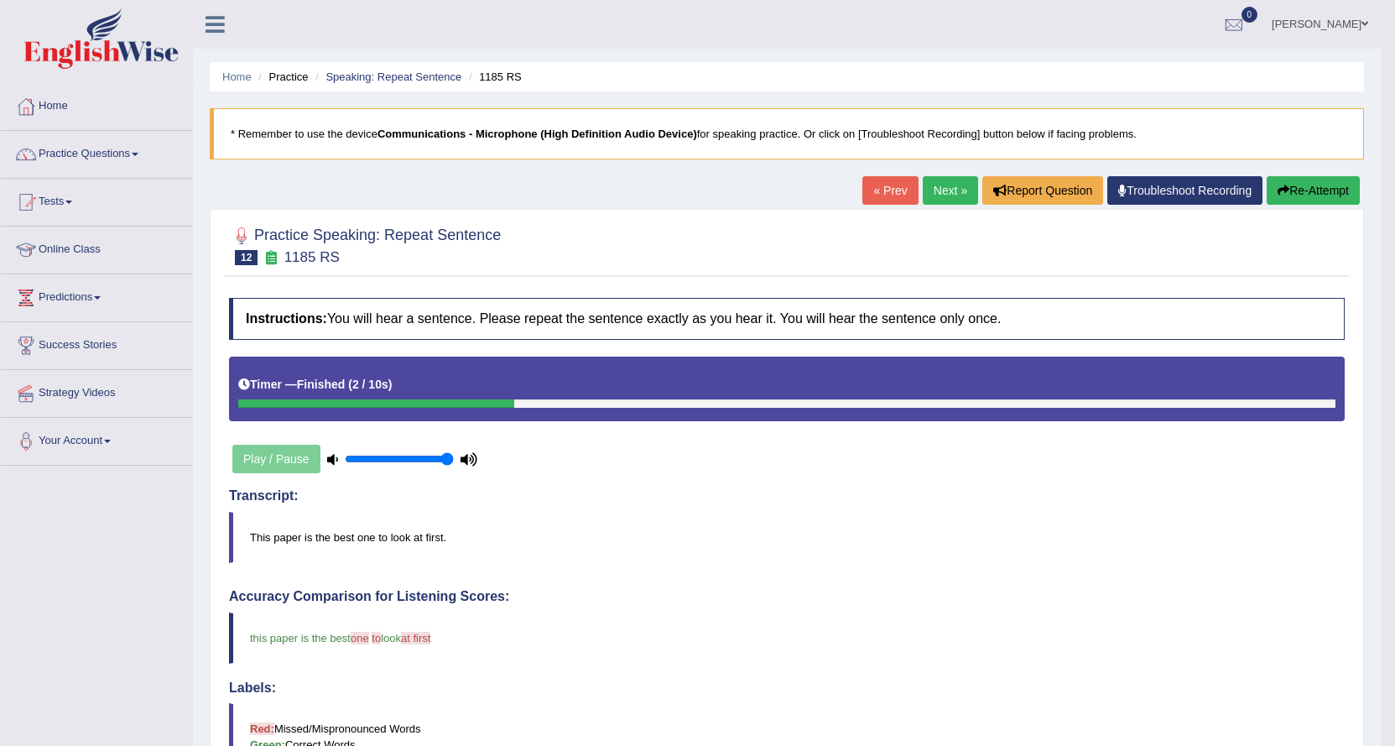
click at [938, 183] on link "Next »" at bounding box center [950, 190] width 55 height 29
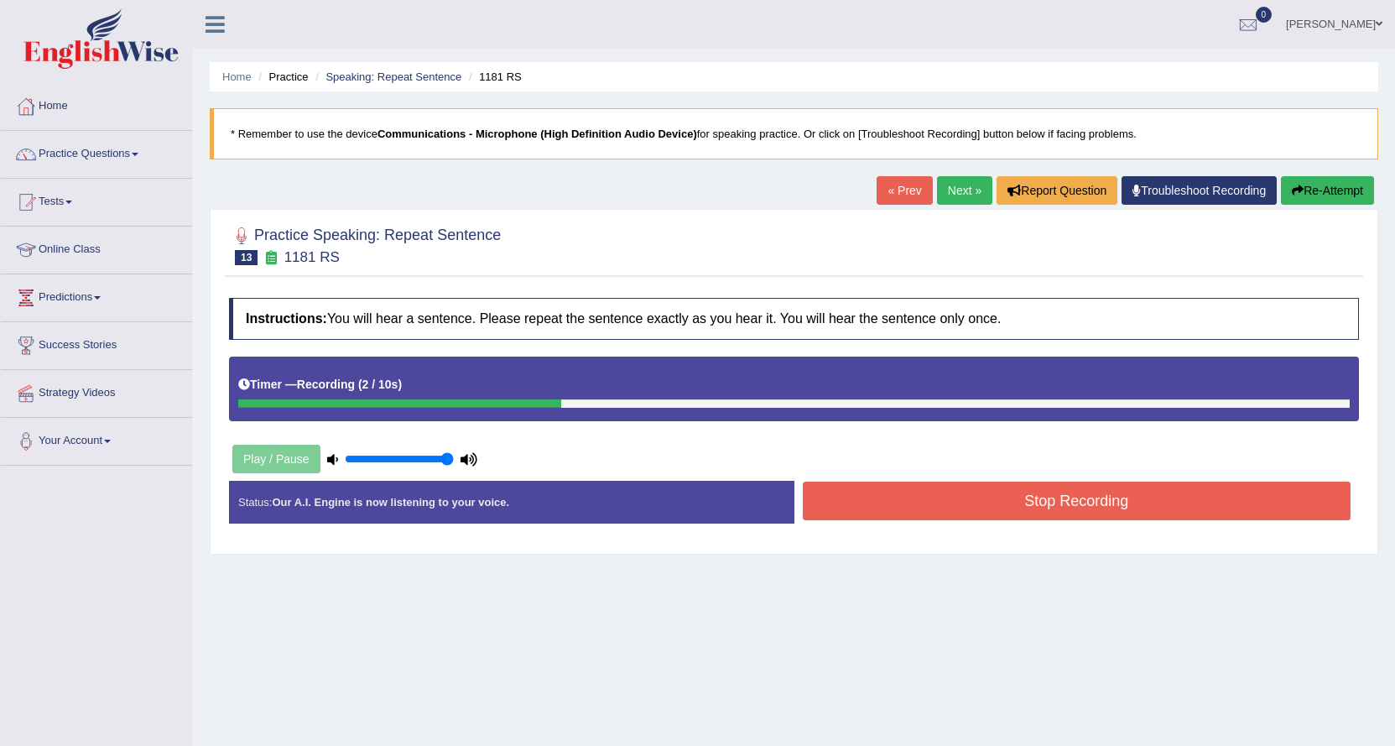
click at [868, 499] on button "Stop Recording" at bounding box center [1077, 501] width 549 height 39
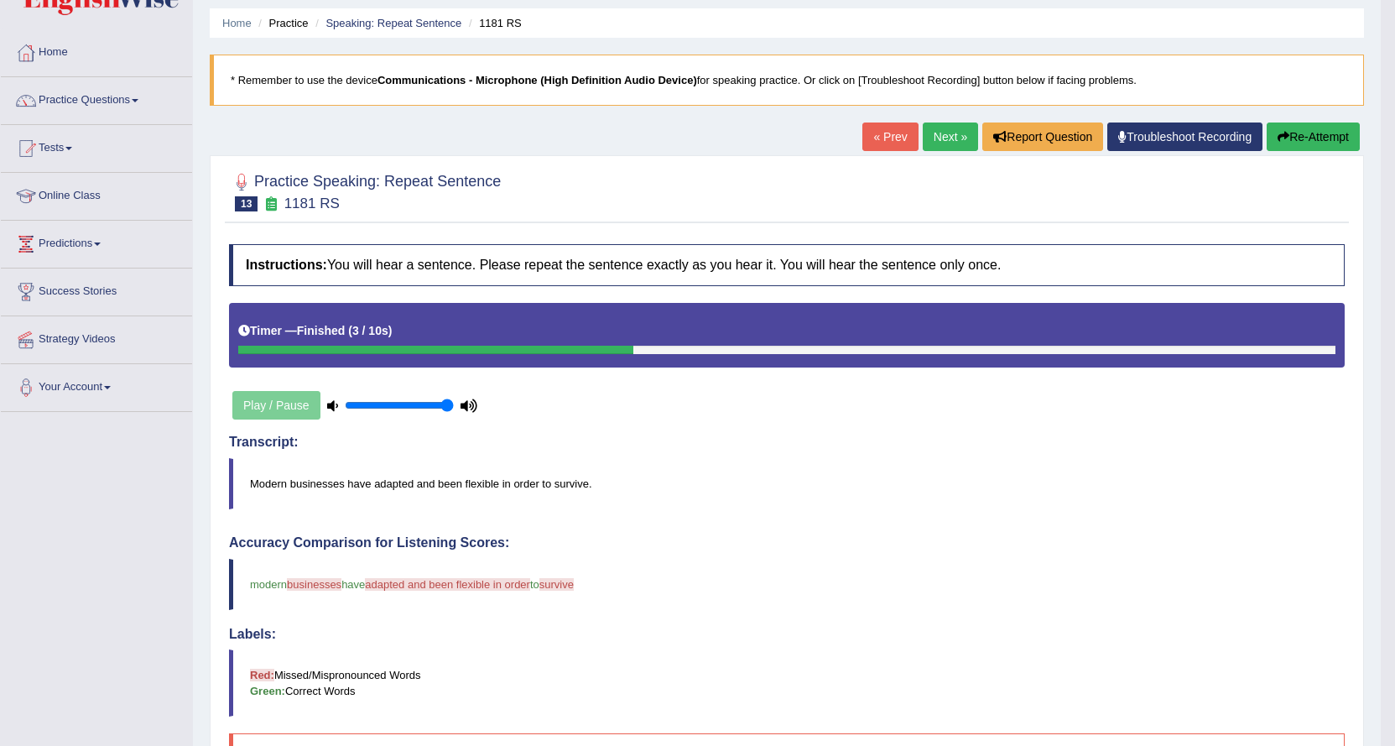
scroll to position [84, 0]
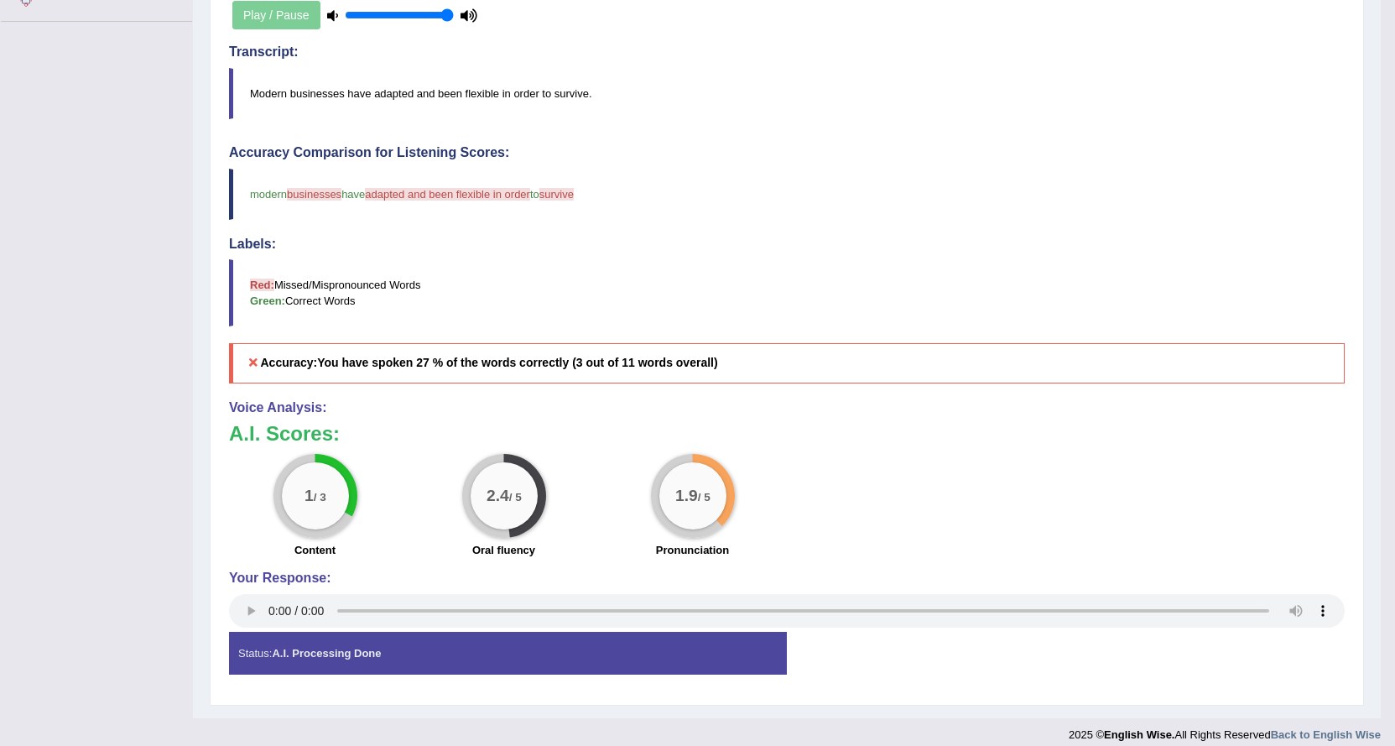
drag, startPoint x: 559, startPoint y: 470, endPoint x: 816, endPoint y: 368, distance: 276.1
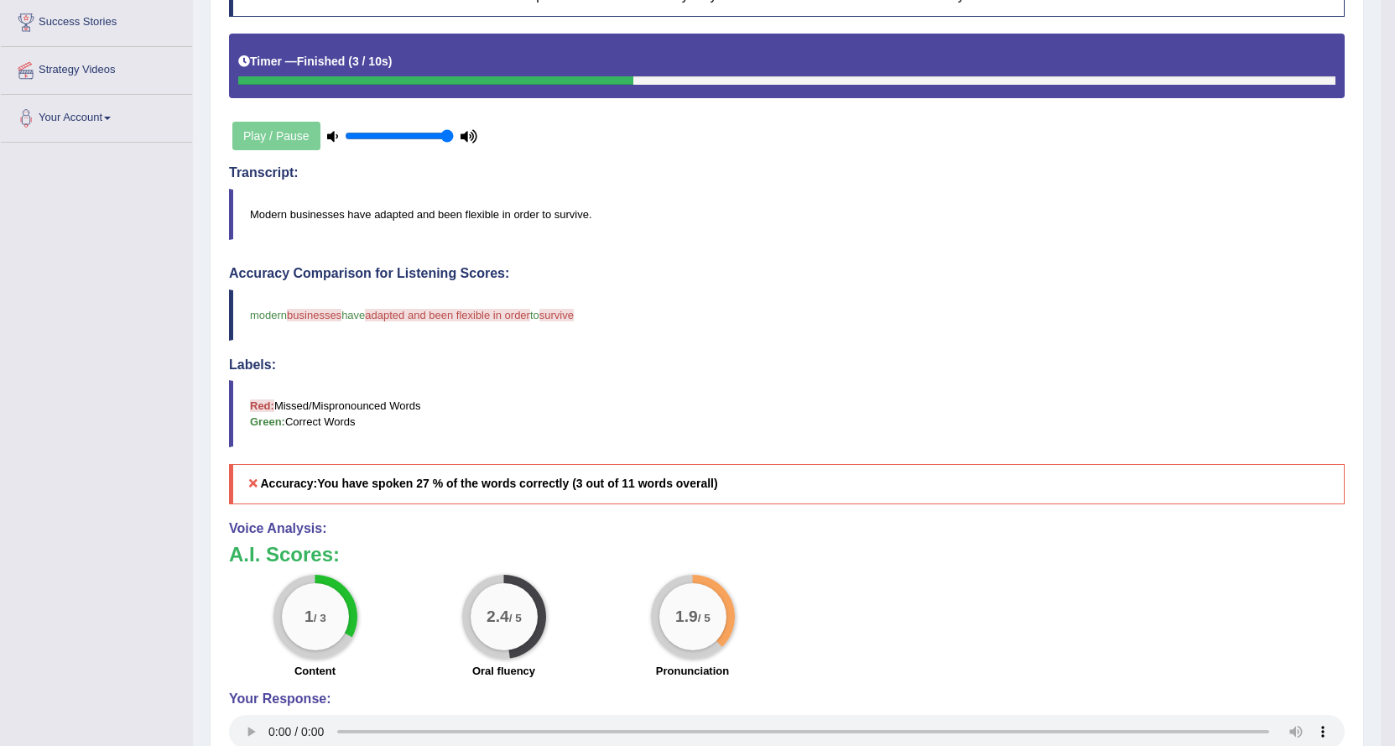
scroll to position [4, 0]
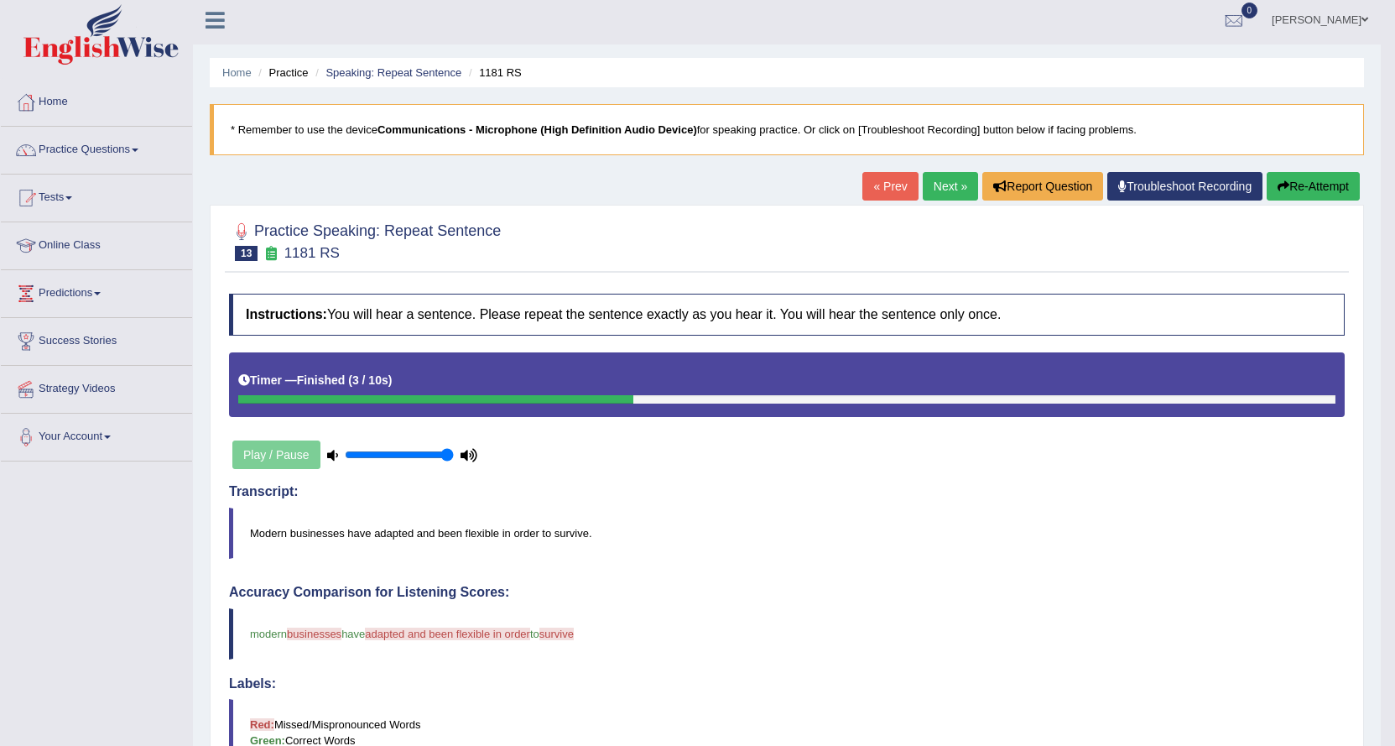
click at [949, 179] on link "Next »" at bounding box center [950, 186] width 55 height 29
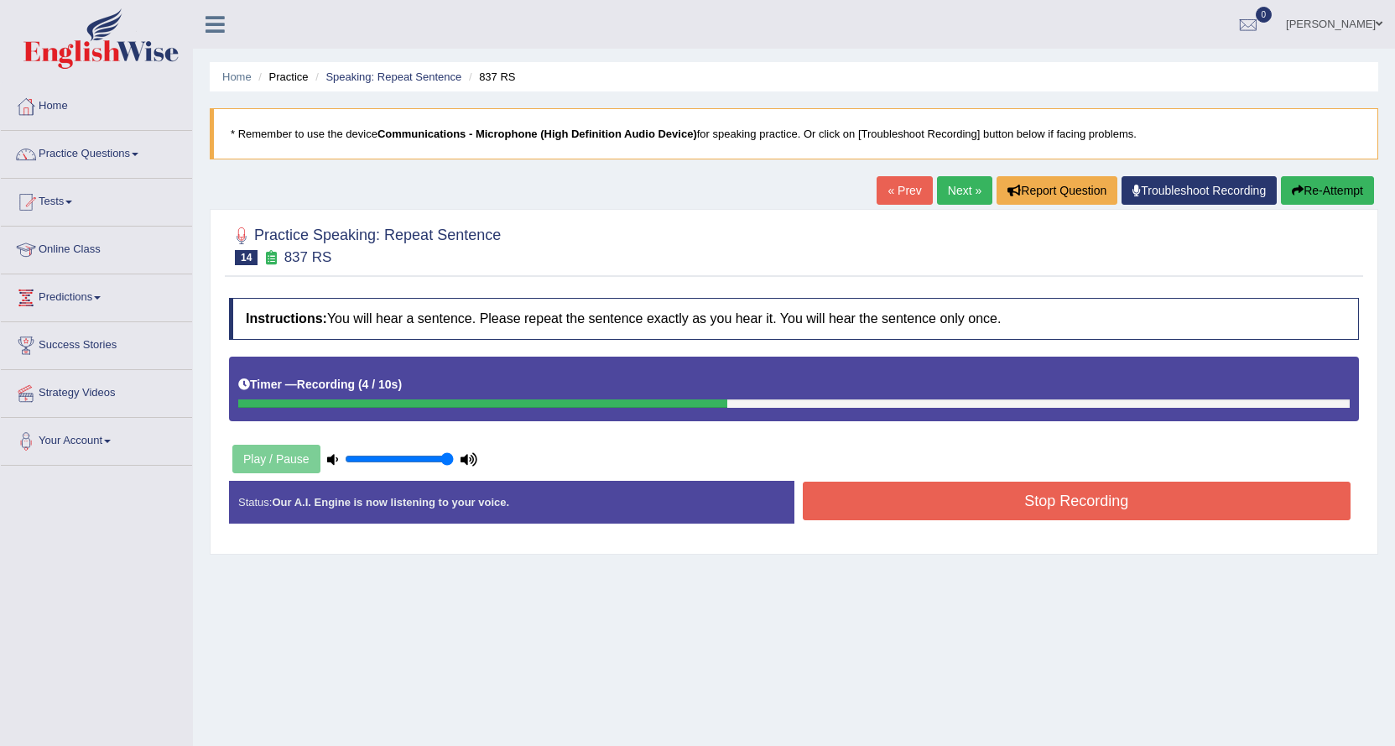
click at [890, 500] on button "Stop Recording" at bounding box center [1077, 501] width 549 height 39
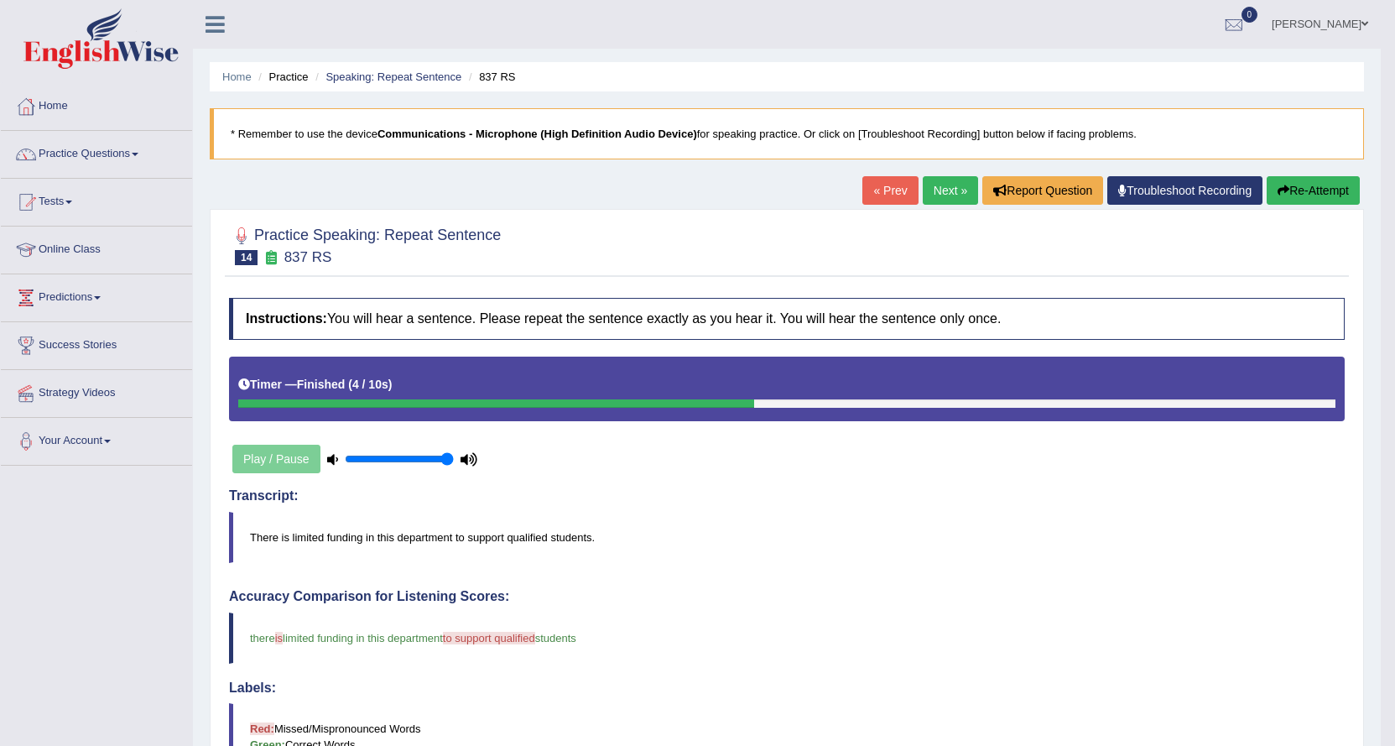
click at [931, 185] on link "Next »" at bounding box center [950, 190] width 55 height 29
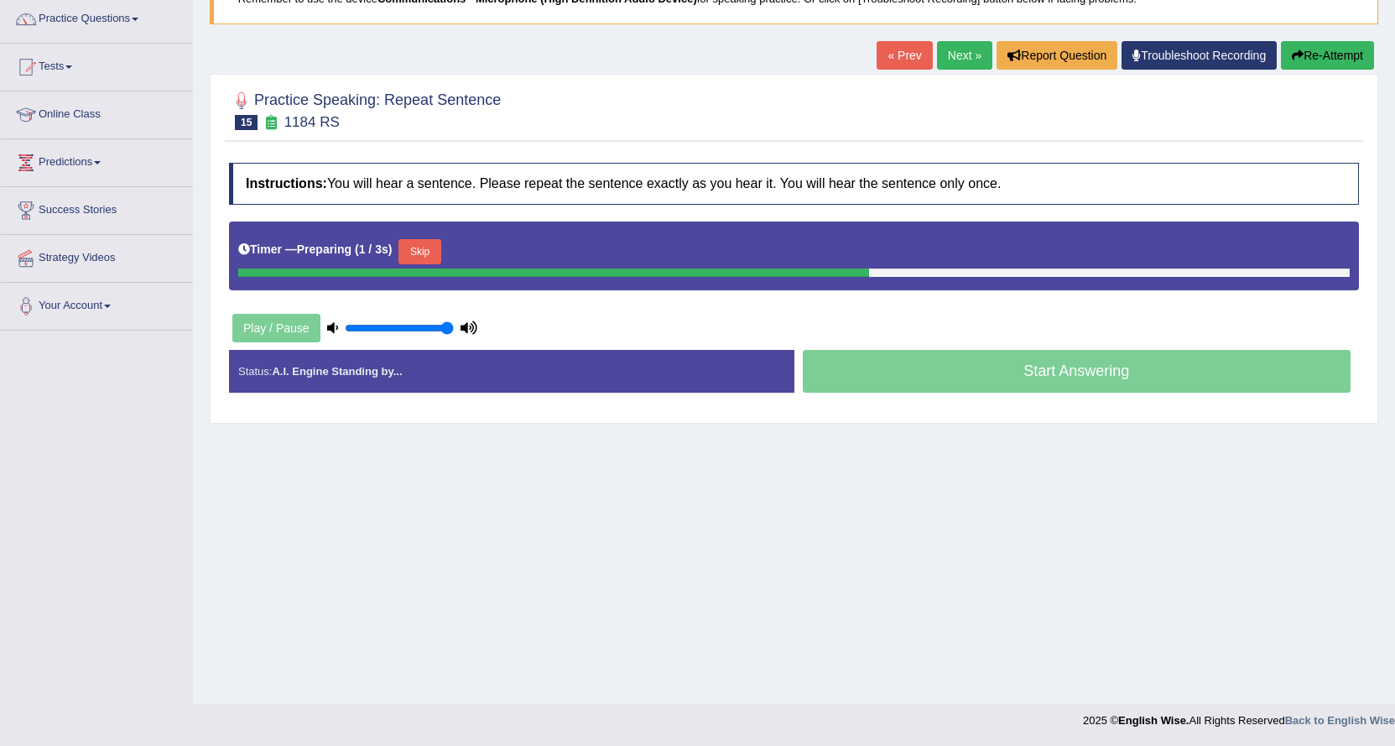
scroll to position [51, 0]
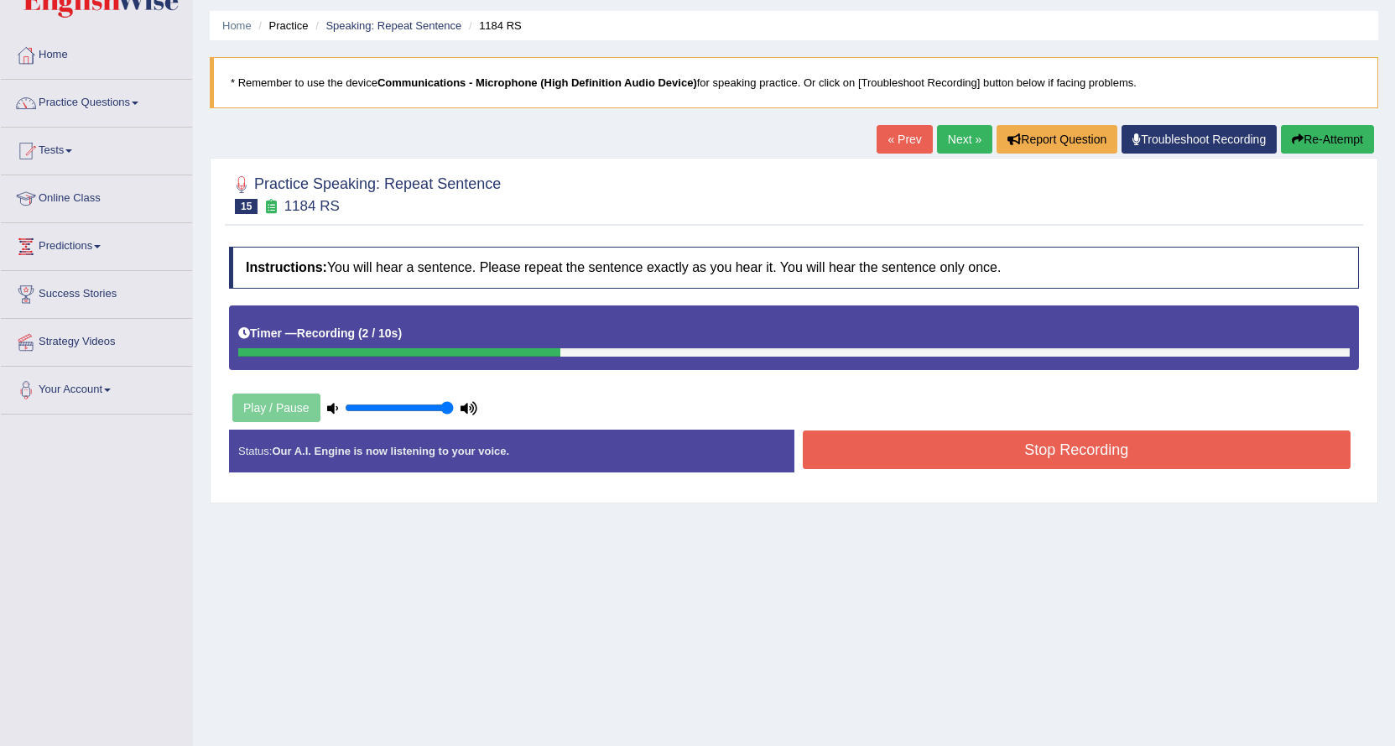
click at [859, 454] on button "Stop Recording" at bounding box center [1077, 449] width 549 height 39
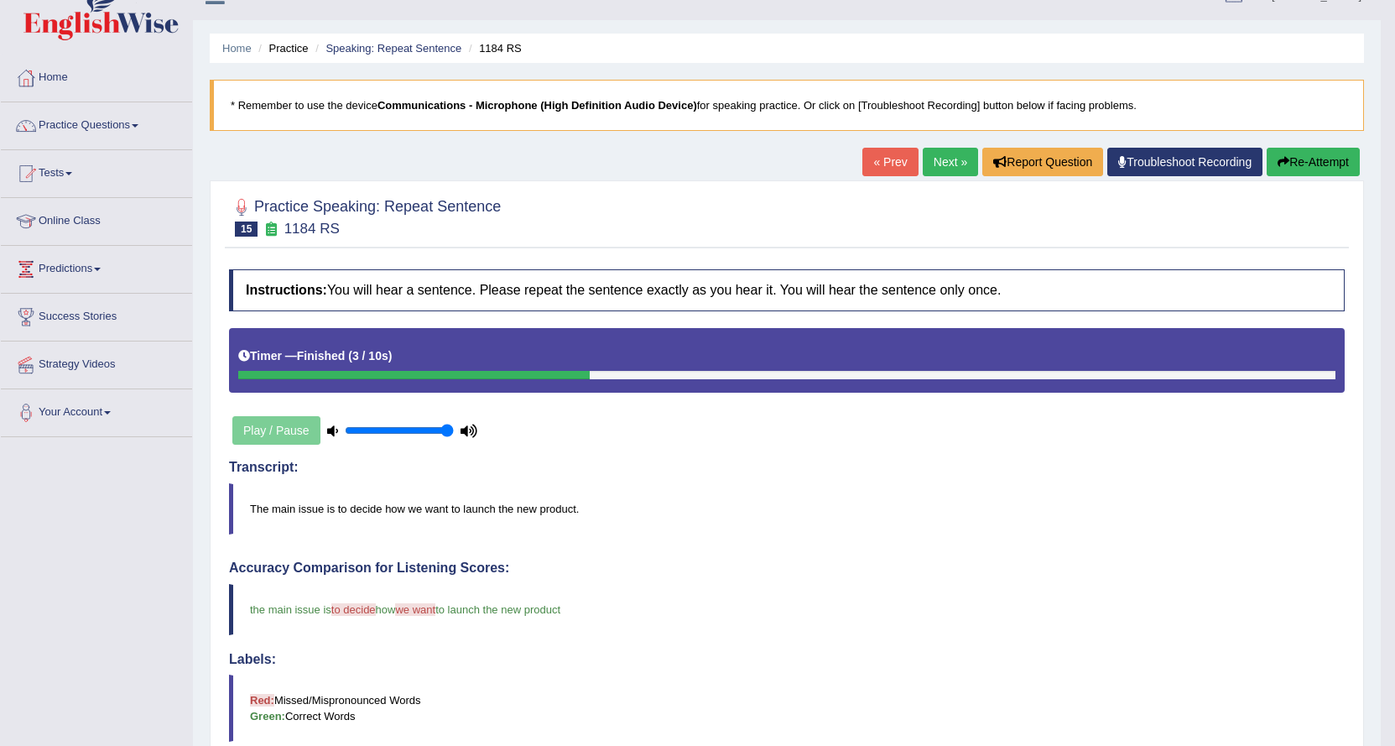
scroll to position [0, 0]
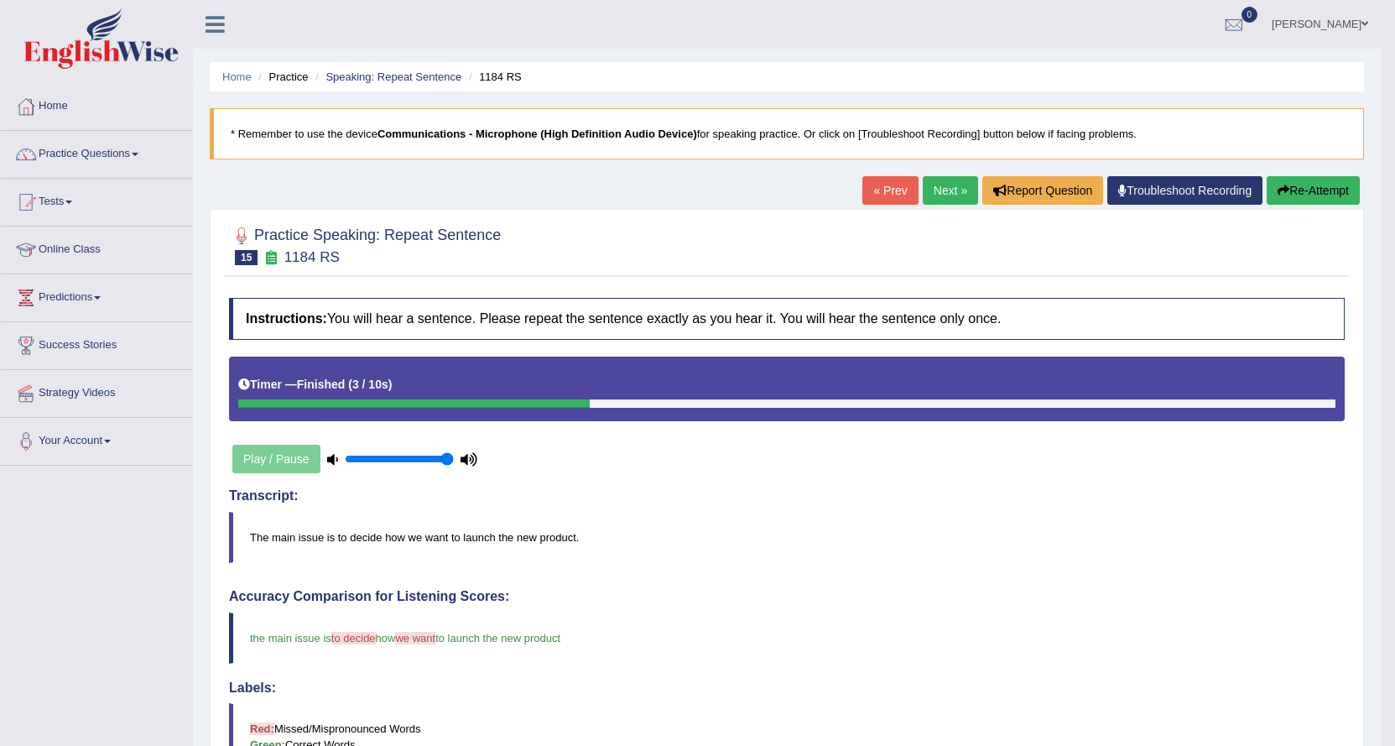
click at [923, 188] on link "Next »" at bounding box center [950, 190] width 55 height 29
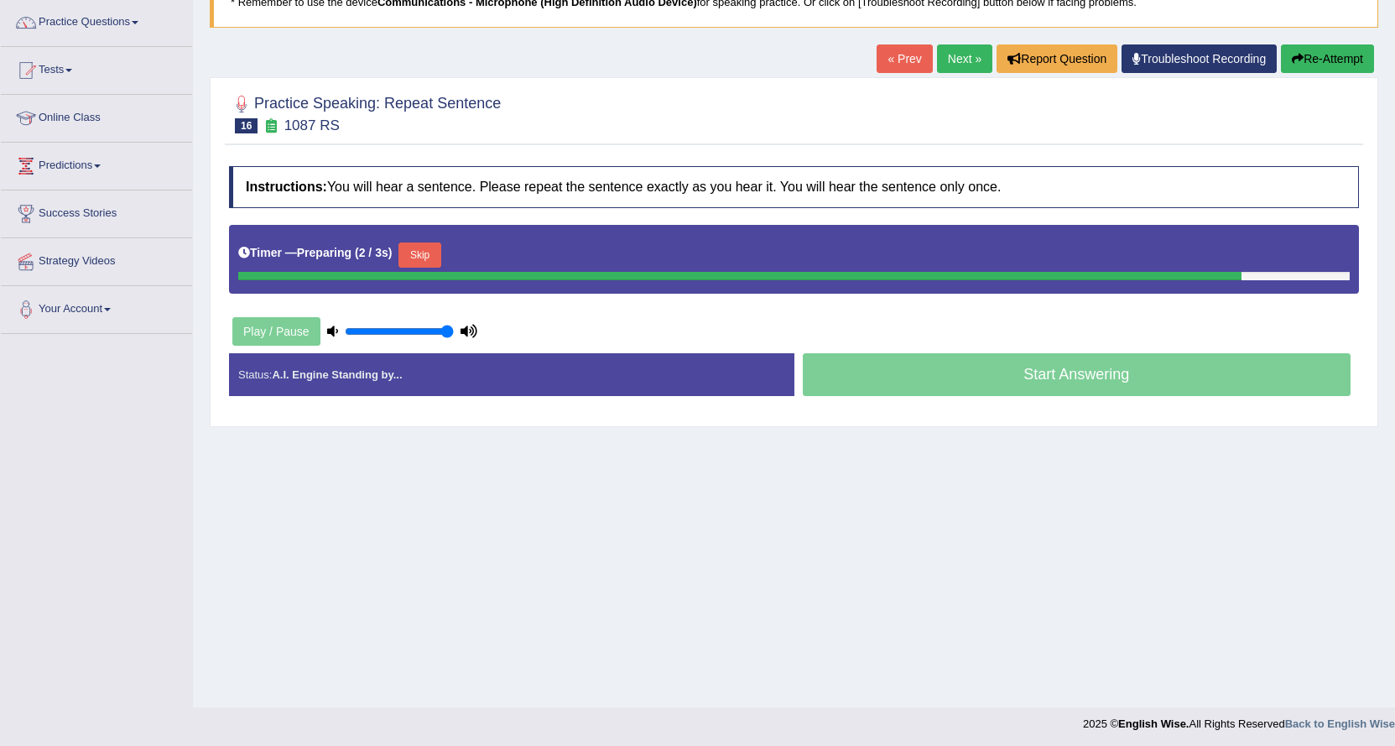
scroll to position [135, 0]
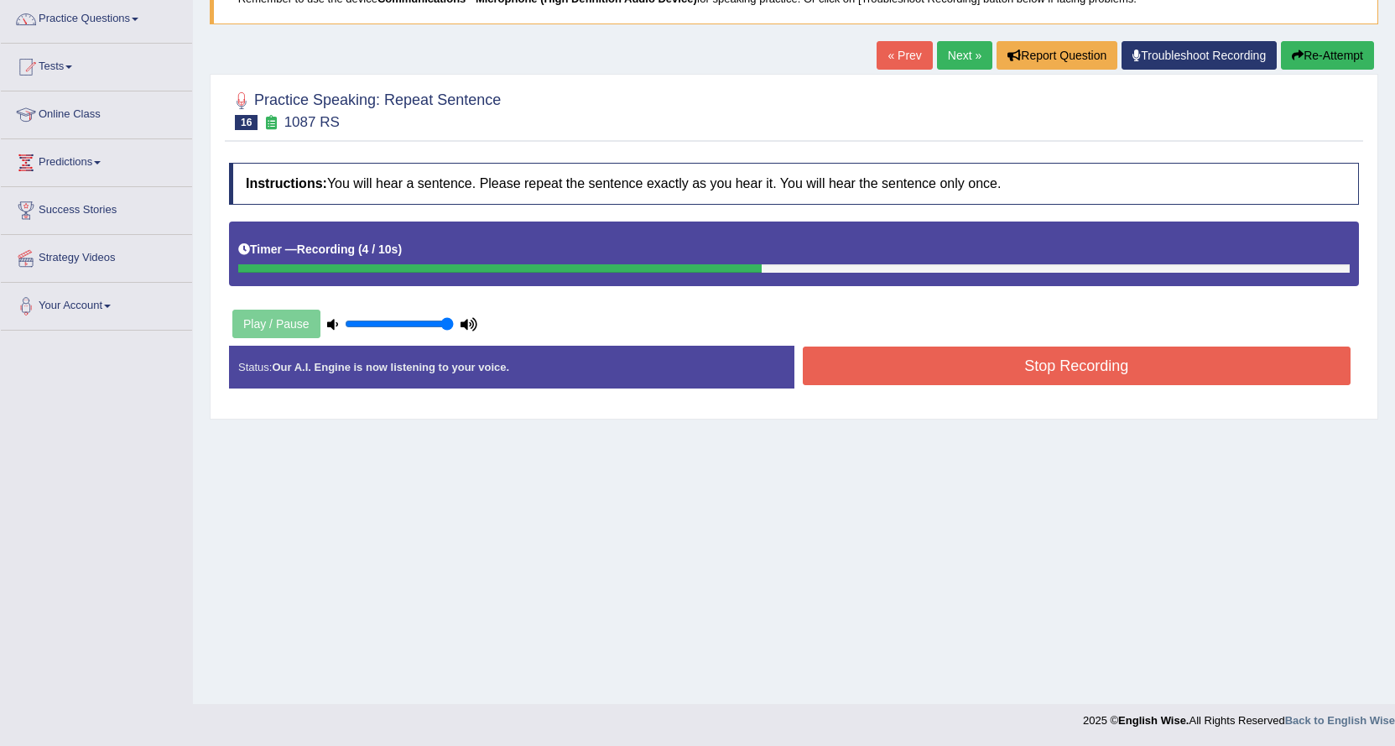
click at [1061, 362] on button "Stop Recording" at bounding box center [1077, 366] width 549 height 39
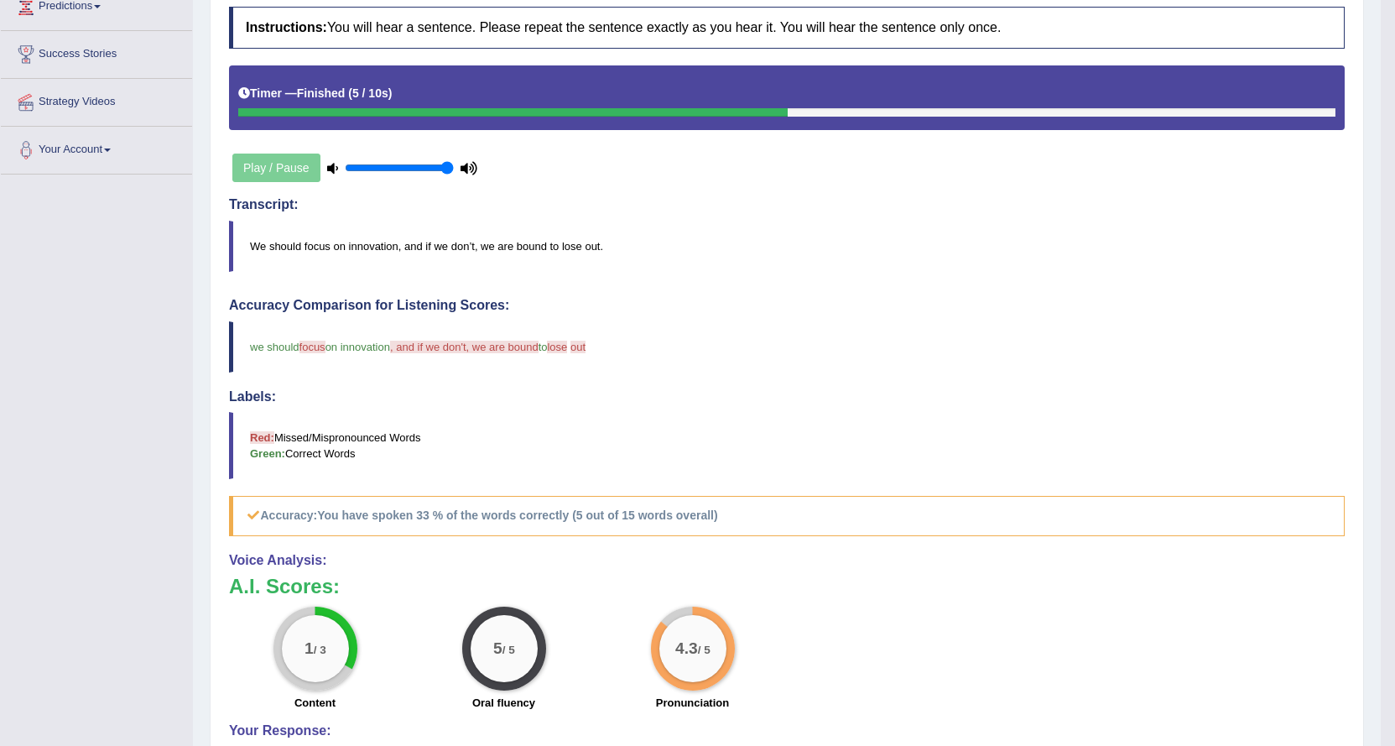
scroll to position [122, 0]
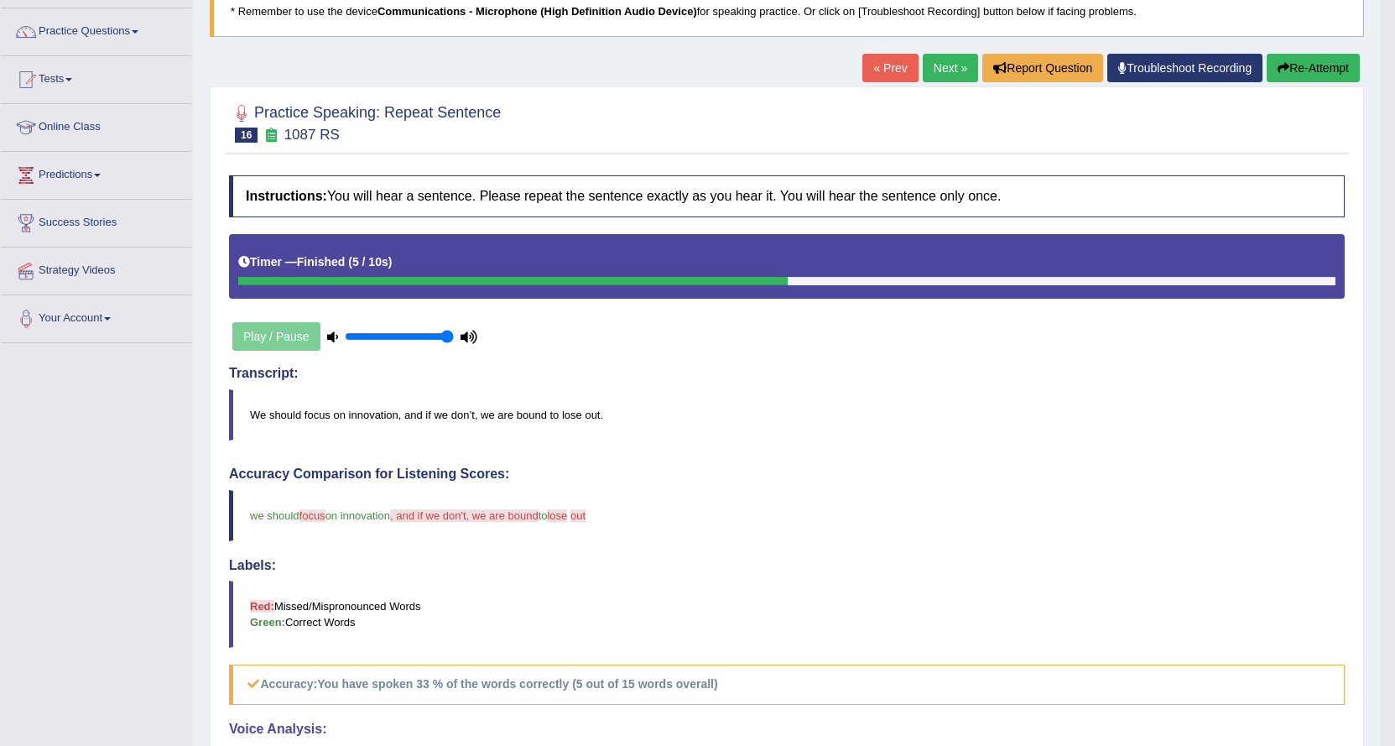
drag, startPoint x: 935, startPoint y: 53, endPoint x: 930, endPoint y: 63, distance: 11.3
click at [931, 61] on div "Home Practice Speaking: Repeat Sentence 1087 RS * Remember to use the device Co…" at bounding box center [787, 459] width 1188 height 1162
click at [939, 59] on link "Next »" at bounding box center [950, 68] width 55 height 29
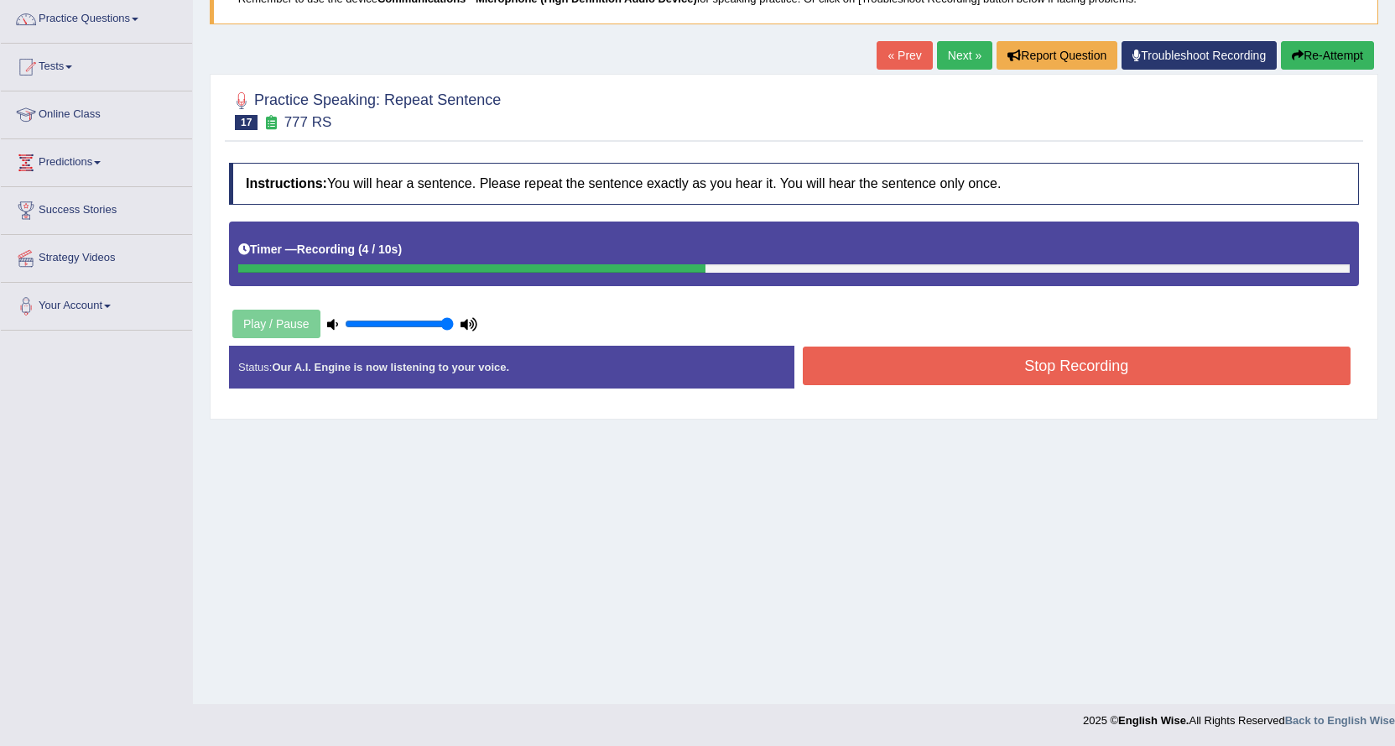
click at [985, 360] on button "Stop Recording" at bounding box center [1077, 366] width 549 height 39
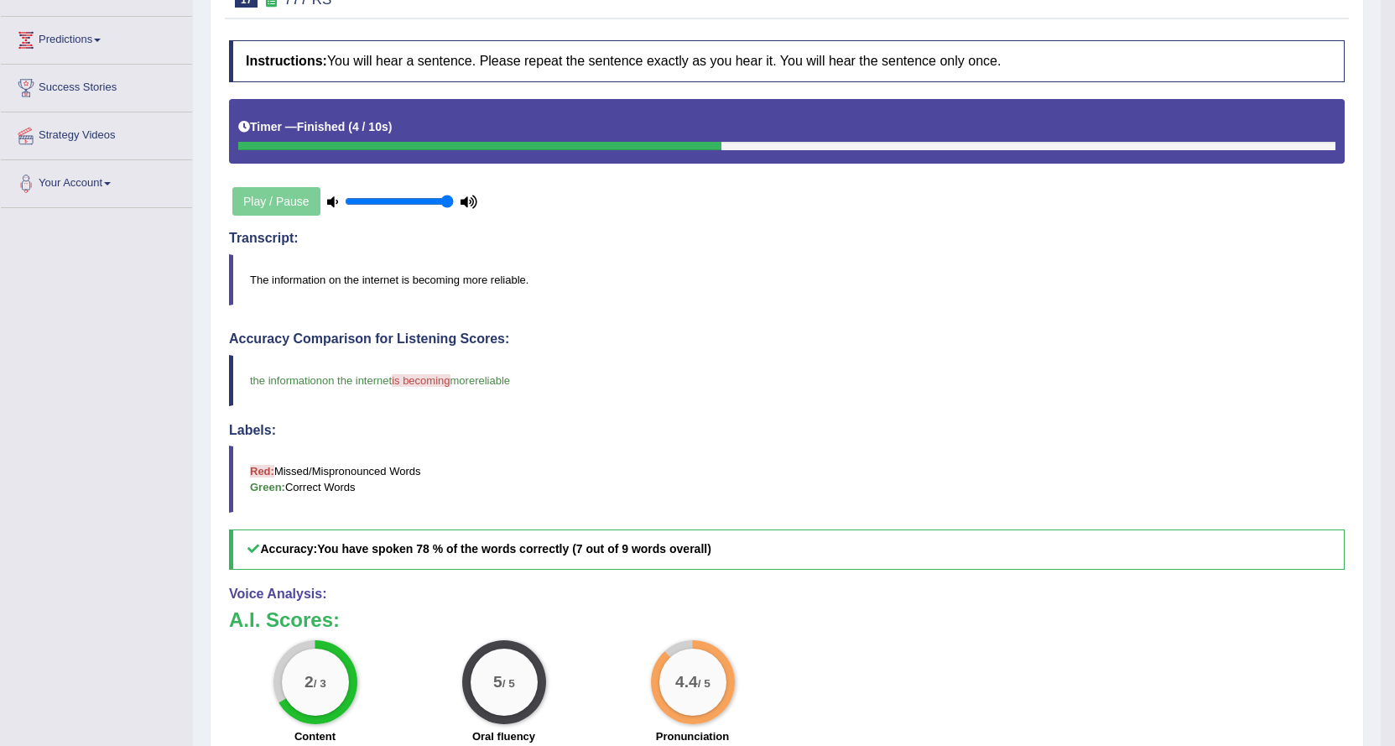
scroll to position [39, 0]
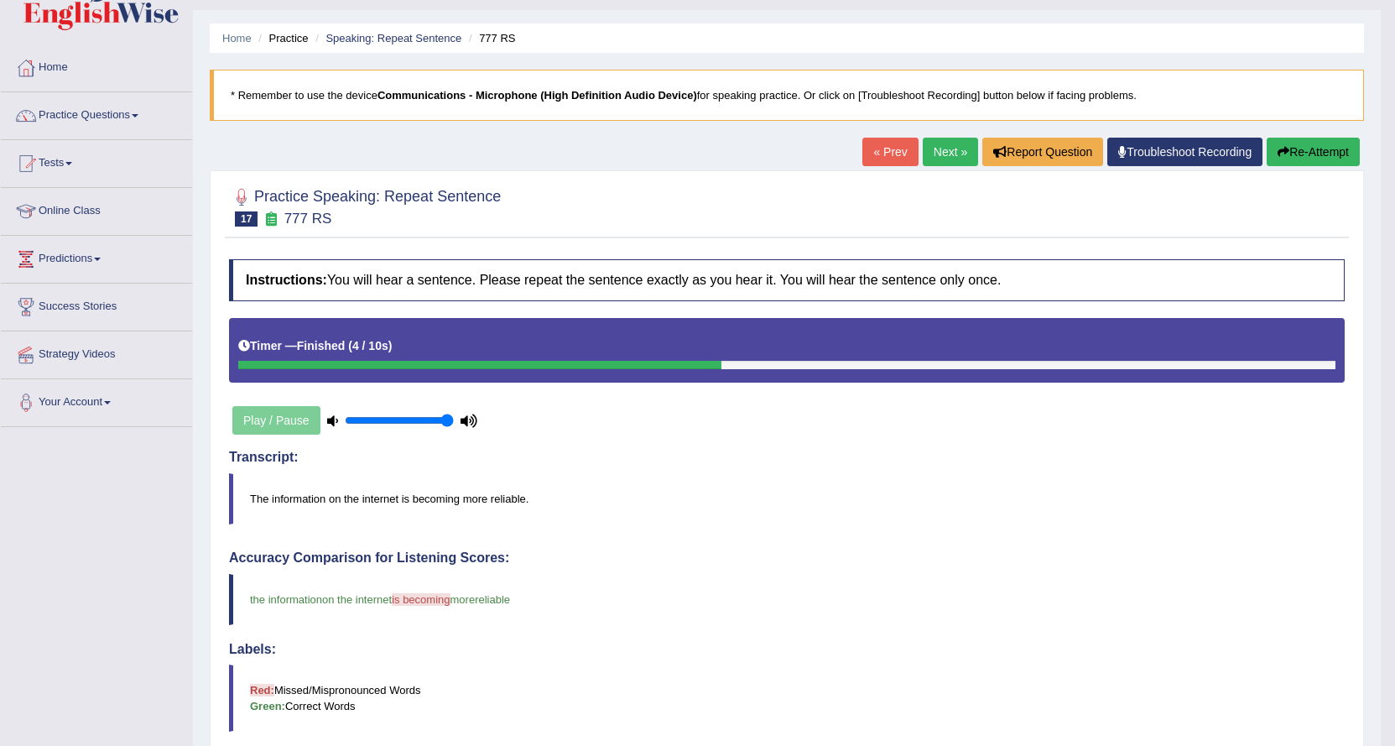
click at [942, 146] on link "Next »" at bounding box center [950, 152] width 55 height 29
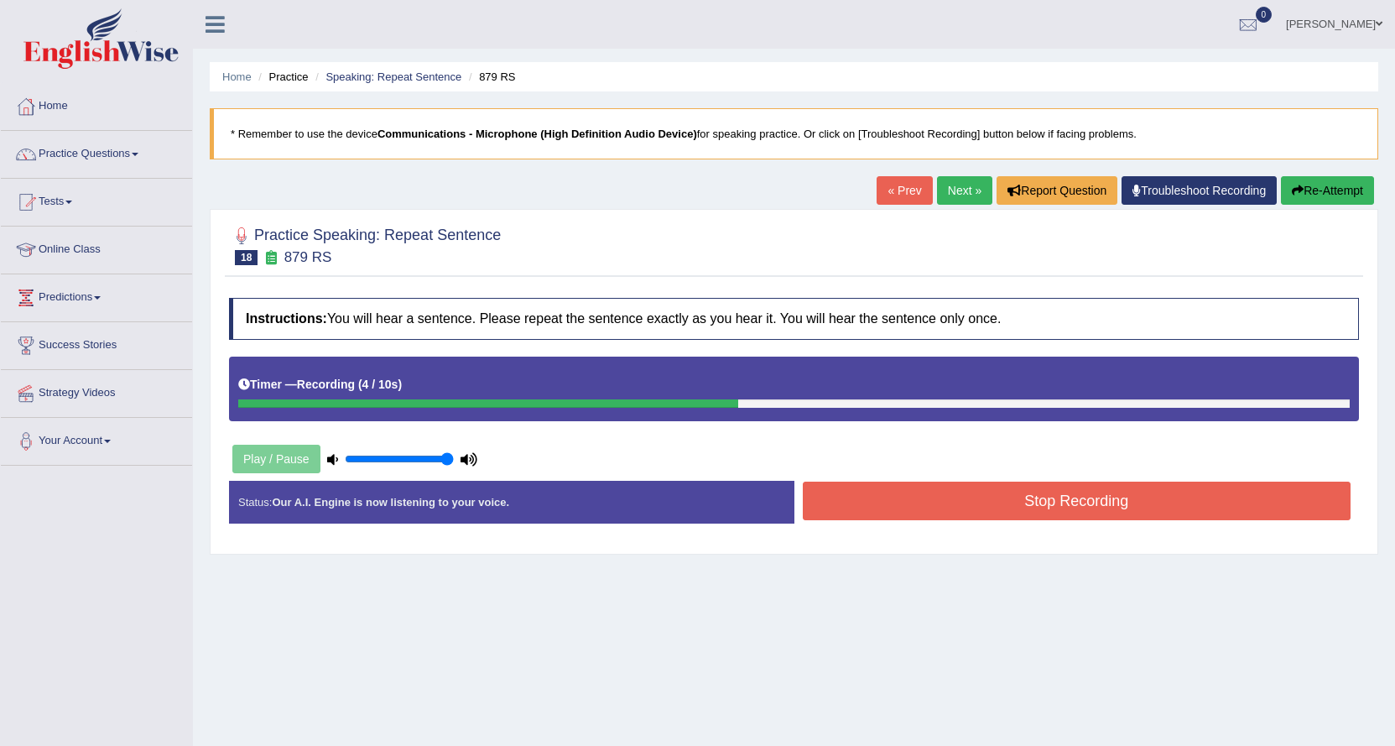
click at [951, 483] on button "Stop Recording" at bounding box center [1077, 501] width 549 height 39
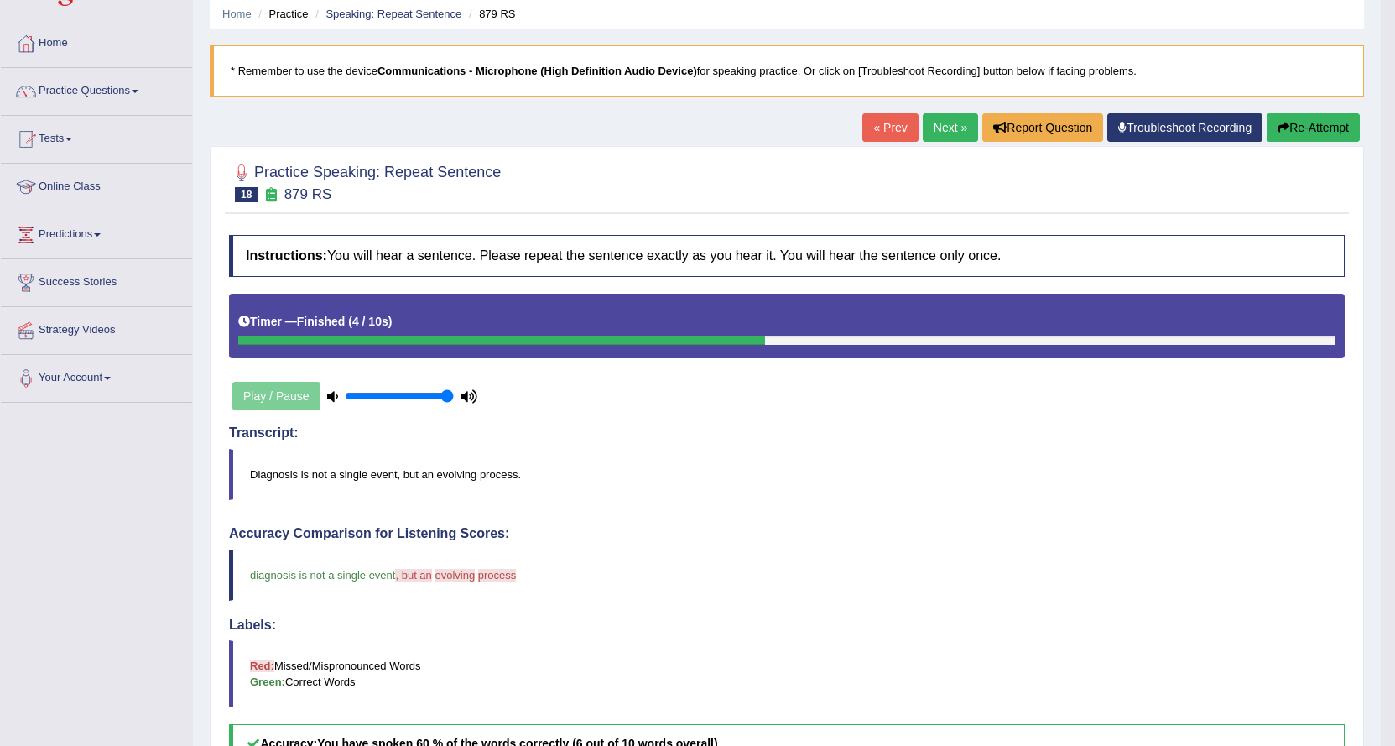
scroll to position [39, 0]
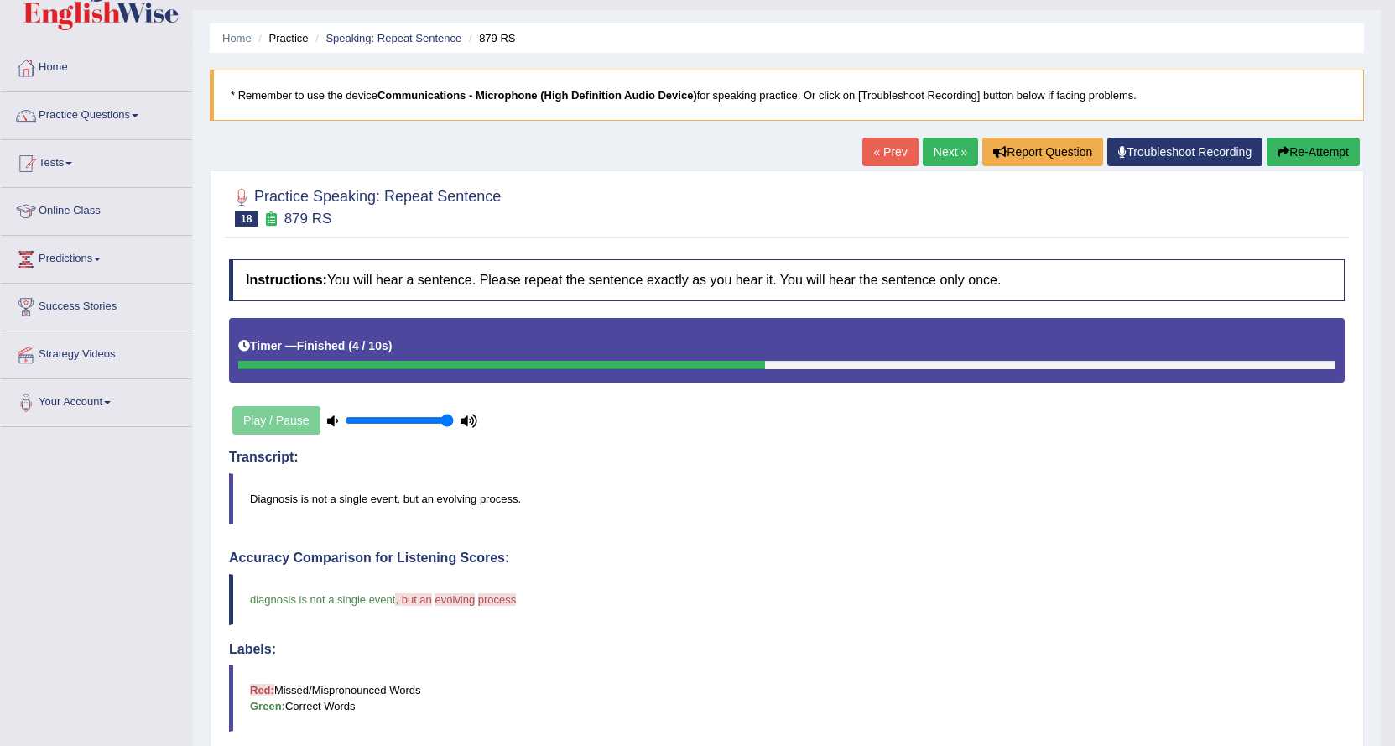
click at [939, 142] on link "Next »" at bounding box center [950, 152] width 55 height 29
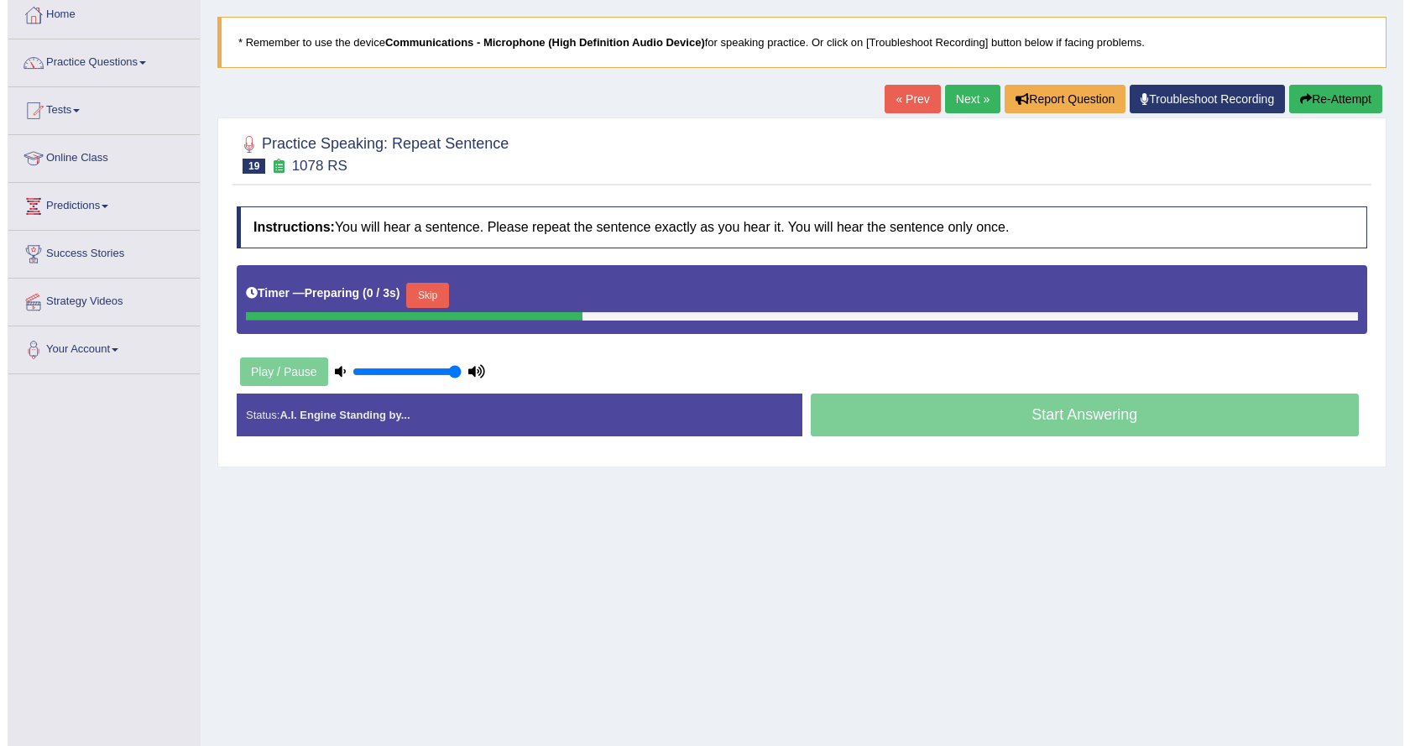
scroll to position [135, 0]
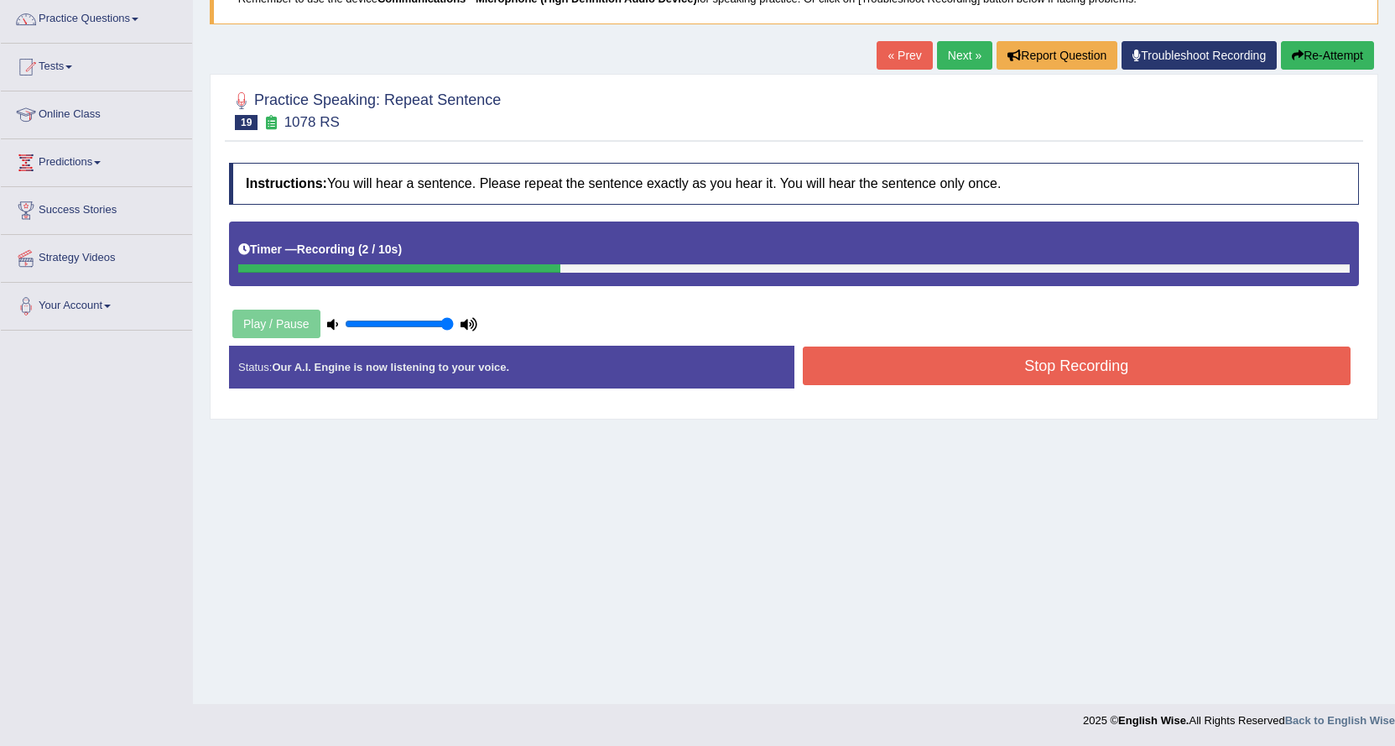
click at [1085, 368] on button "Stop Recording" at bounding box center [1077, 366] width 549 height 39
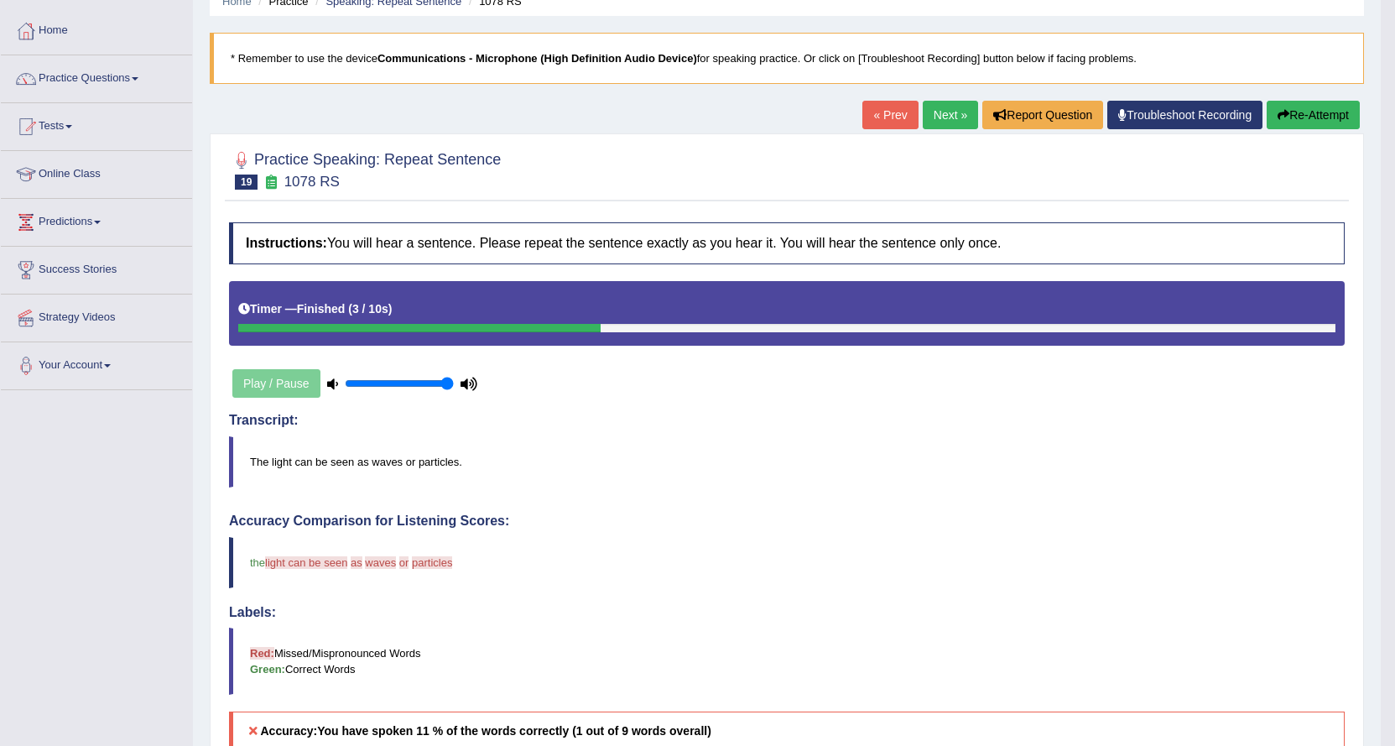
scroll to position [0, 0]
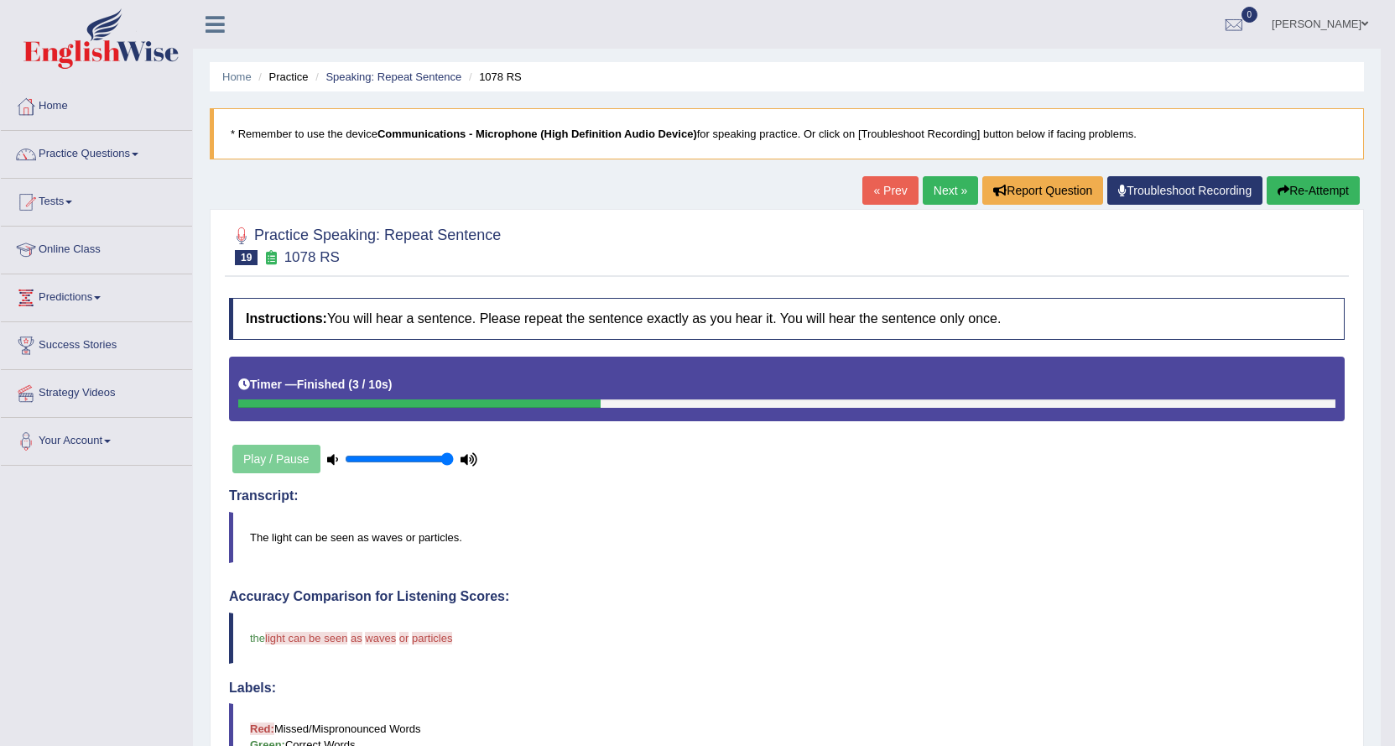
click at [940, 185] on link "Next »" at bounding box center [950, 190] width 55 height 29
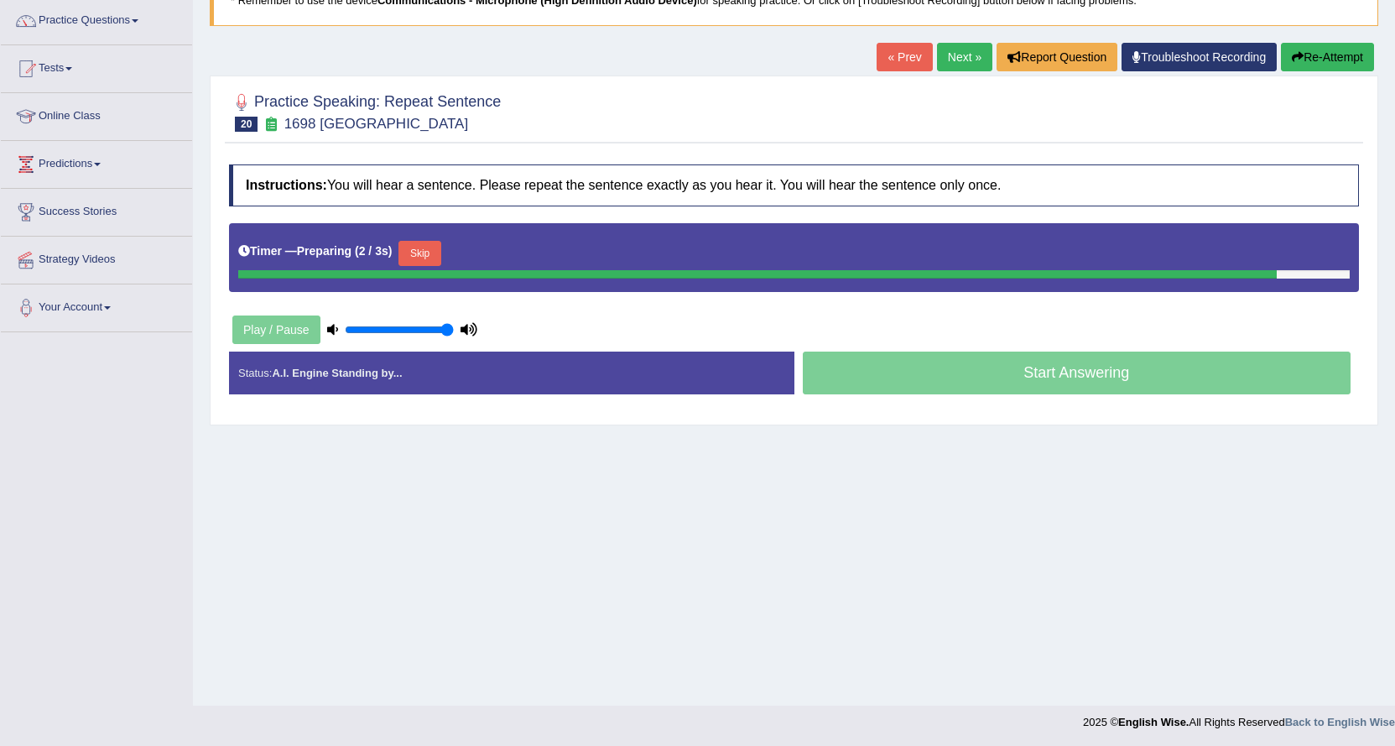
scroll to position [135, 0]
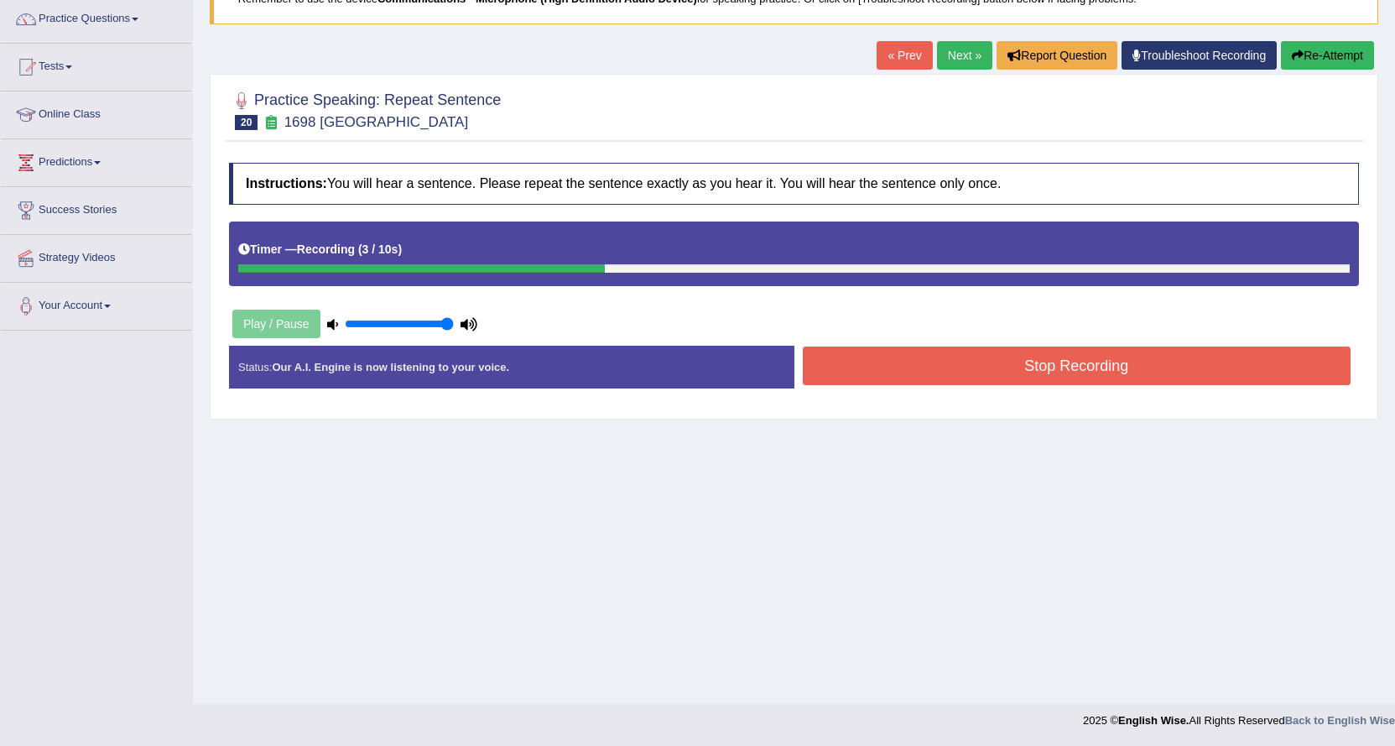
click at [844, 356] on button "Stop Recording" at bounding box center [1077, 366] width 549 height 39
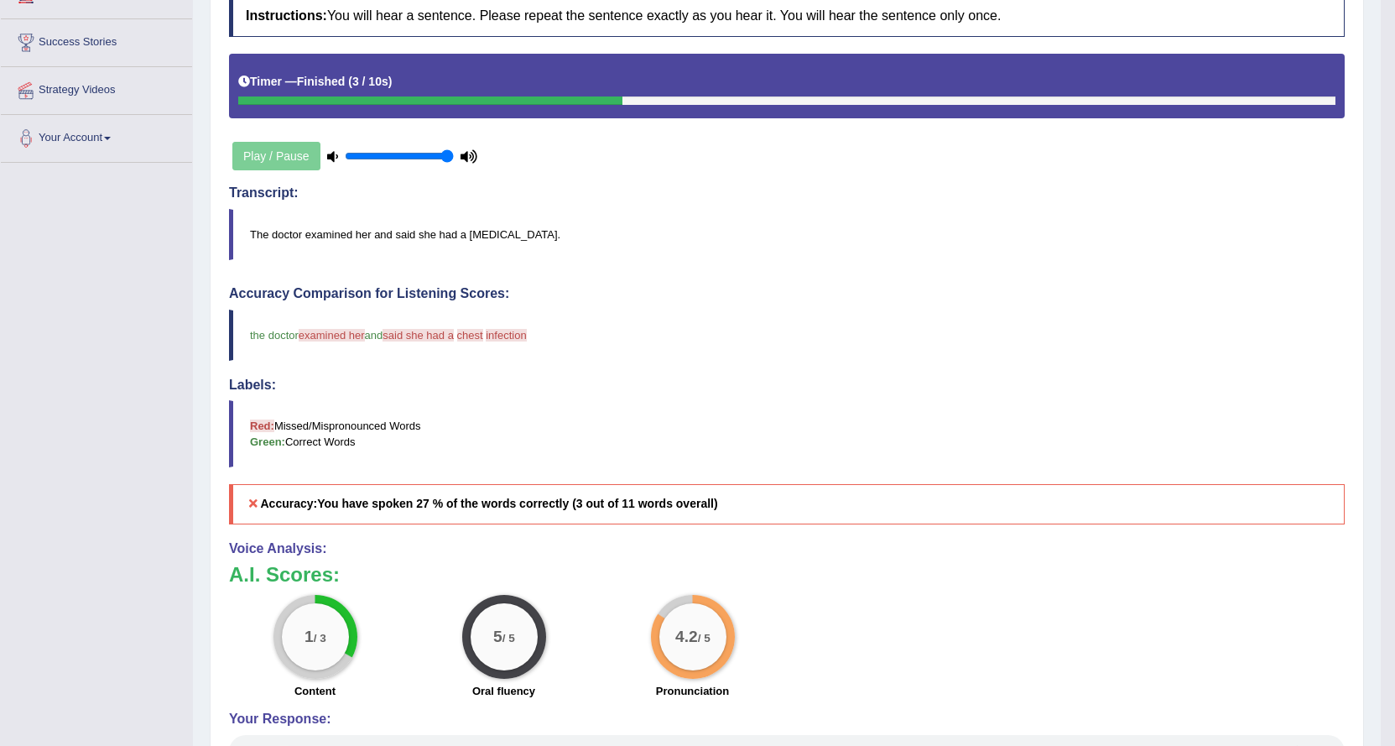
scroll to position [0, 0]
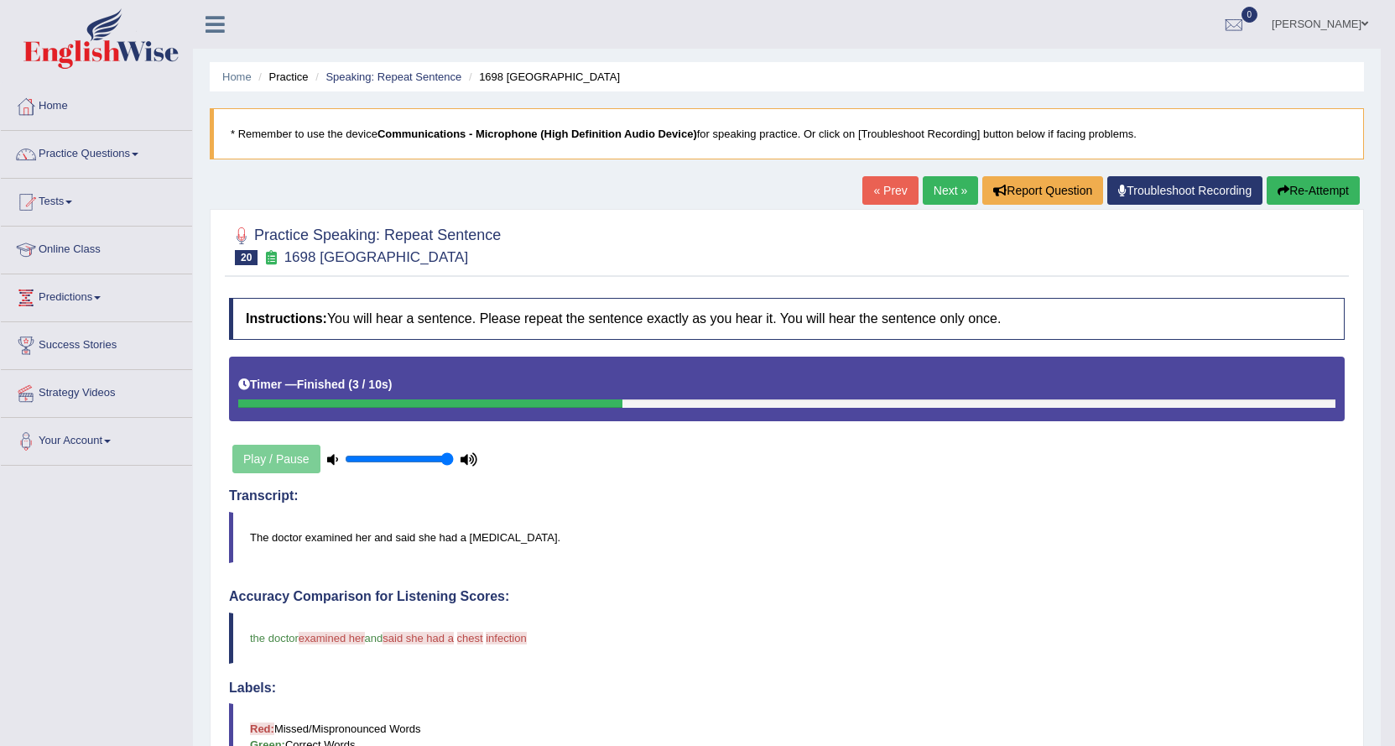
click at [942, 180] on link "Next »" at bounding box center [950, 190] width 55 height 29
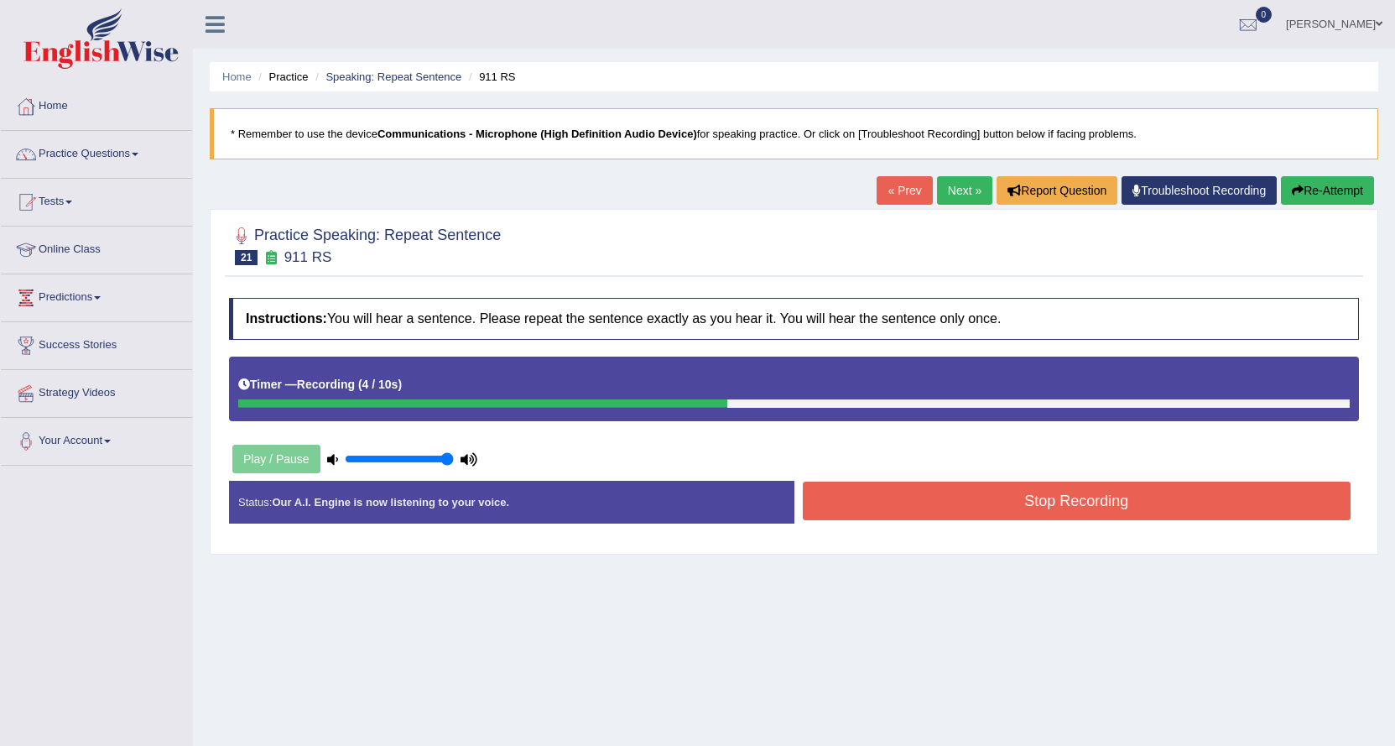
click at [871, 499] on button "Stop Recording" at bounding box center [1077, 501] width 549 height 39
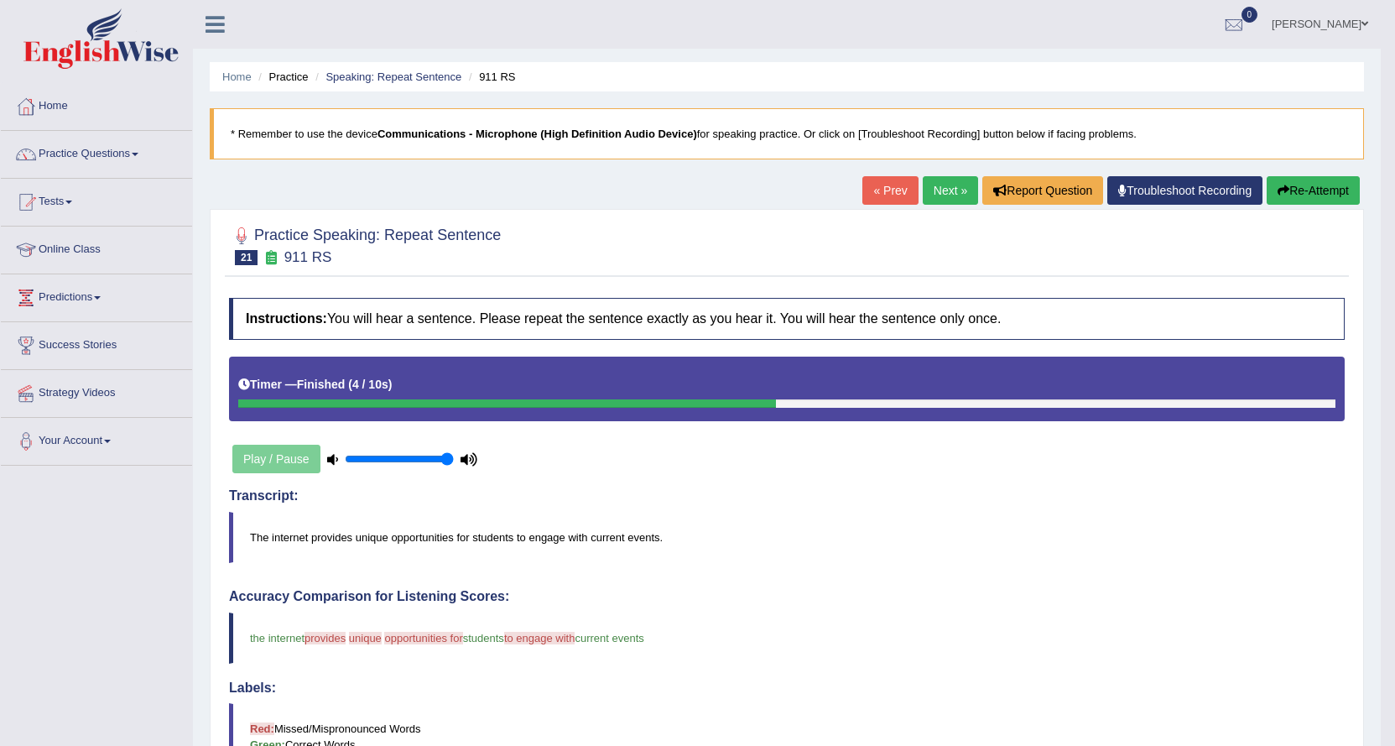
click at [945, 185] on link "Next »" at bounding box center [950, 190] width 55 height 29
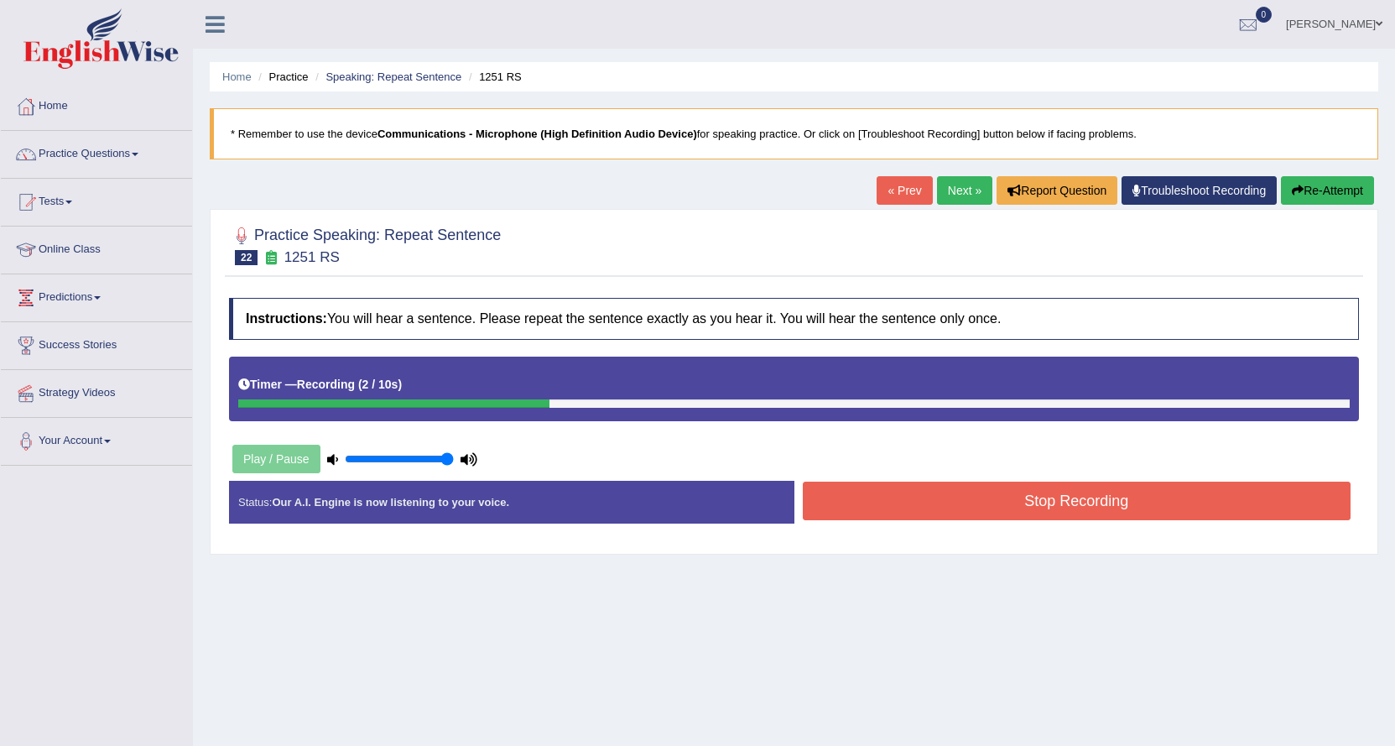
click at [866, 511] on button "Stop Recording" at bounding box center [1077, 501] width 549 height 39
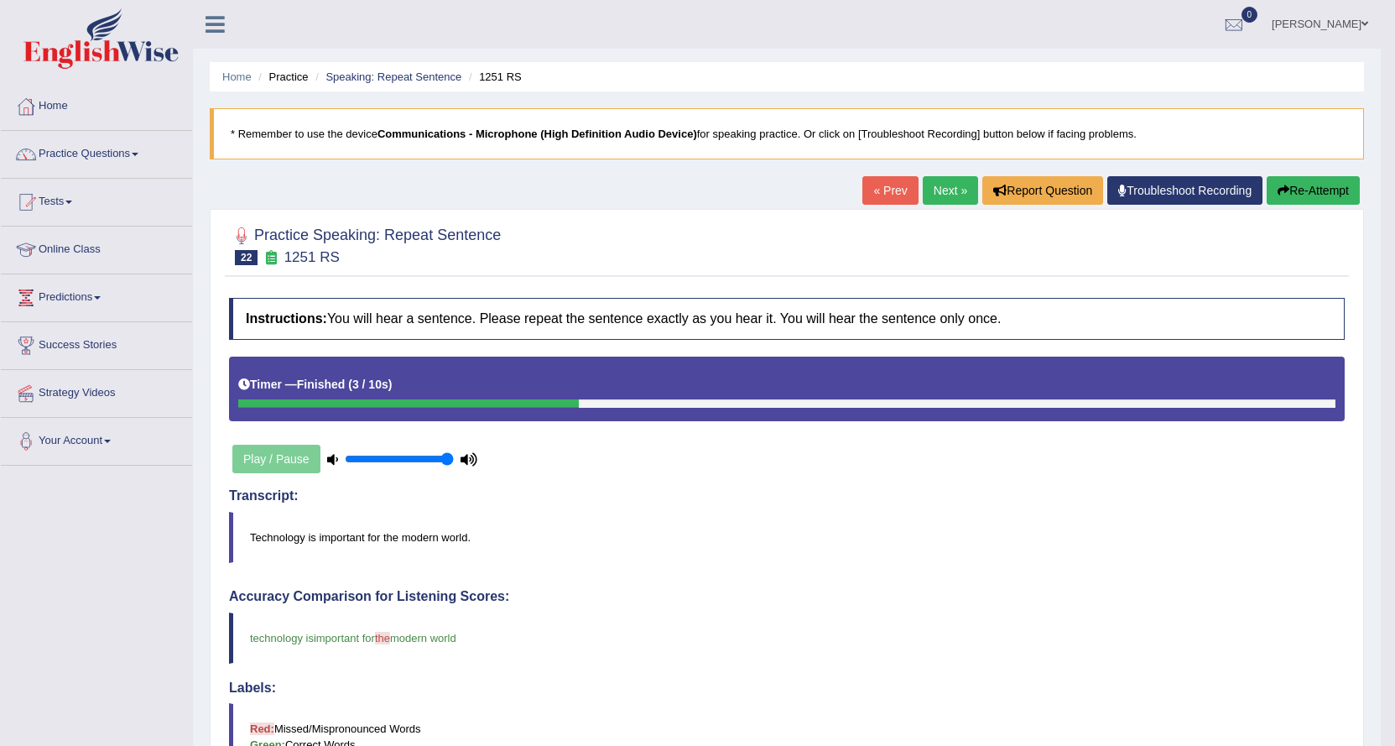
click at [939, 188] on link "Next »" at bounding box center [950, 190] width 55 height 29
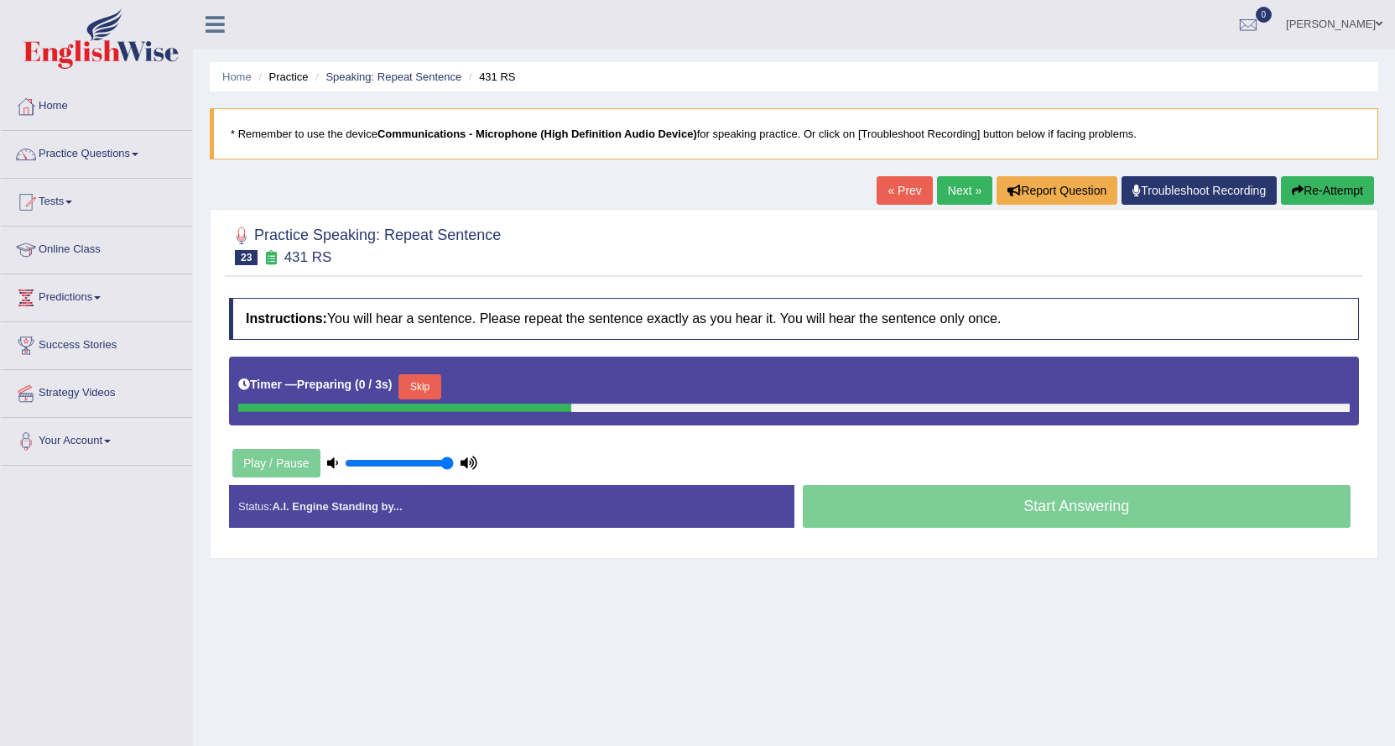
drag, startPoint x: 759, startPoint y: 545, endPoint x: 728, endPoint y: 541, distance: 31.3
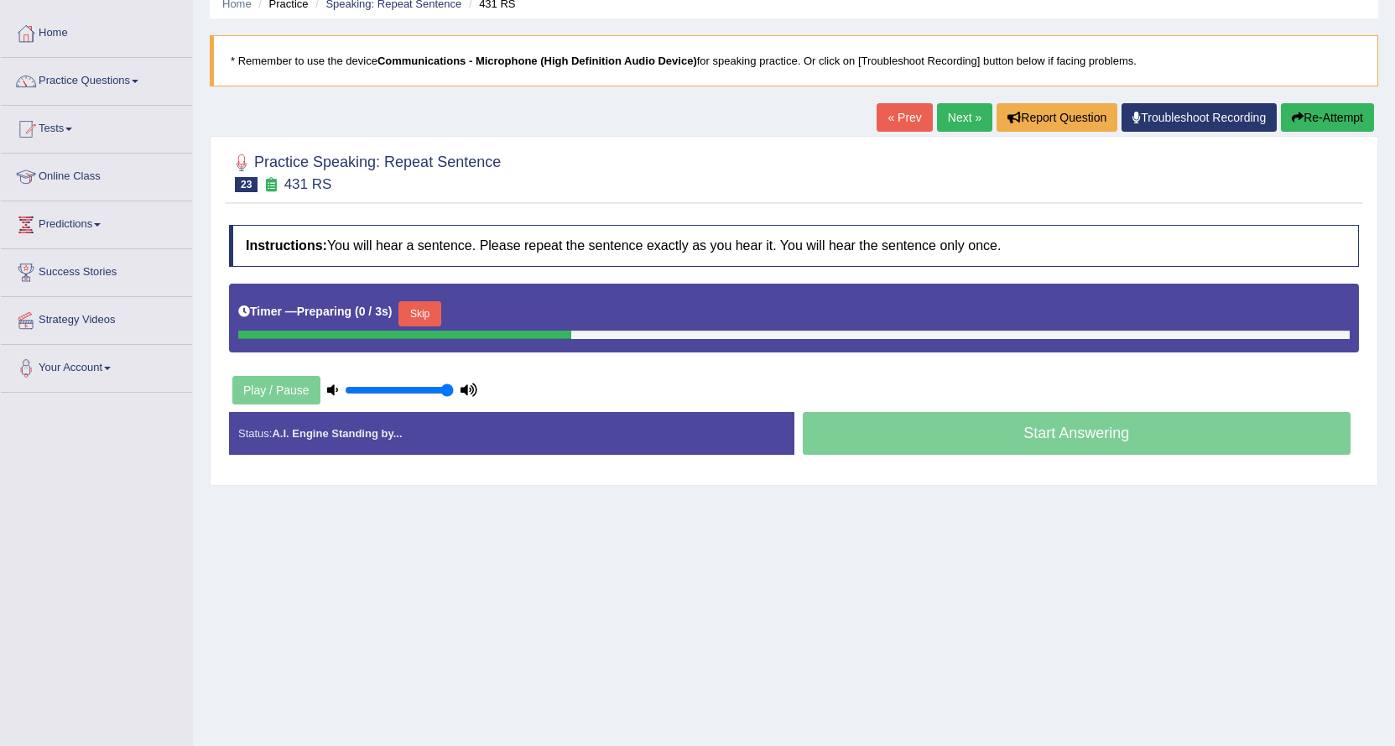
scroll to position [80, 0]
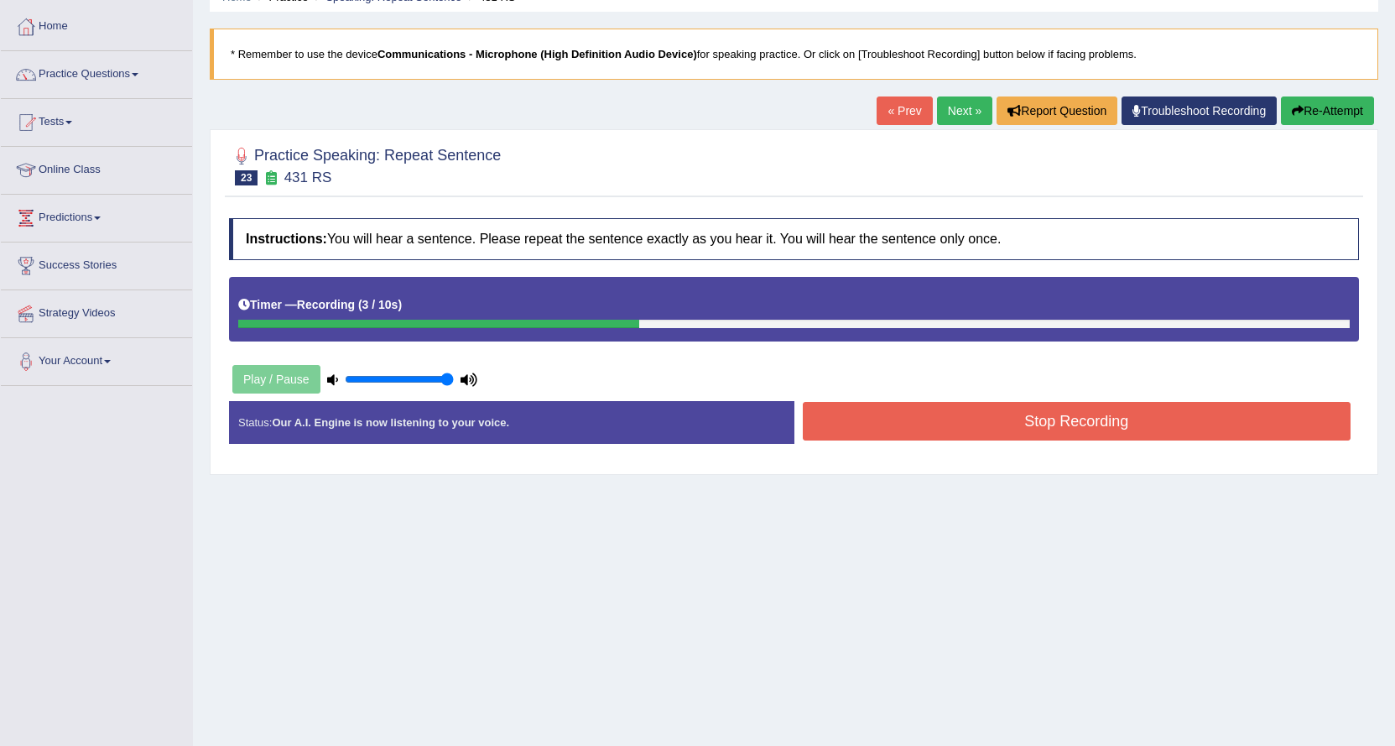
click at [894, 424] on button "Stop Recording" at bounding box center [1077, 421] width 549 height 39
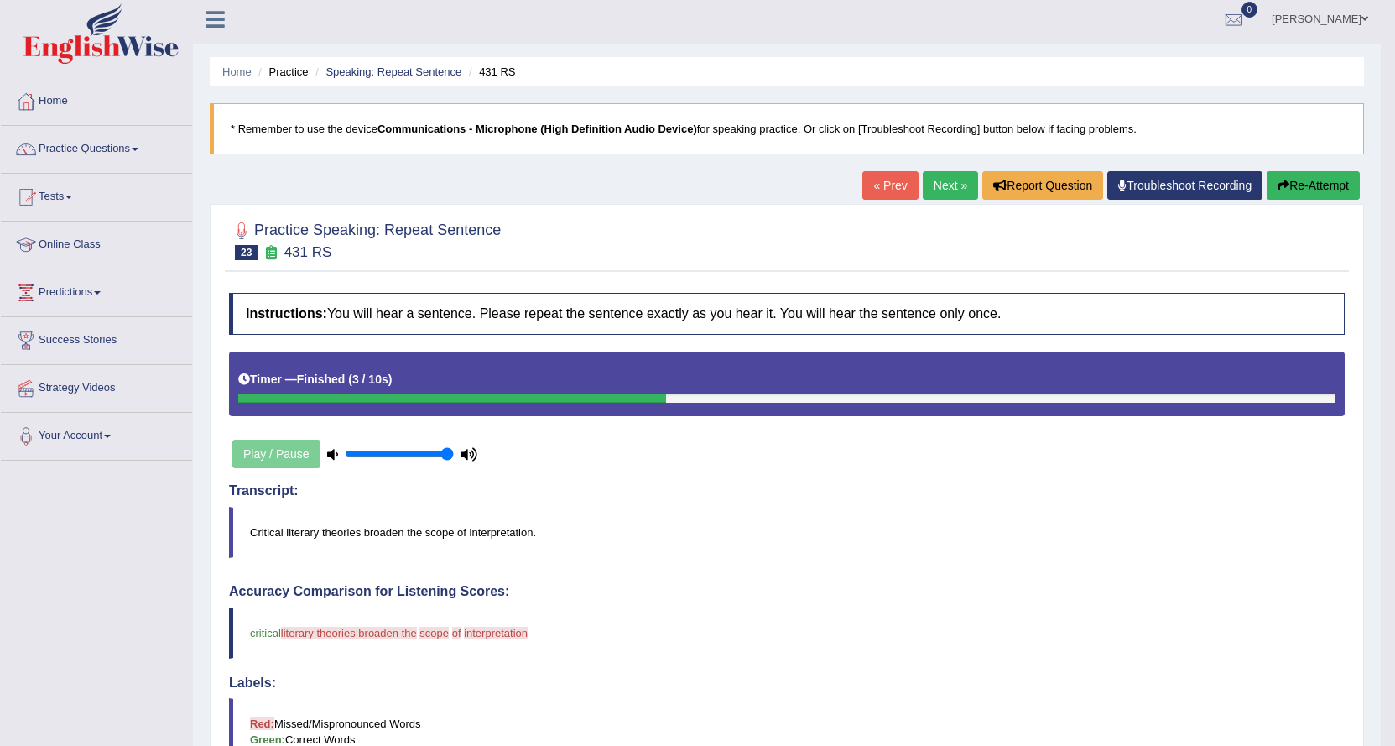
scroll to position [0, 0]
